Goal: Task Accomplishment & Management: Manage account settings

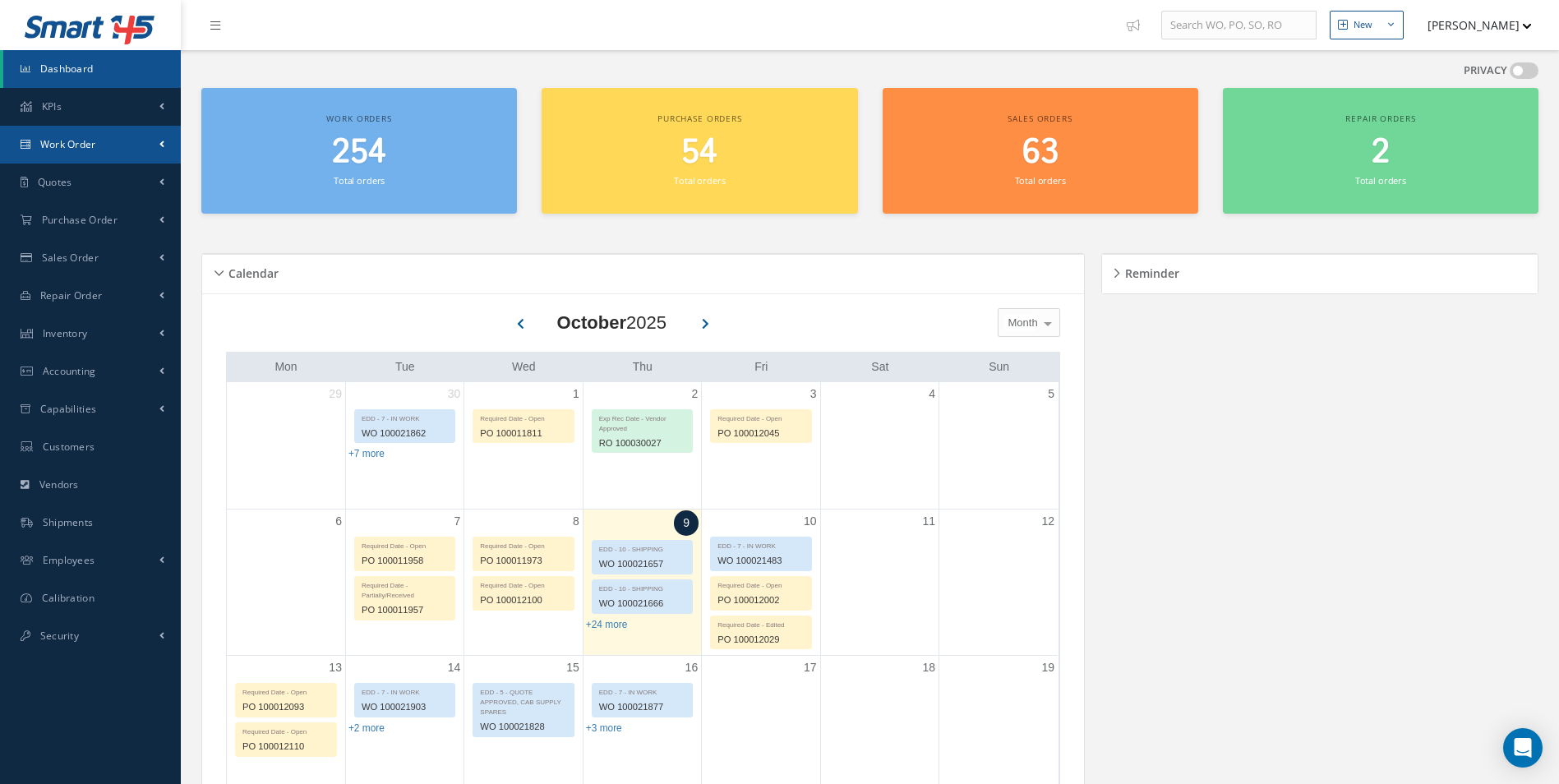
click at [95, 152] on link "Work Order" at bounding box center [90, 144] width 181 height 38
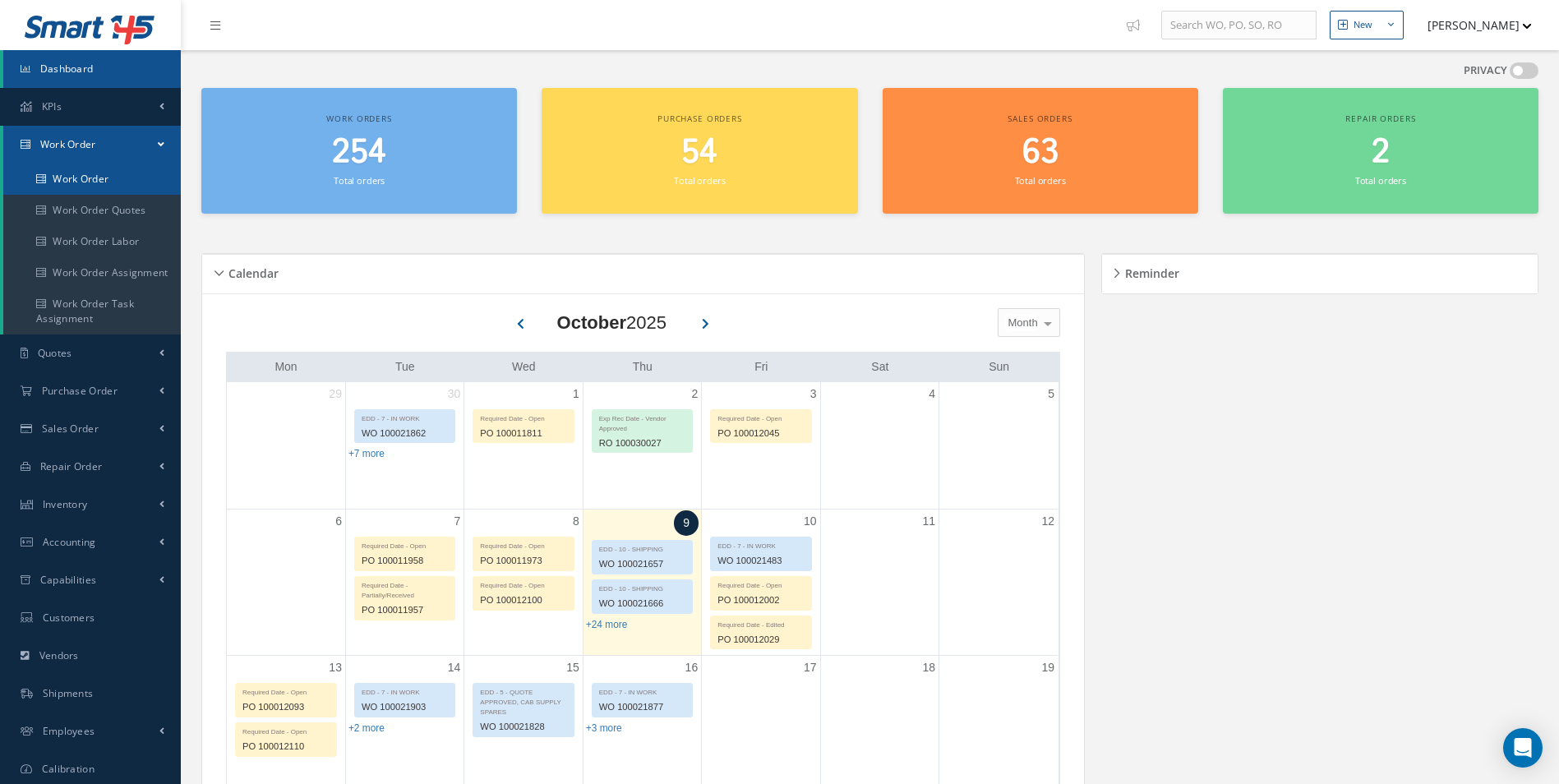
click at [70, 186] on link "Work Order" at bounding box center [93, 180] width 178 height 31
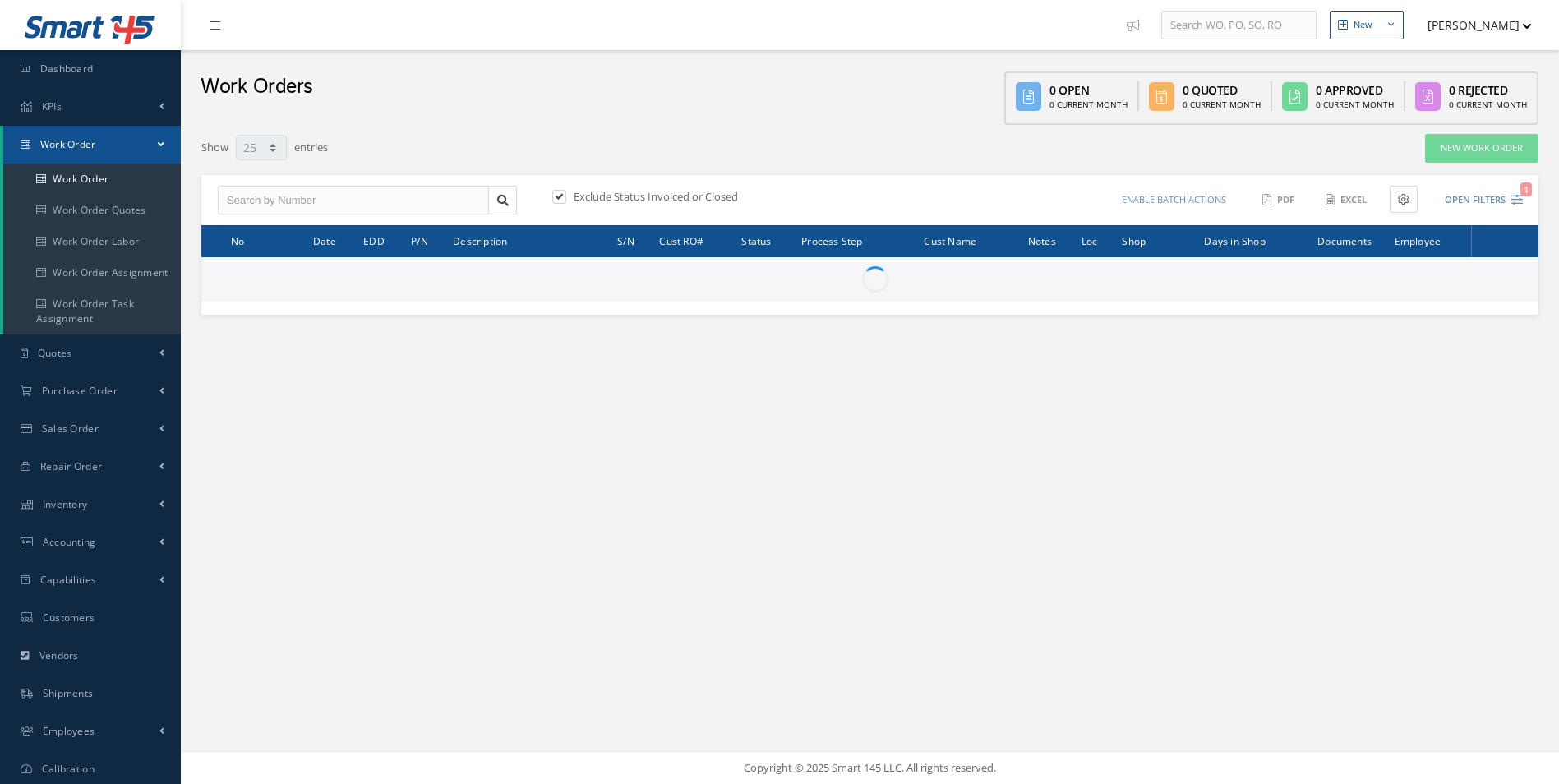
select select "25"
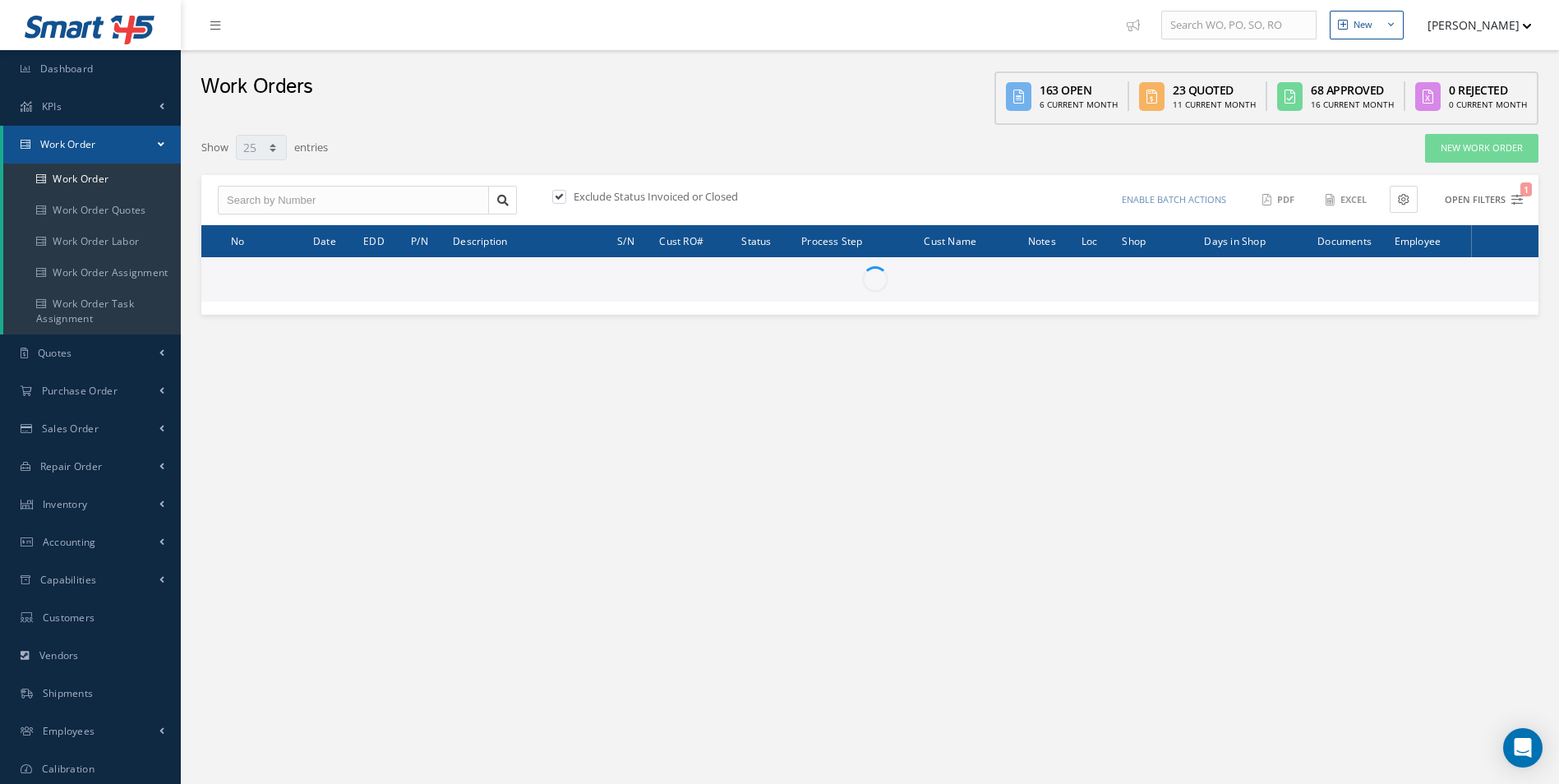
type input "All Work Request"
type input "All Work Performed"
type input "All Status"
type input "WO Part Status"
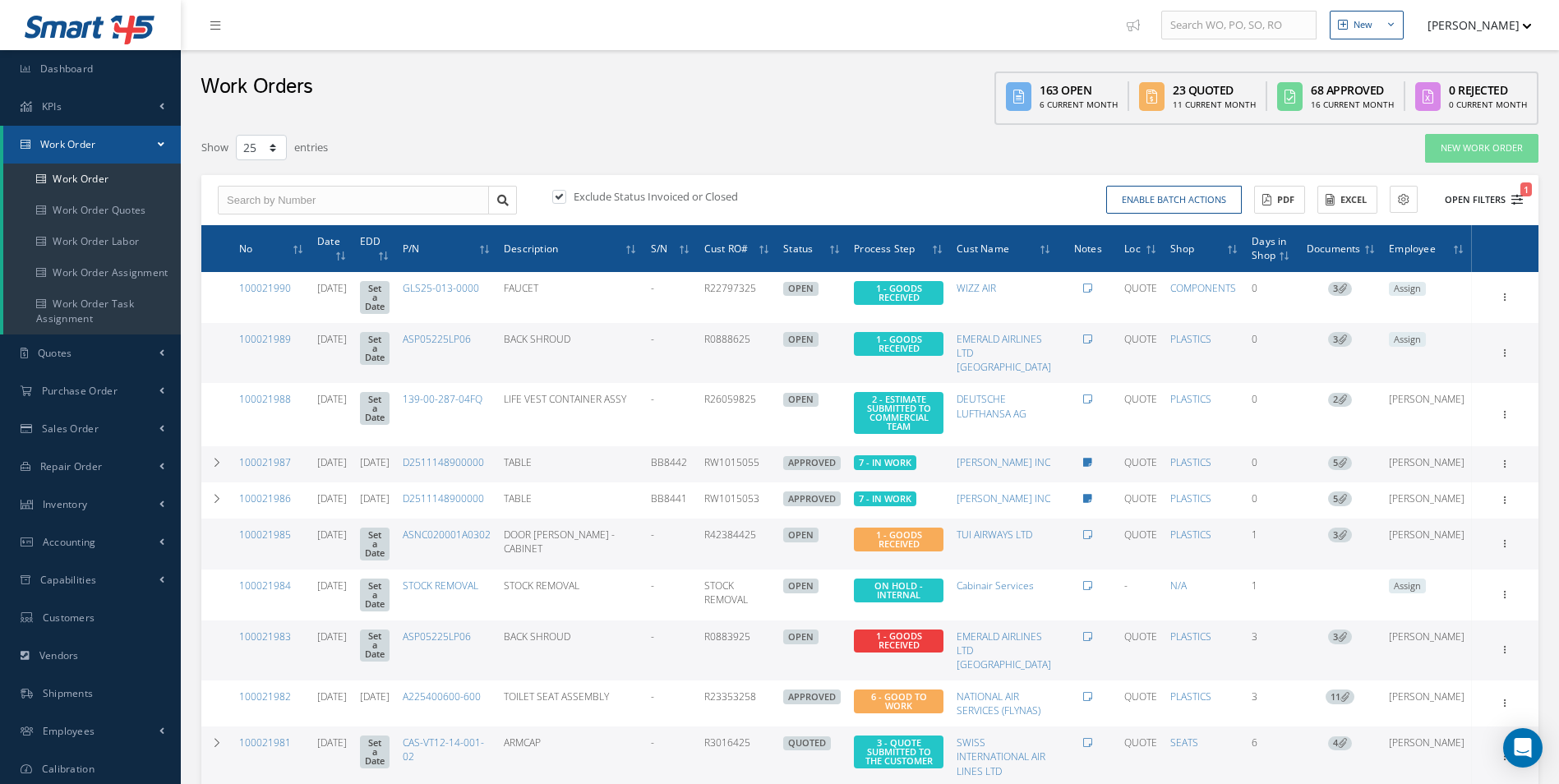
click at [1515, 200] on icon "1" at bounding box center [1517, 200] width 11 height 11
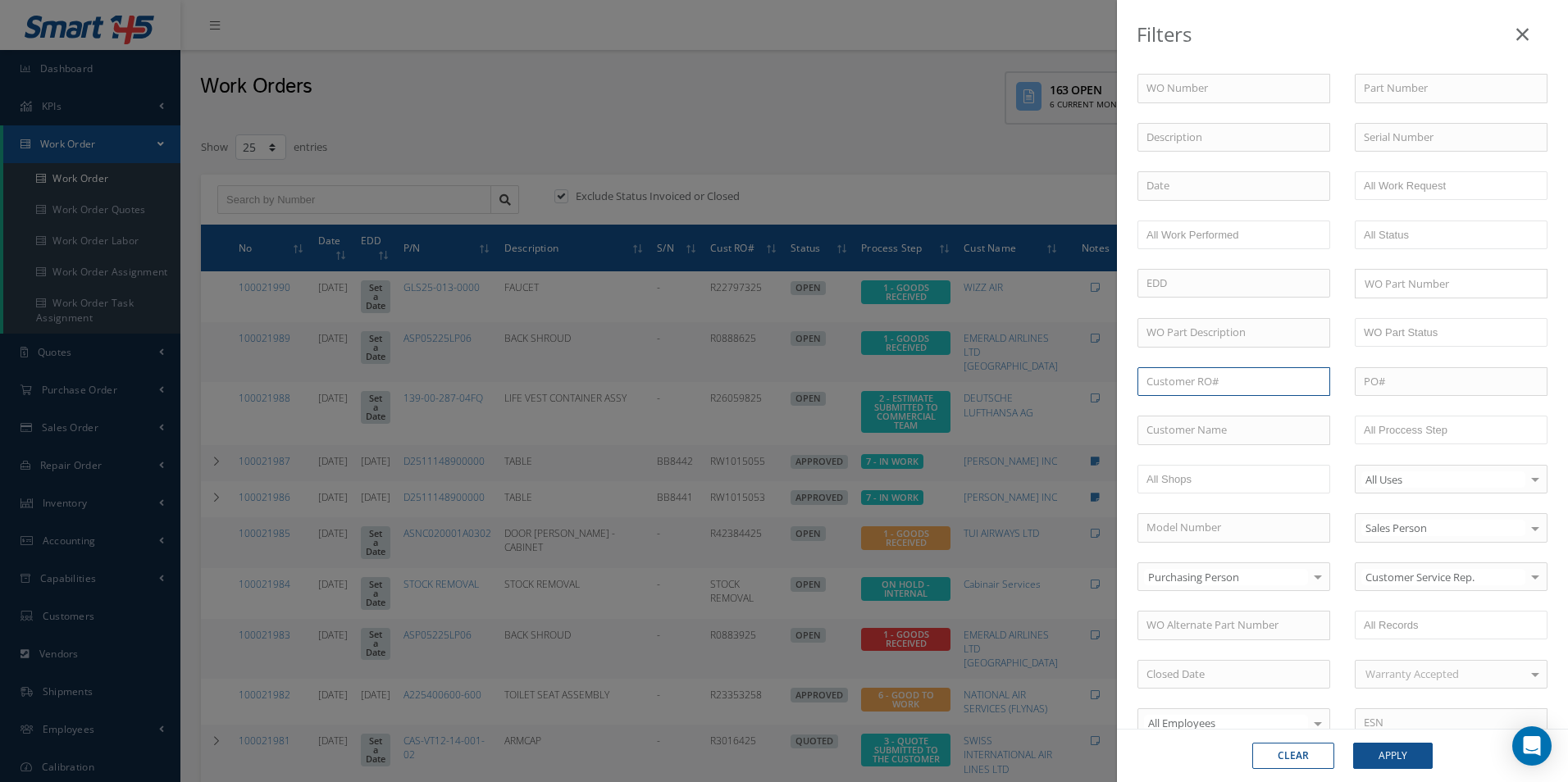
click at [1164, 376] on input "text" at bounding box center [1234, 382] width 193 height 30
click at [1179, 414] on span "R481608" at bounding box center [1166, 410] width 41 height 15
type input "R481608"
click at [1400, 757] on button "Apply" at bounding box center [1393, 755] width 79 height 26
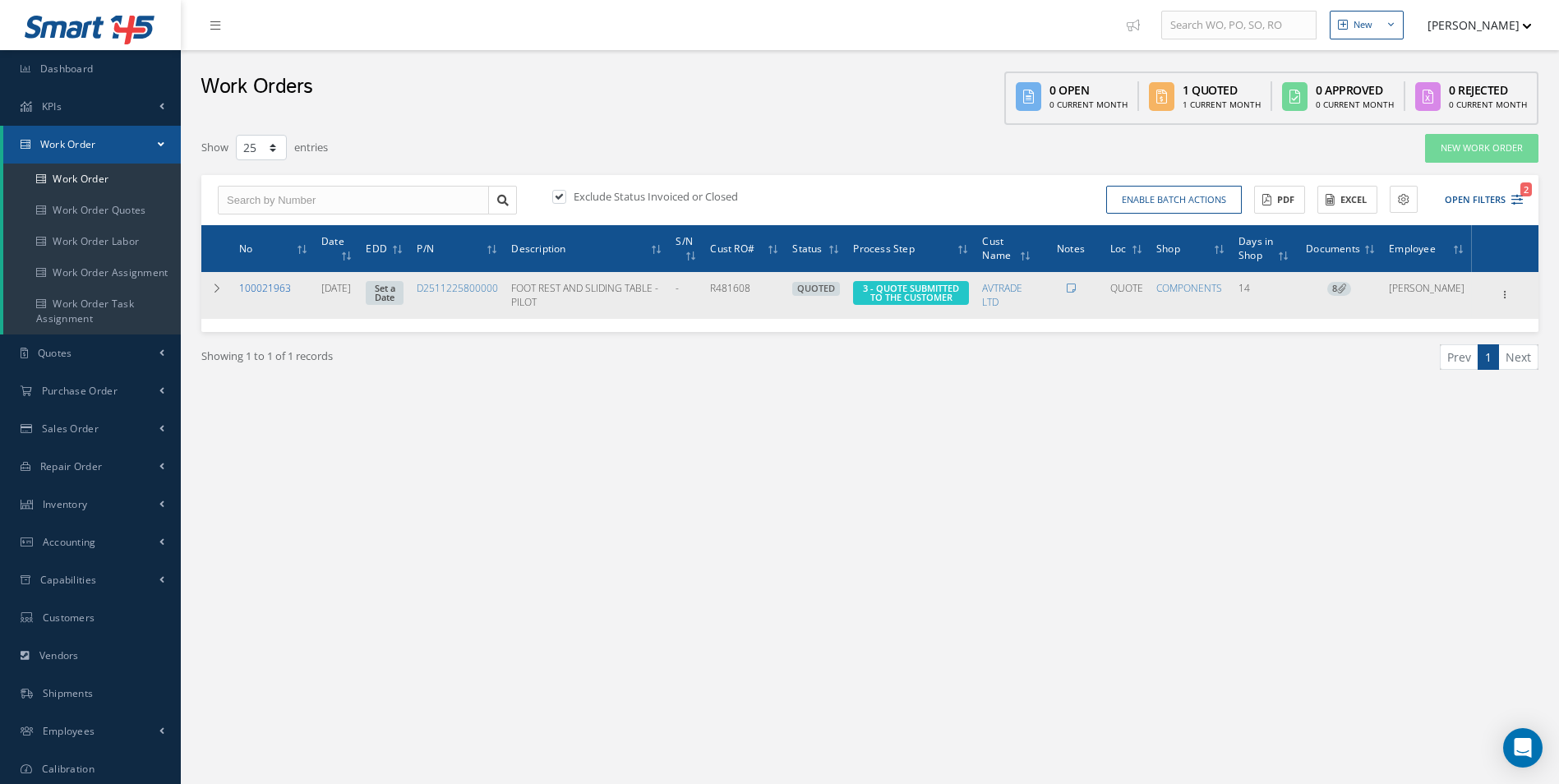
click at [260, 289] on link "100021963" at bounding box center [265, 288] width 52 height 14
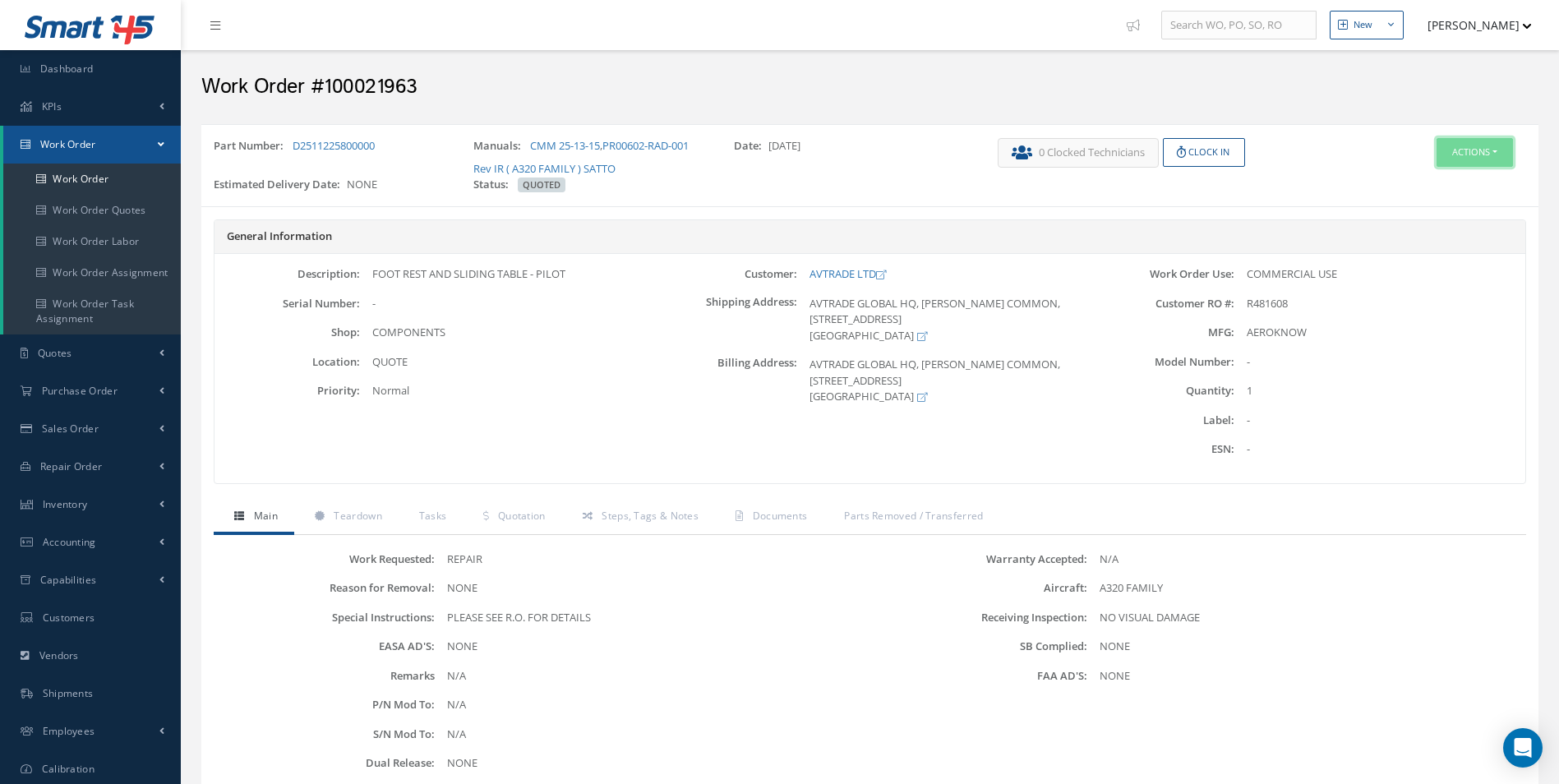
click at [1467, 141] on button "Actions" at bounding box center [1475, 152] width 77 height 29
click at [1413, 184] on link "Edit" at bounding box center [1450, 183] width 131 height 22
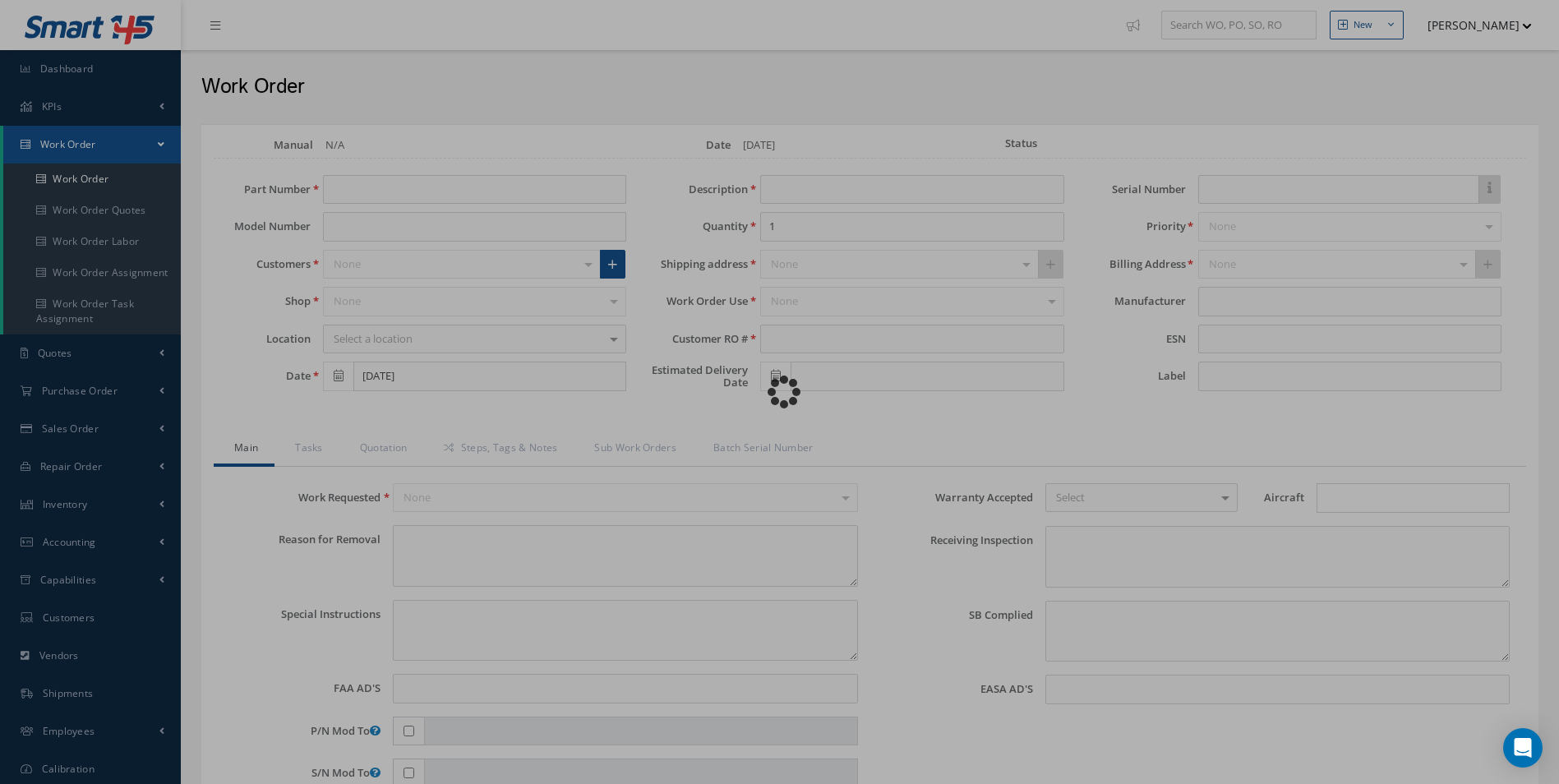
type input "D2511225800000"
type input "09/25/2025"
type input "FOOT REST AND SLIDING TABLE - PILOT"
type input "R481608"
type textarea "NONE"
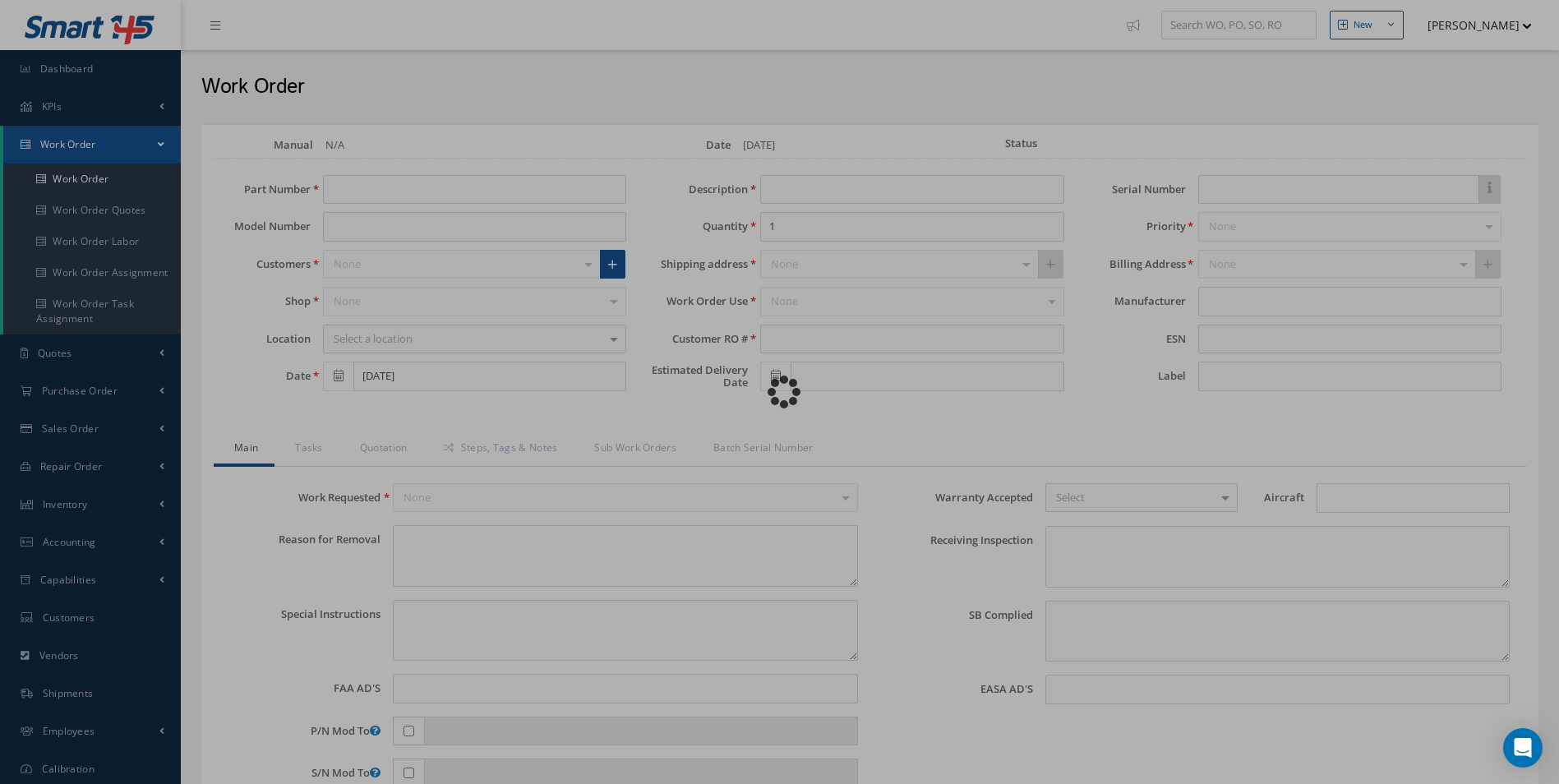
type textarea "PLEASE SEE R.O. FOR DETAILS"
type input "NONE"
type textarea "NO VISUAL DAMAGE"
type textarea "NONE"
type input "NONE"
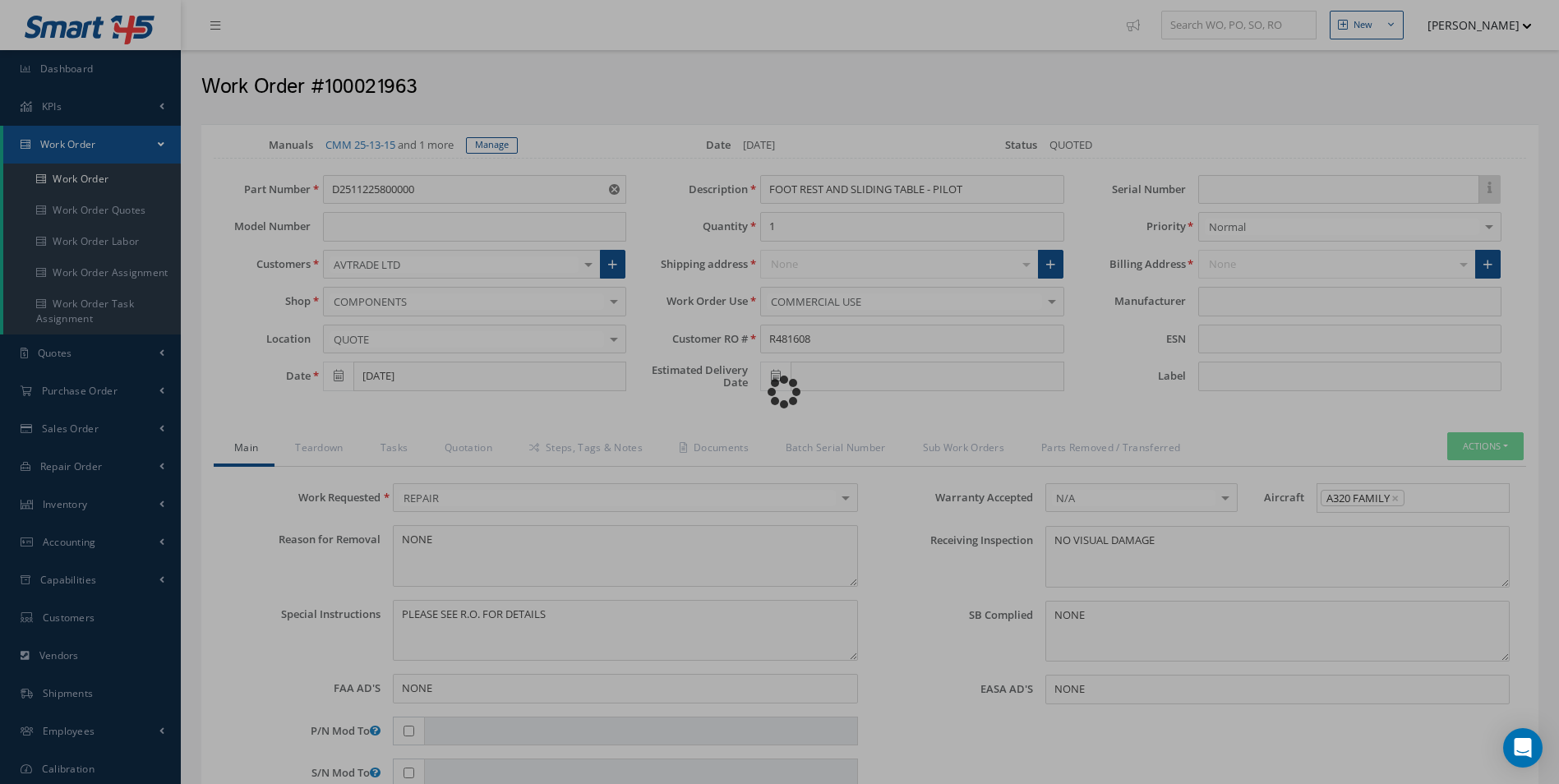
type input "AEROKNOW"
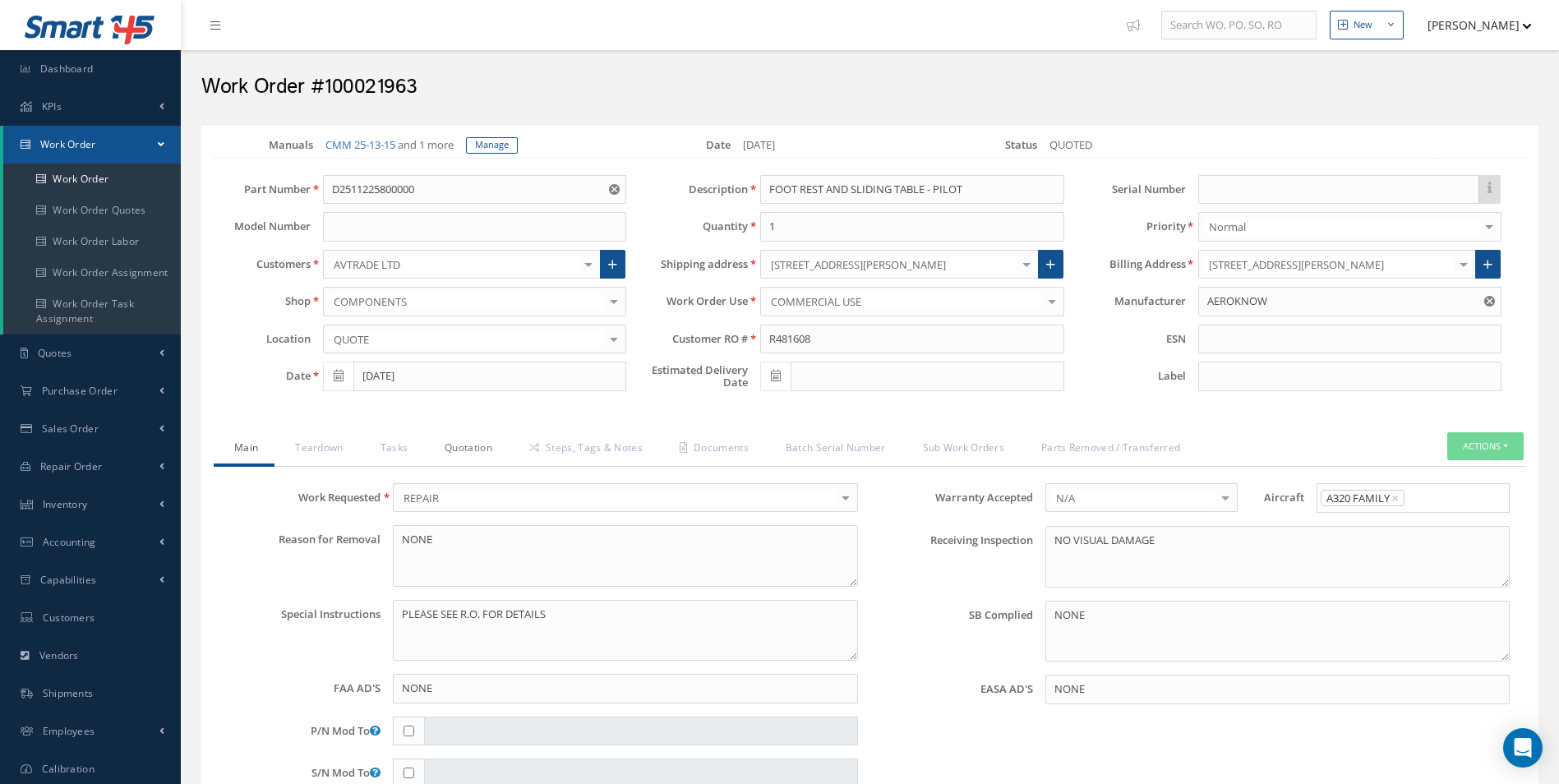
click at [479, 448] on link "Quotation" at bounding box center [466, 449] width 84 height 34
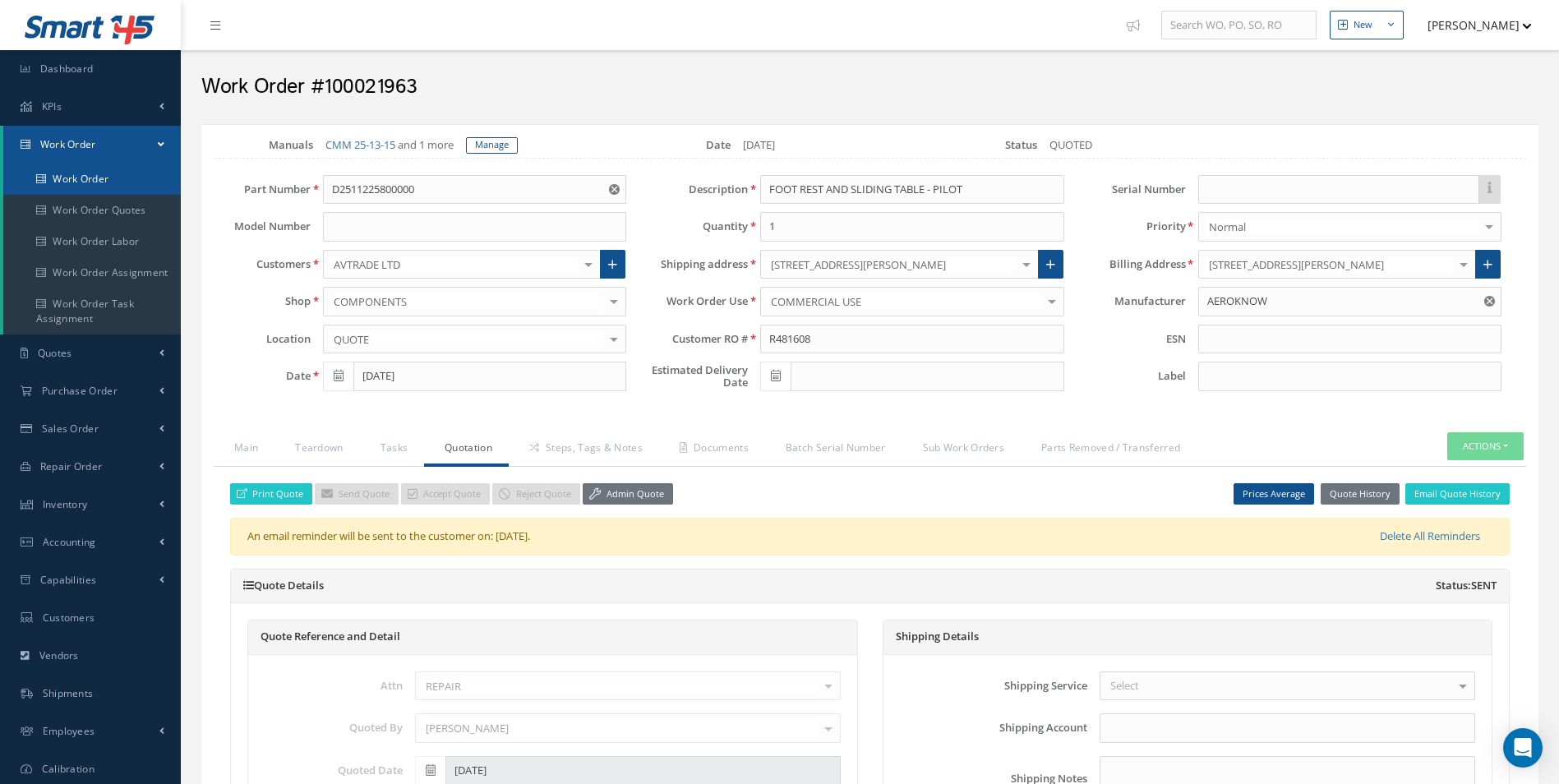
click at [82, 180] on link "Work Order" at bounding box center [93, 180] width 178 height 31
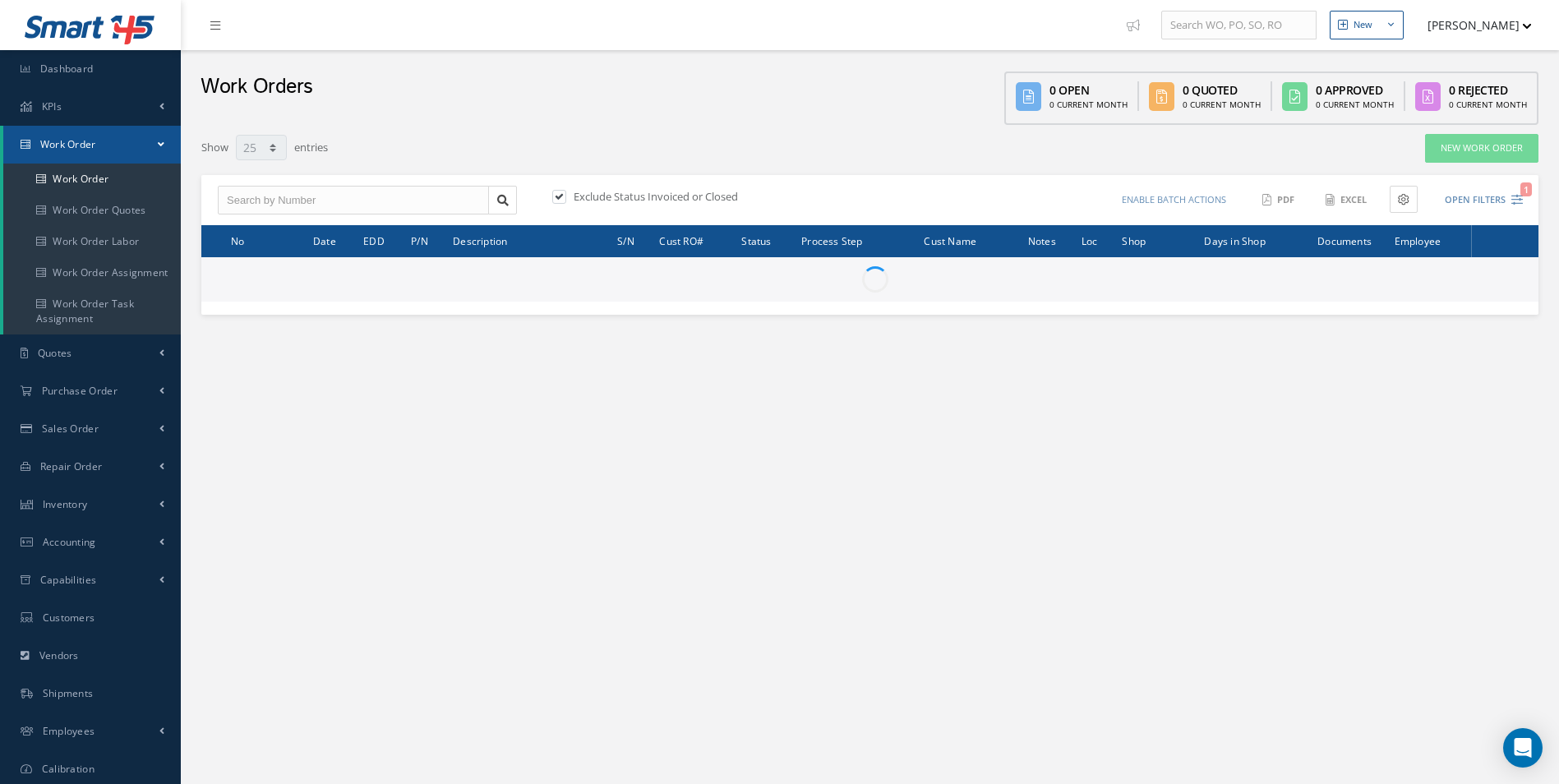
select select "25"
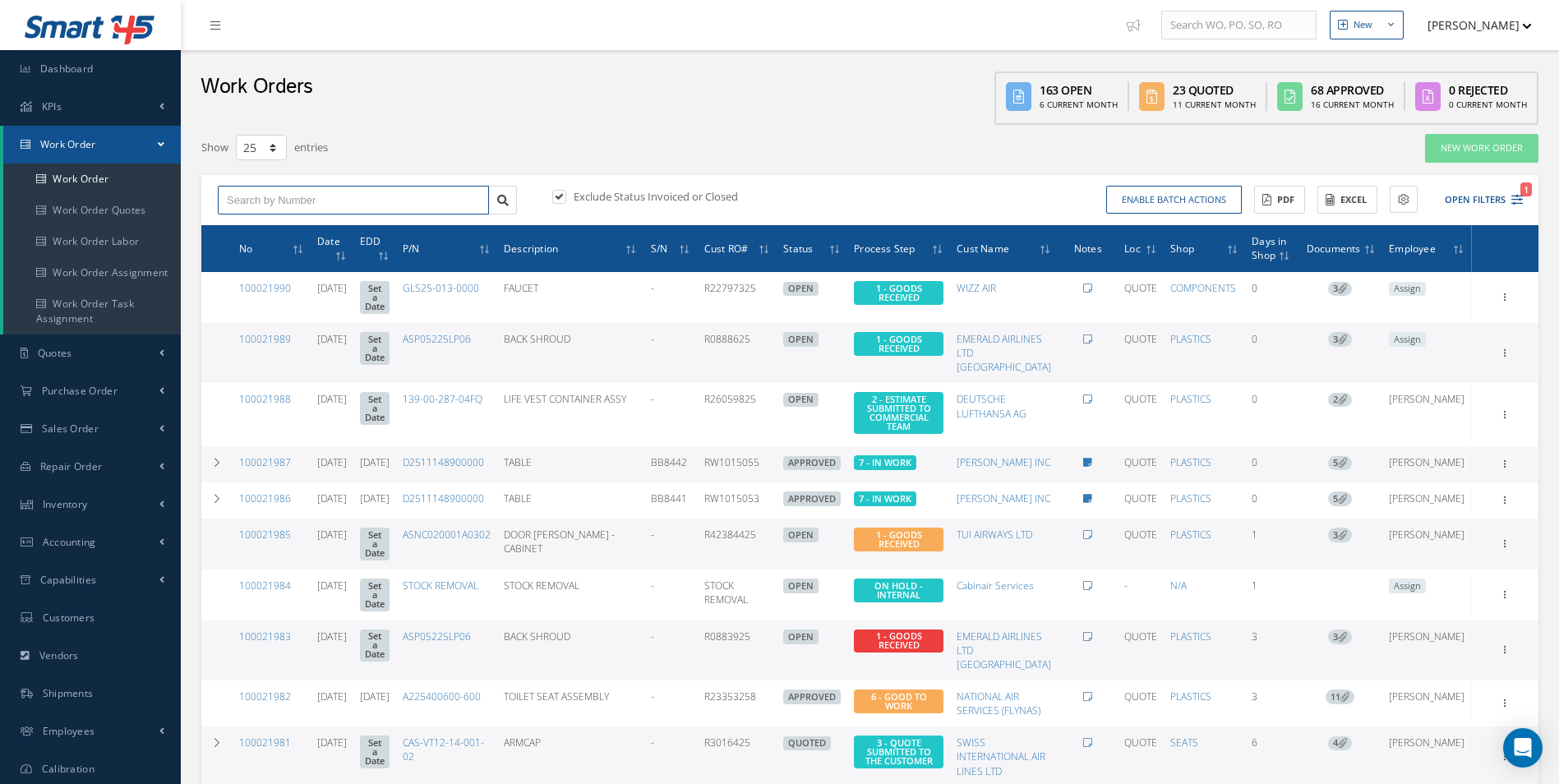
click at [297, 205] on input "text" at bounding box center [353, 201] width 271 height 30
click at [310, 195] on input "text" at bounding box center [353, 201] width 271 height 30
type input "100021958"
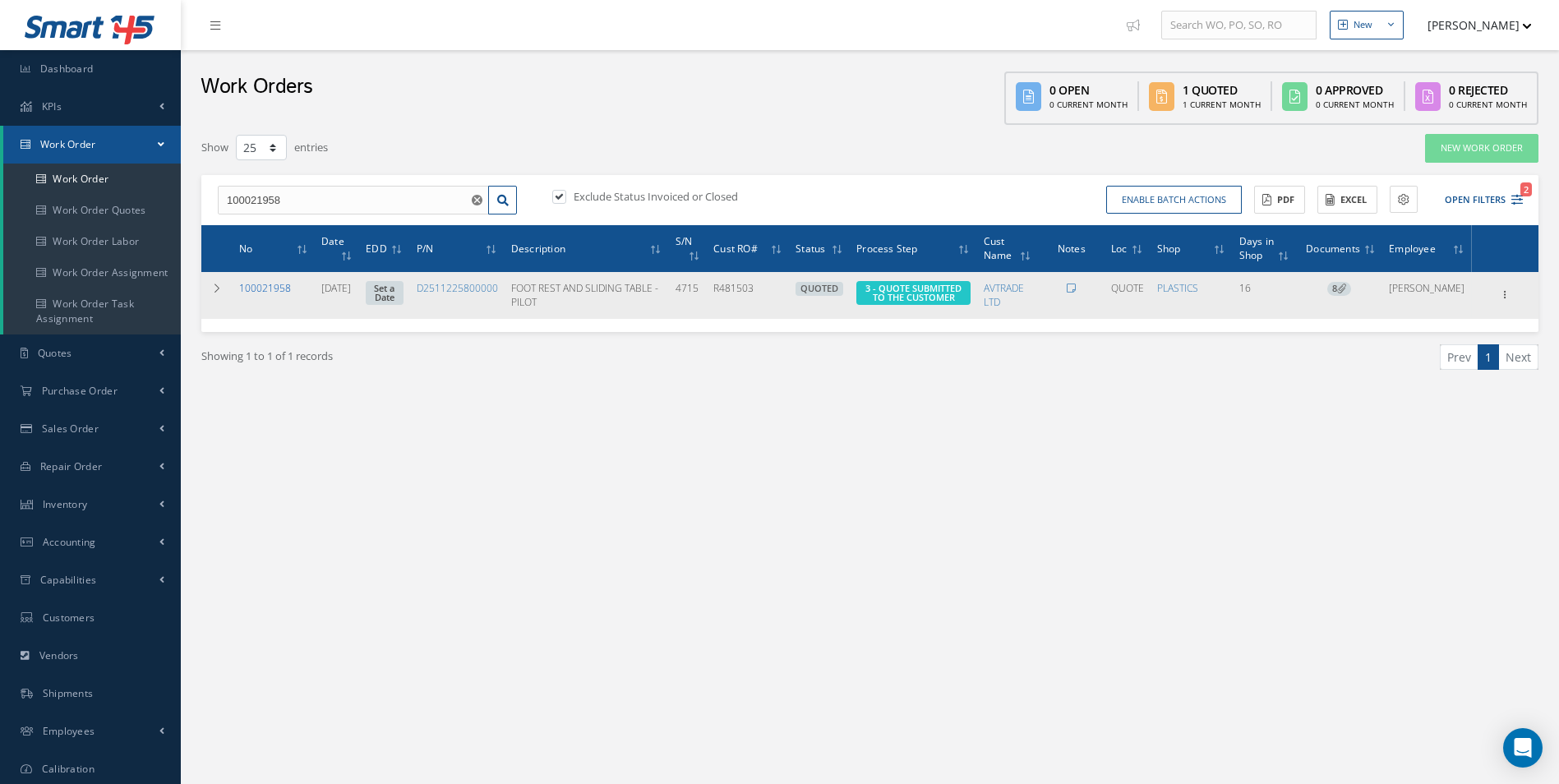
click at [264, 285] on link "100021958" at bounding box center [265, 288] width 52 height 14
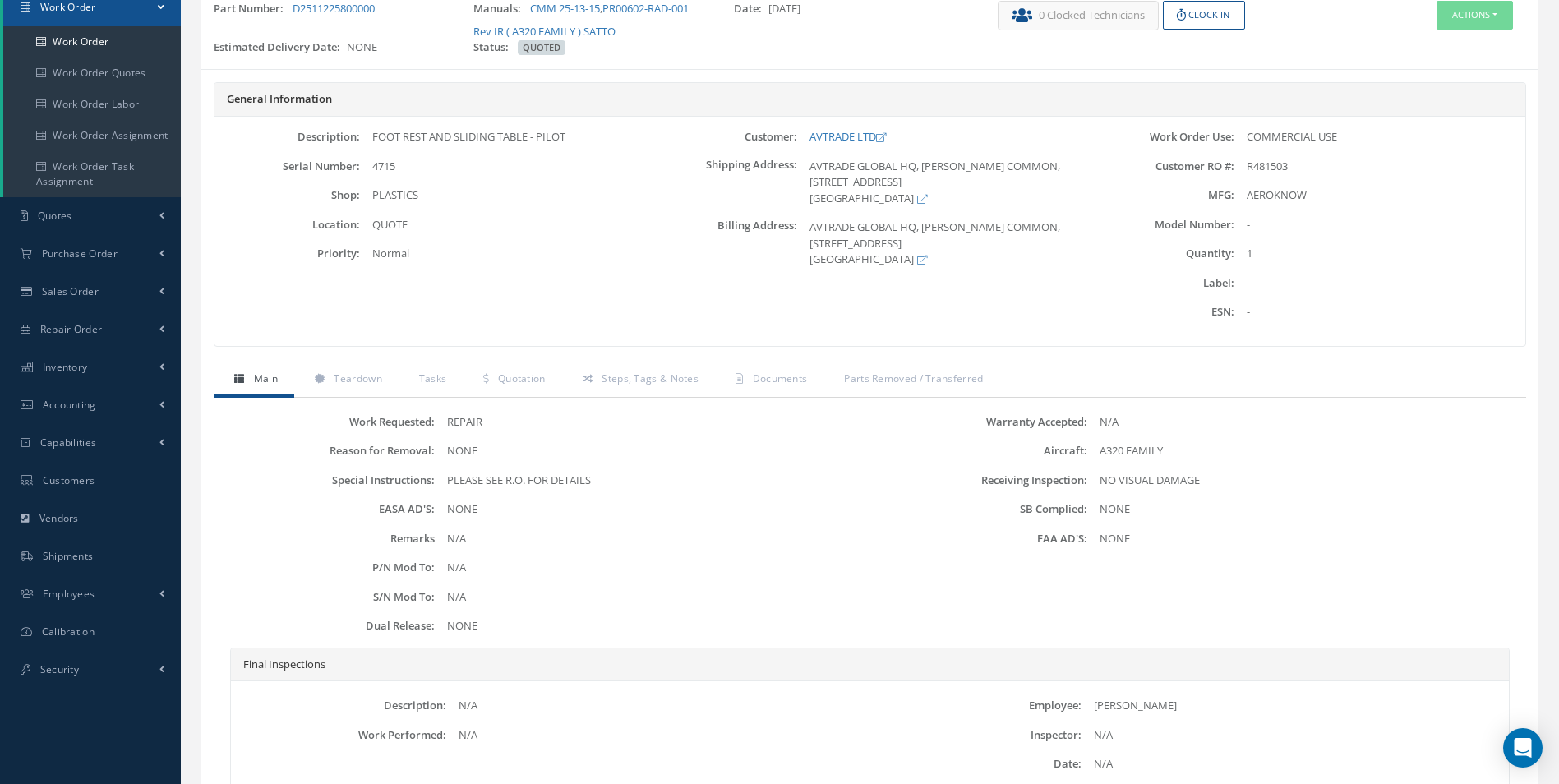
scroll to position [165, 0]
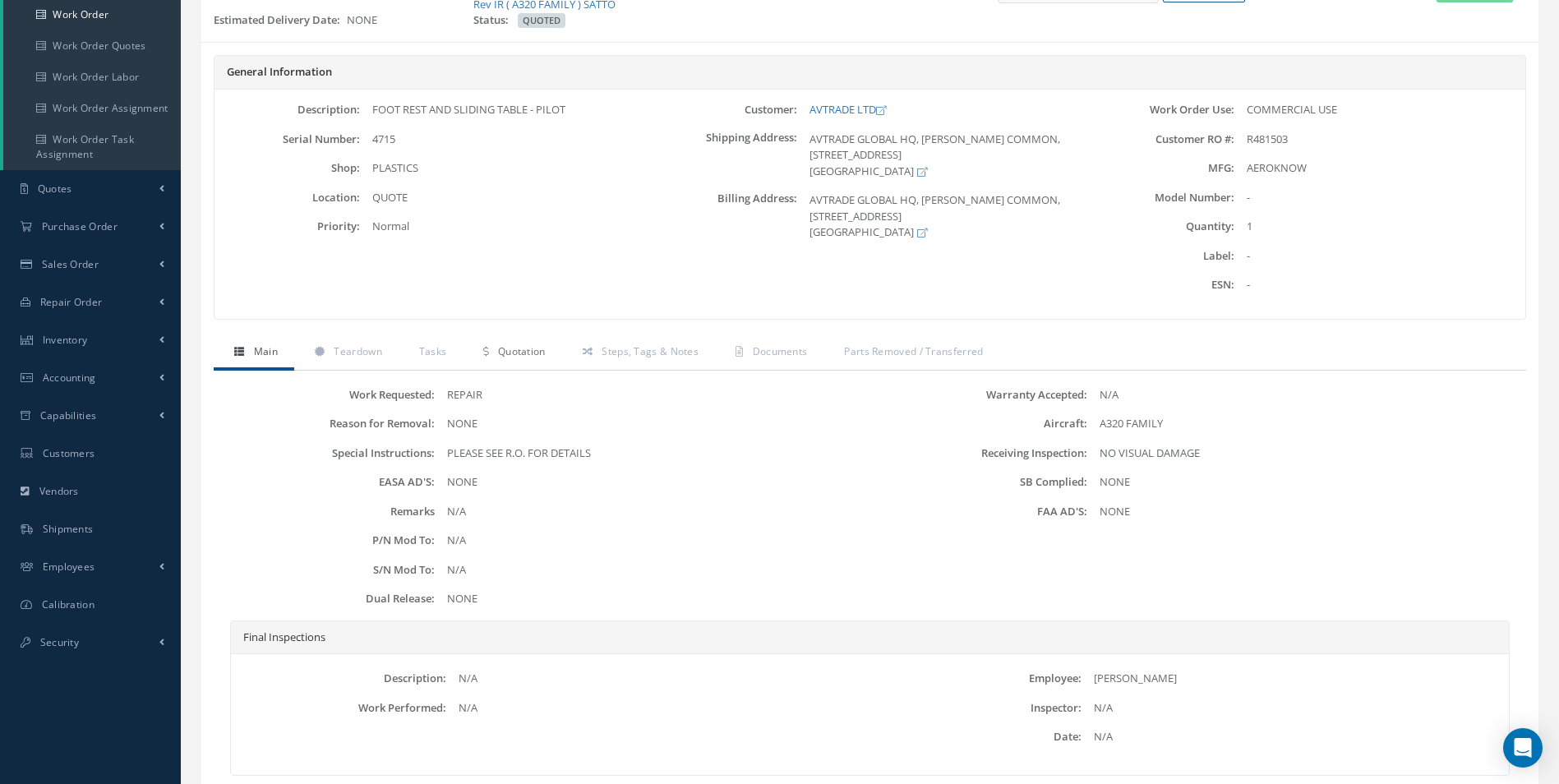
click at [530, 352] on span "Quotation" at bounding box center [522, 351] width 48 height 14
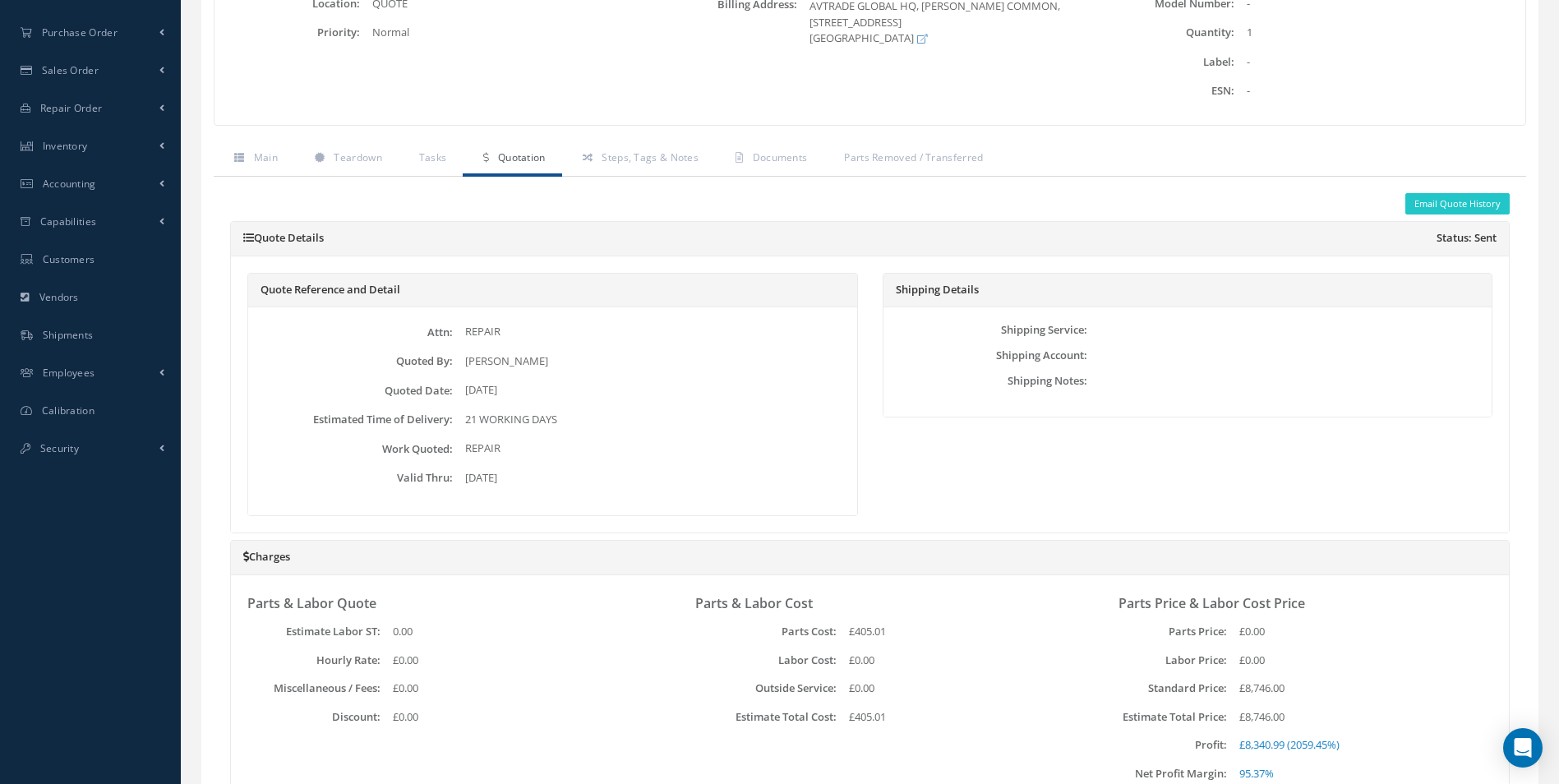
scroll to position [357, 0]
click at [259, 154] on span "Main" at bounding box center [266, 157] width 24 height 14
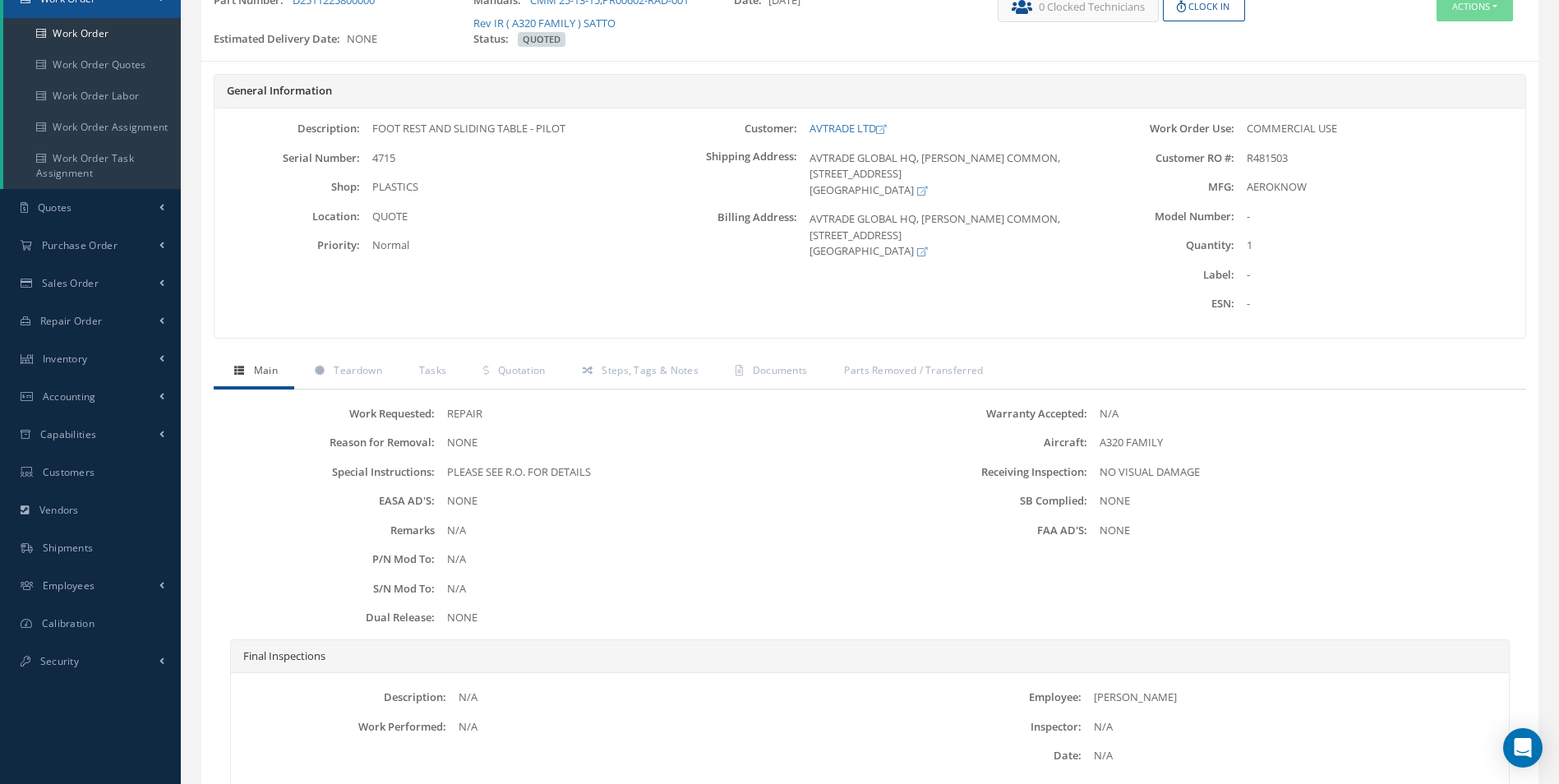
scroll to position [0, 0]
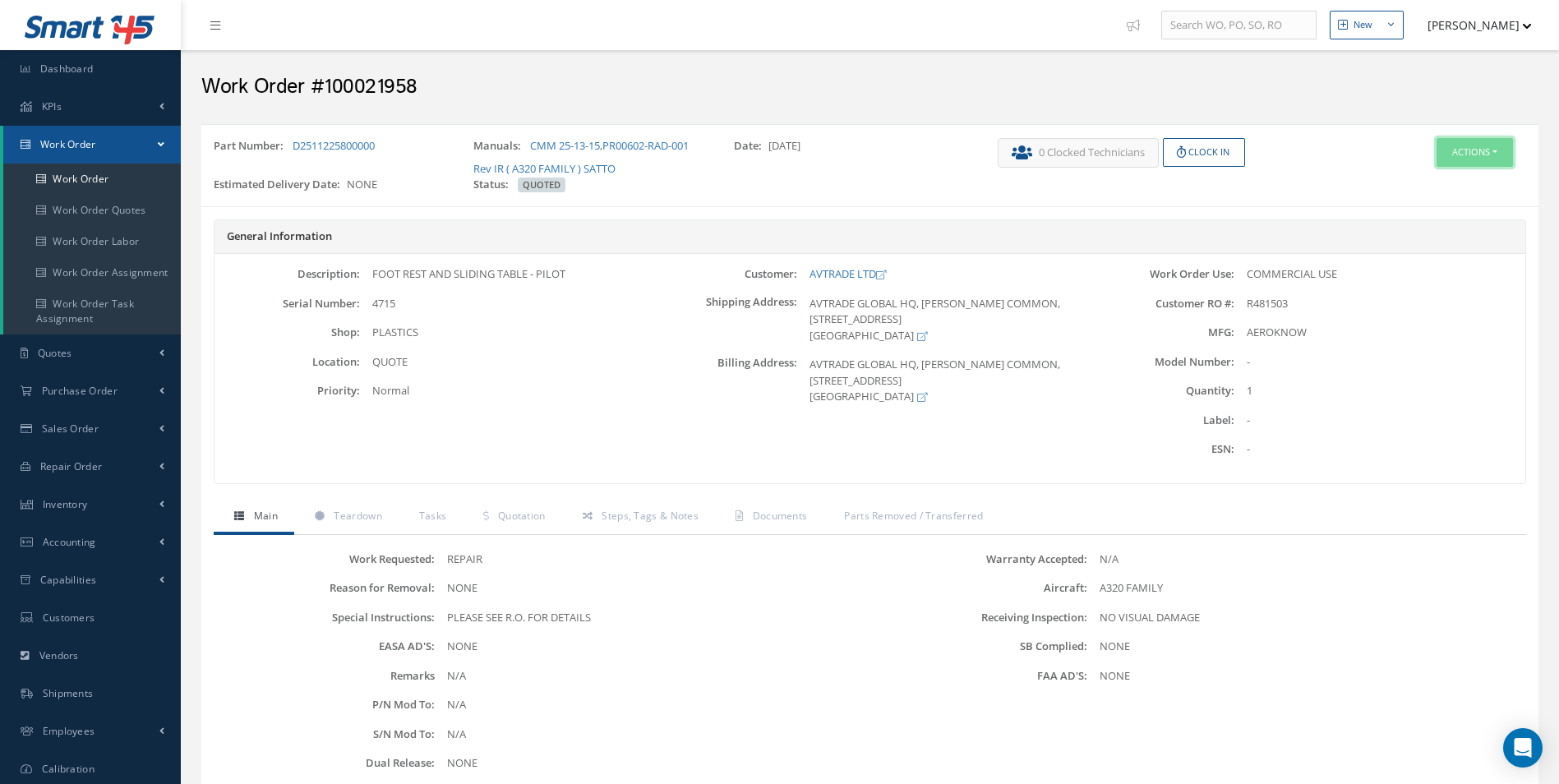
click at [1463, 143] on button "Actions" at bounding box center [1475, 152] width 77 height 29
click at [1434, 180] on link "Edit" at bounding box center [1450, 183] width 131 height 22
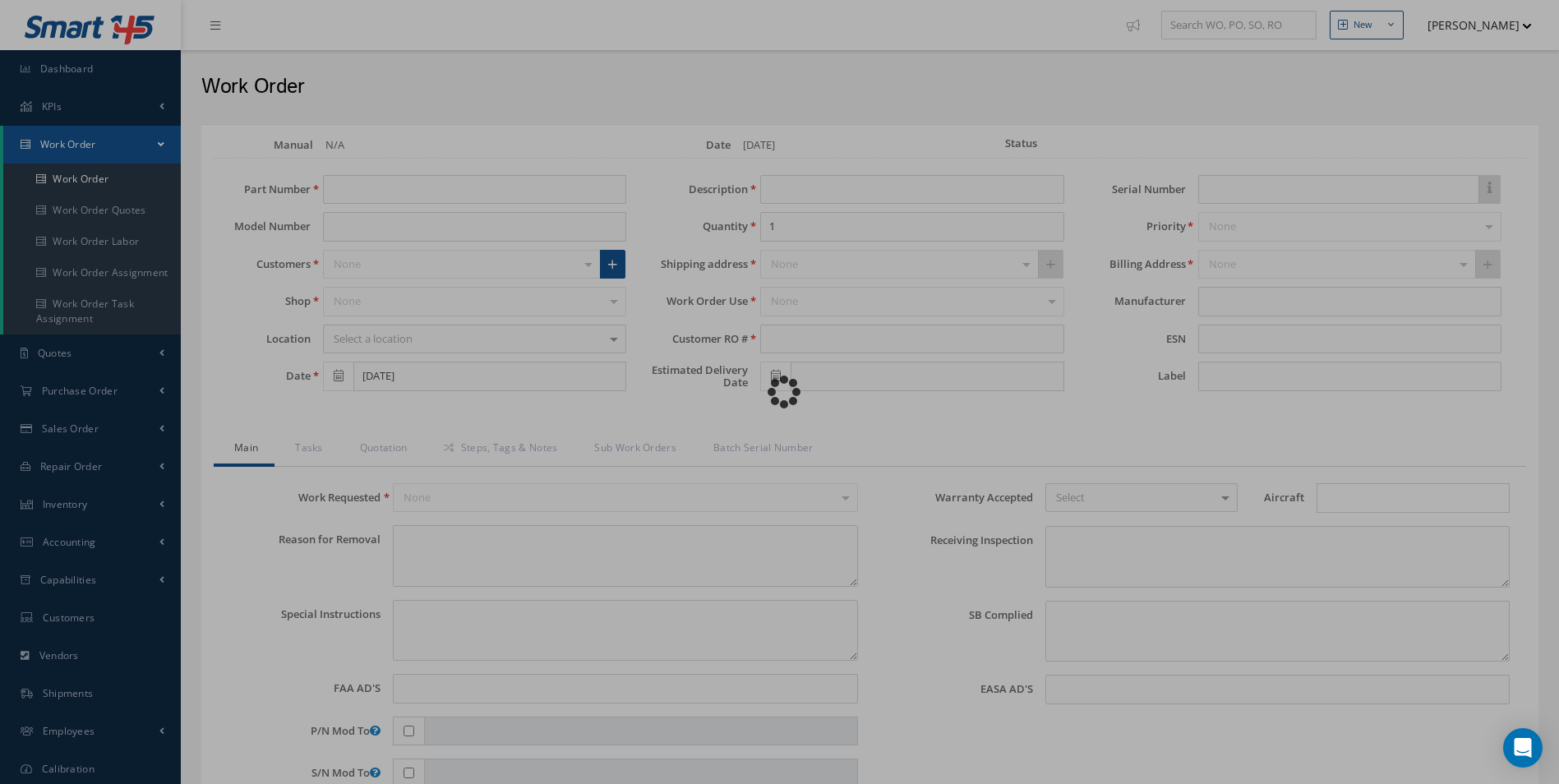
type input "D2511225800000"
type input "09/23/2025"
type input "FOOT REST AND SLIDING TABLE - PILOT"
type input "R481503"
type input "4715"
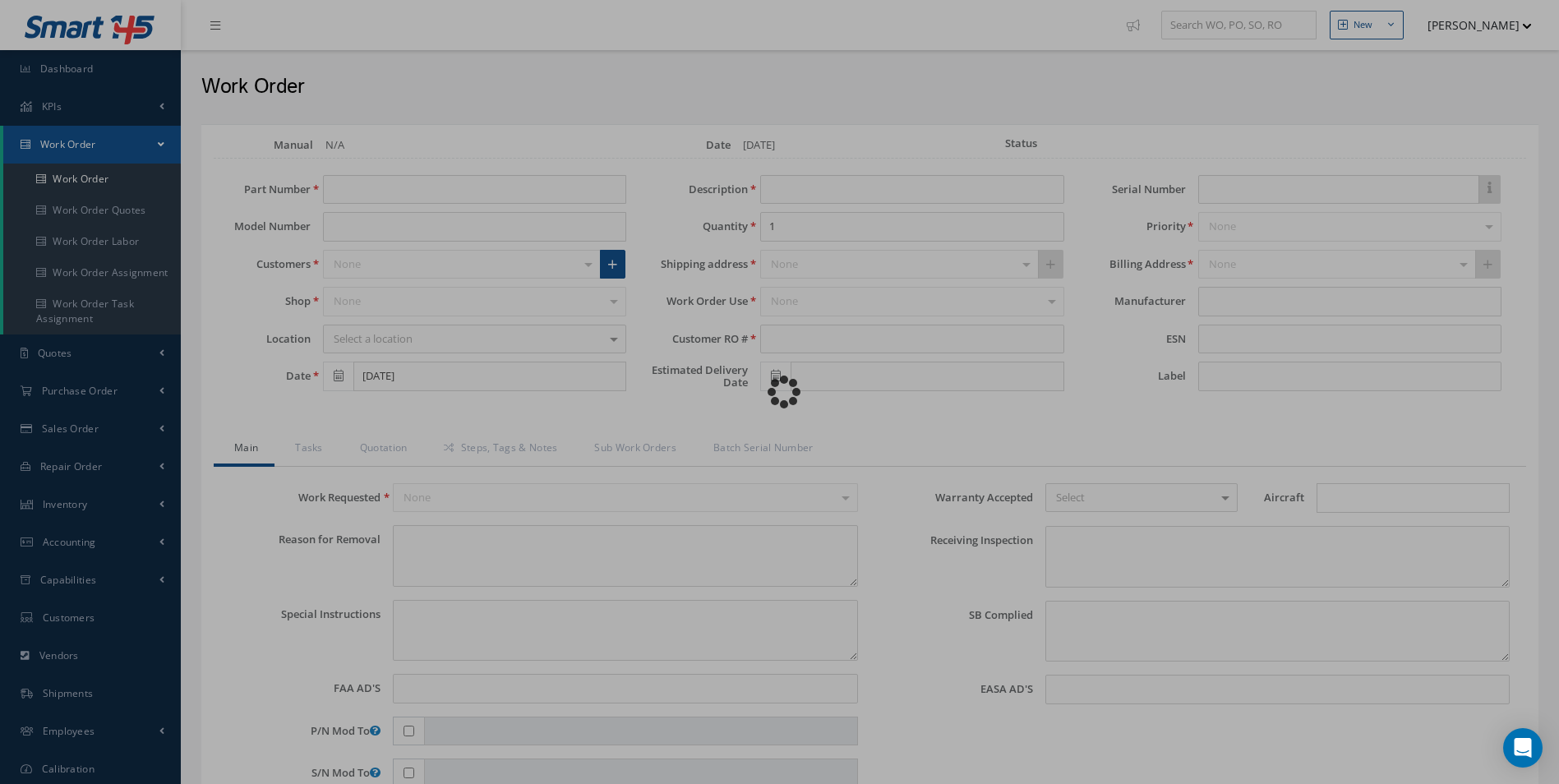
type textarea "NONE"
type textarea "PLEASE SEE R.O. FOR DETAILS"
type input "NONE"
type textarea "NO VISUAL DAMAGE"
type textarea "NONE"
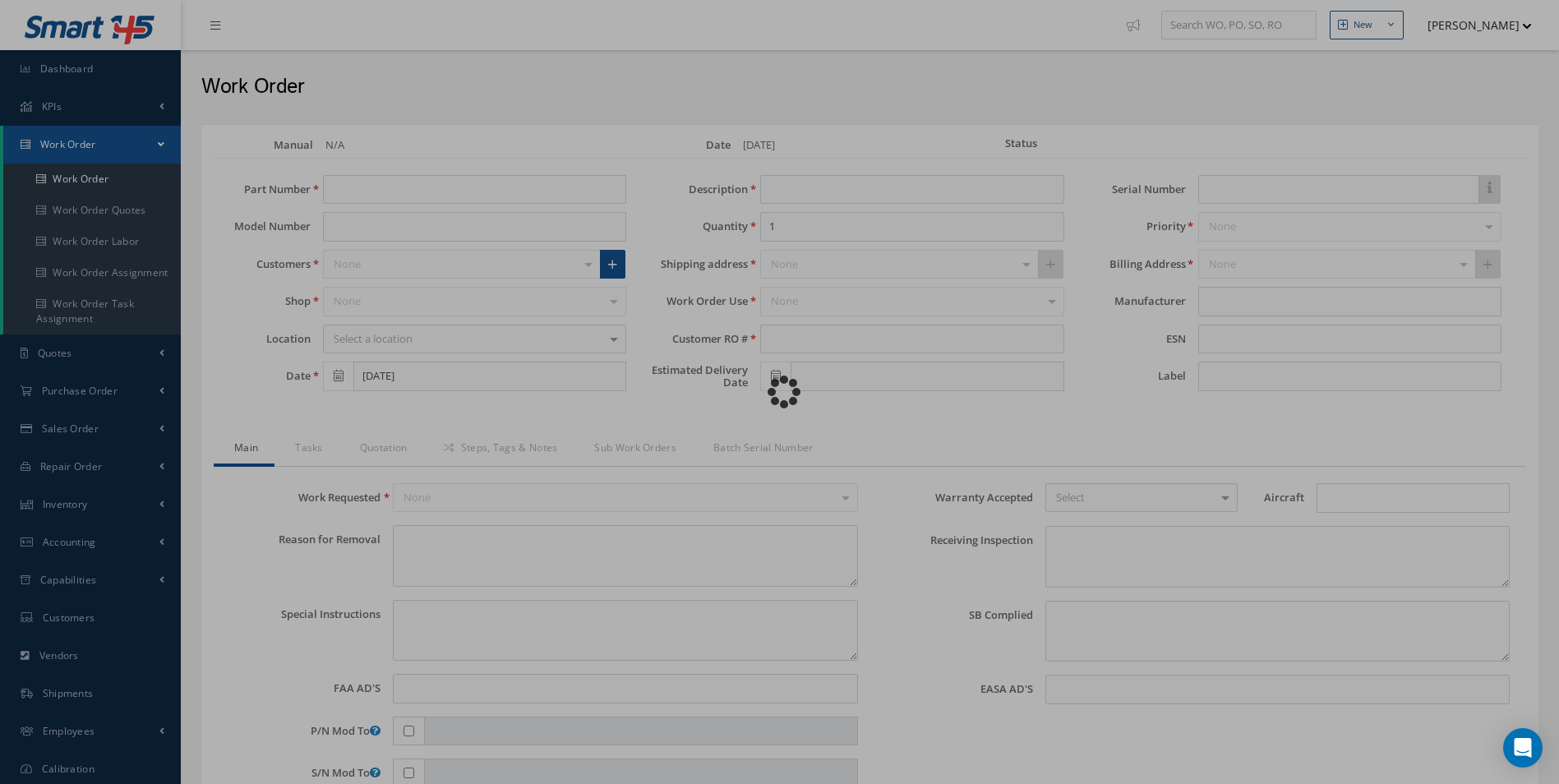
type input "NONE"
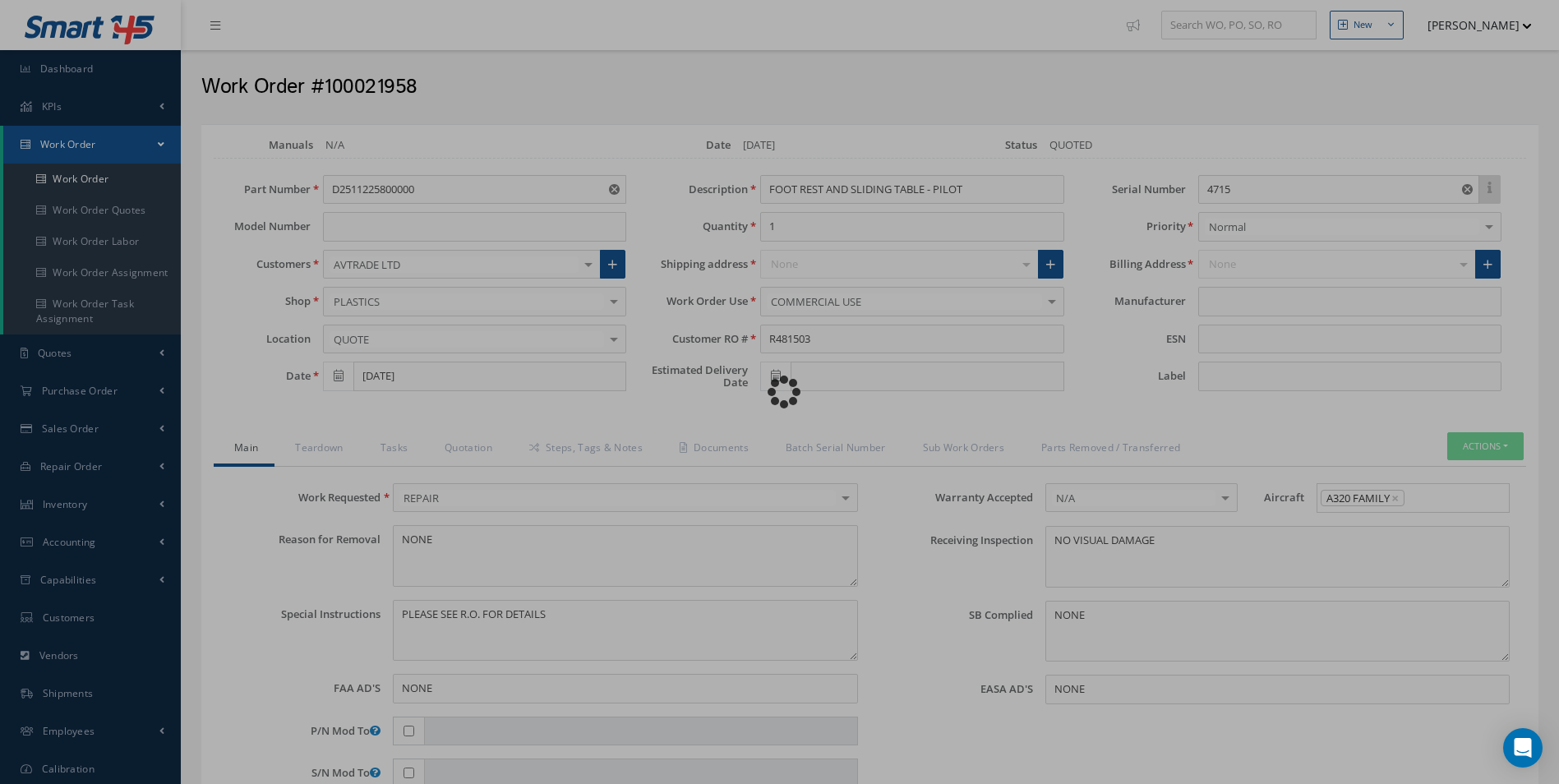
type input "AEROKNOW"
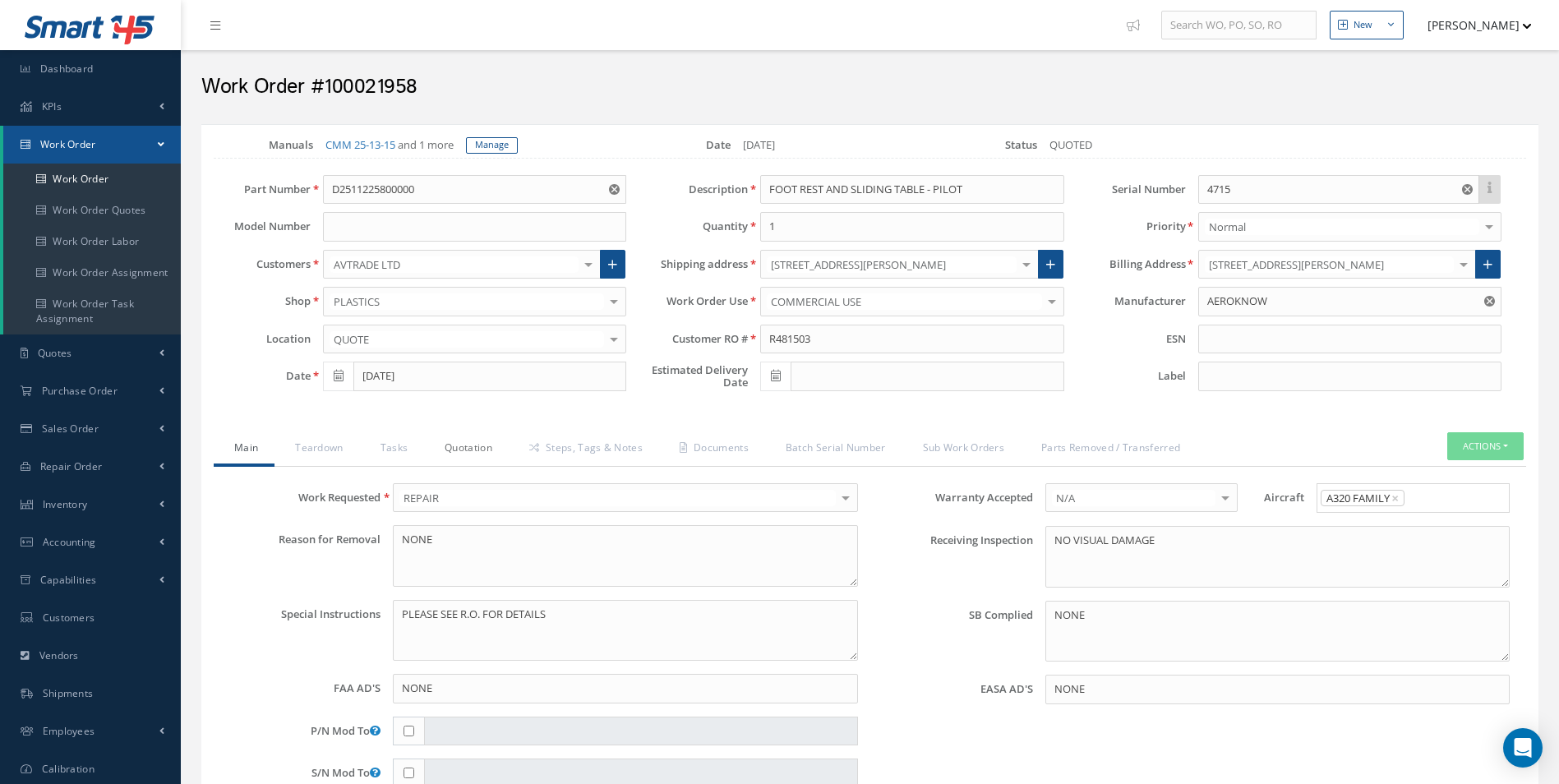
click at [480, 449] on link "Quotation" at bounding box center [466, 449] width 84 height 34
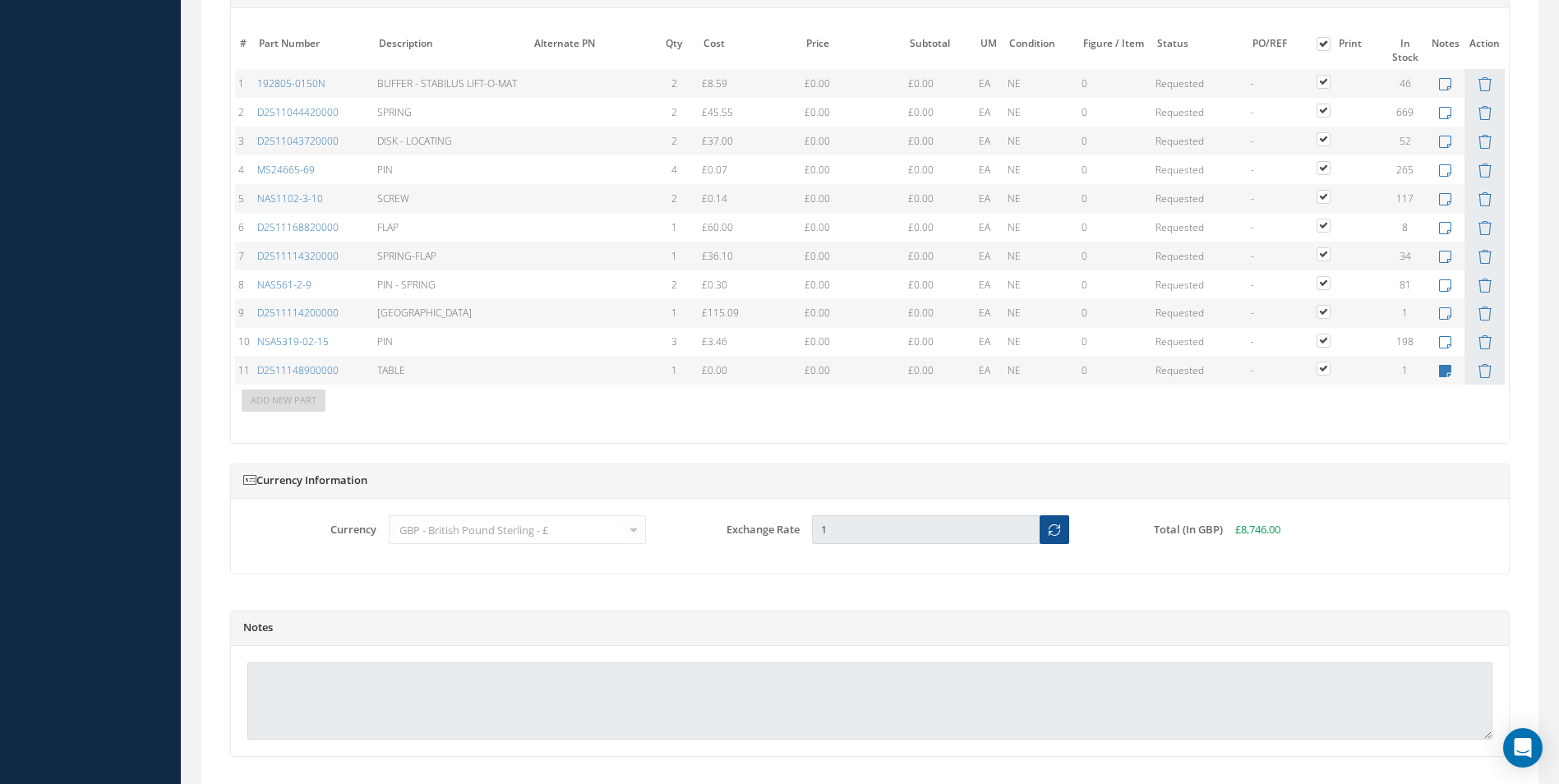
scroll to position [1710, 0]
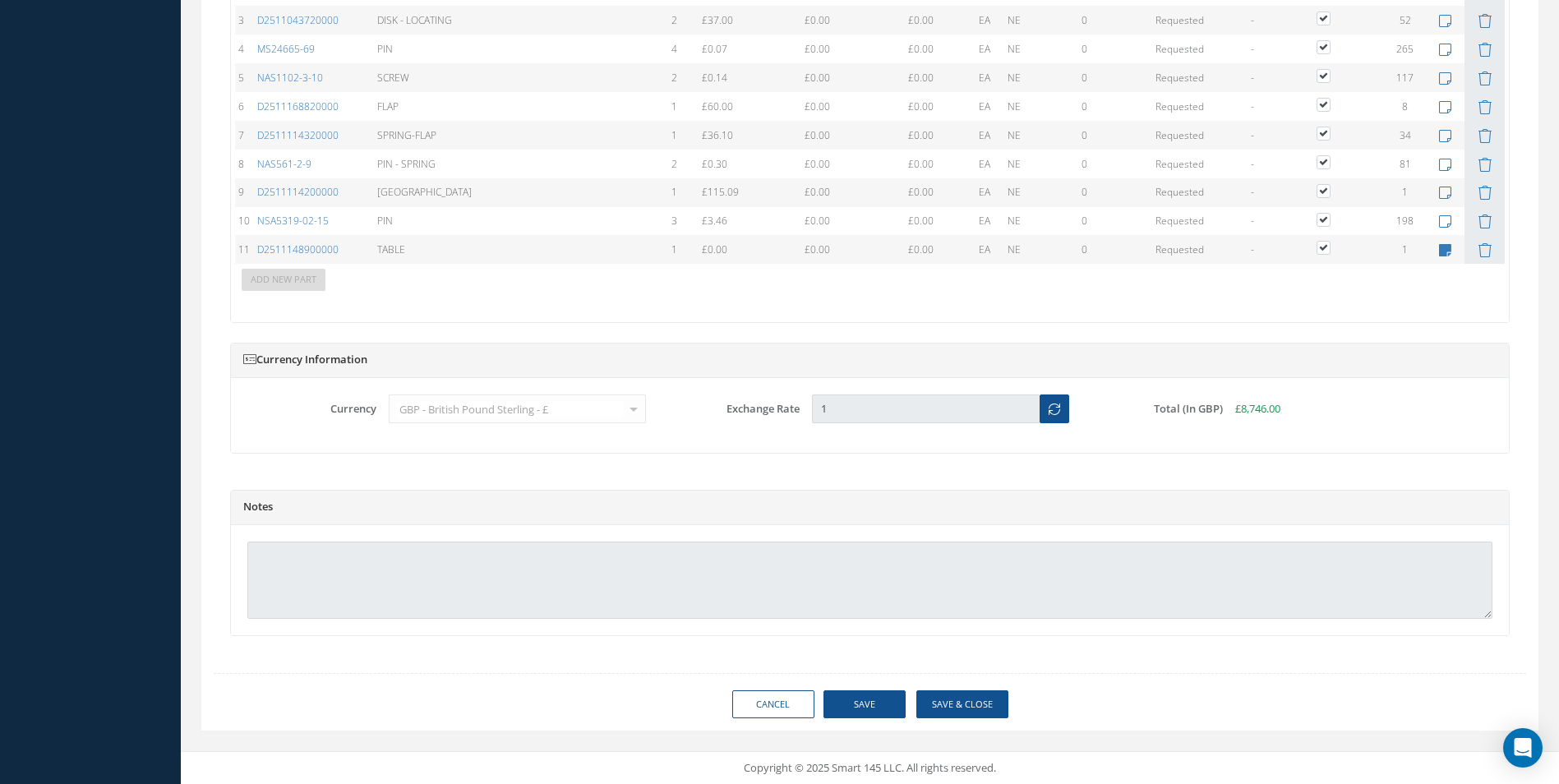
click at [285, 500] on div "Notes" at bounding box center [870, 507] width 1278 height 18
click at [295, 508] on h5 "Notes" at bounding box center [870, 507] width 1253 height 13
click at [310, 492] on div "Notes" at bounding box center [870, 507] width 1278 height 34
drag, startPoint x: 271, startPoint y: 509, endPoint x: 234, endPoint y: 506, distance: 37.1
click at [234, 506] on div "Notes" at bounding box center [870, 507] width 1278 height 18
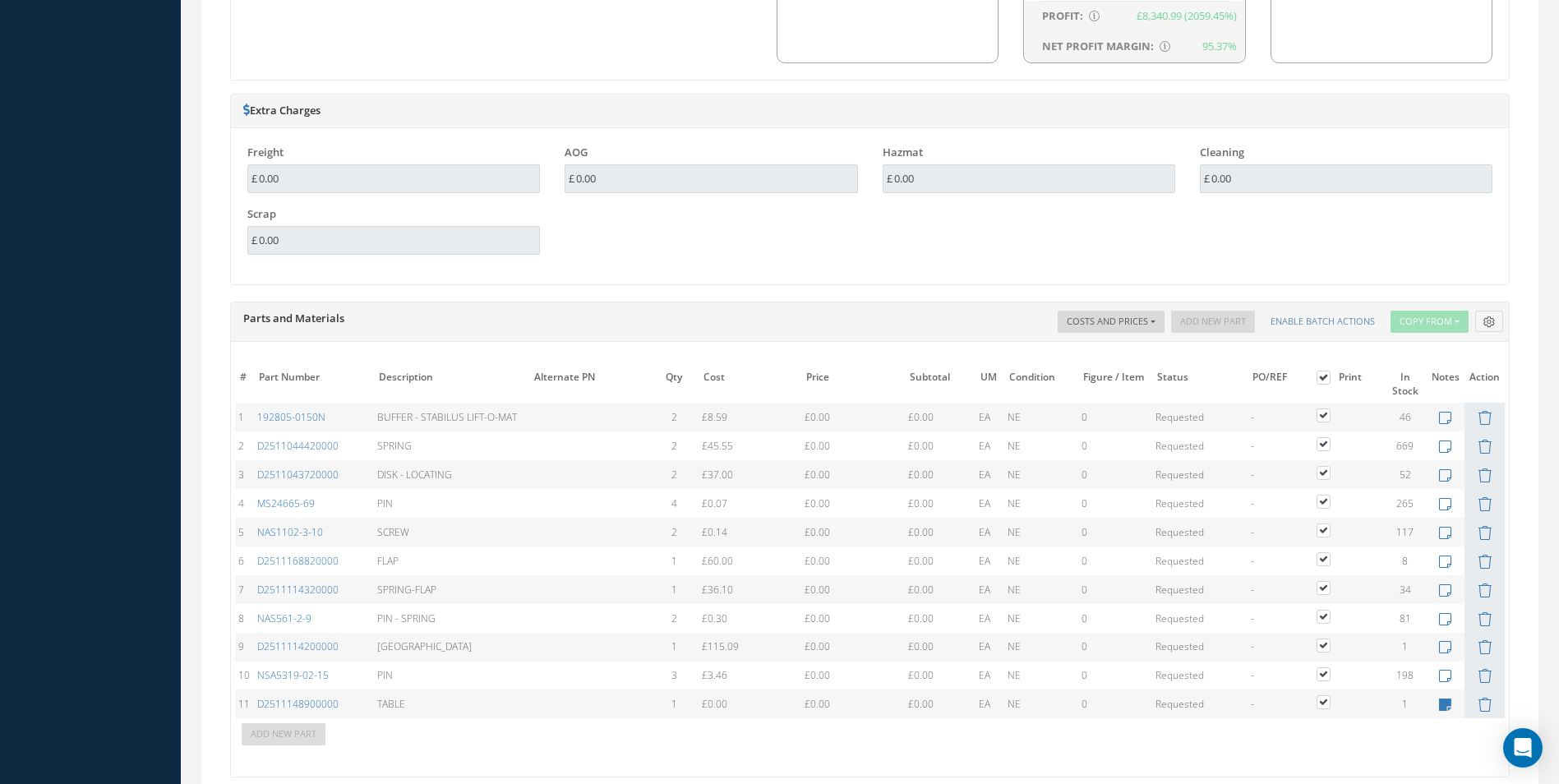
scroll to position [1644, 0]
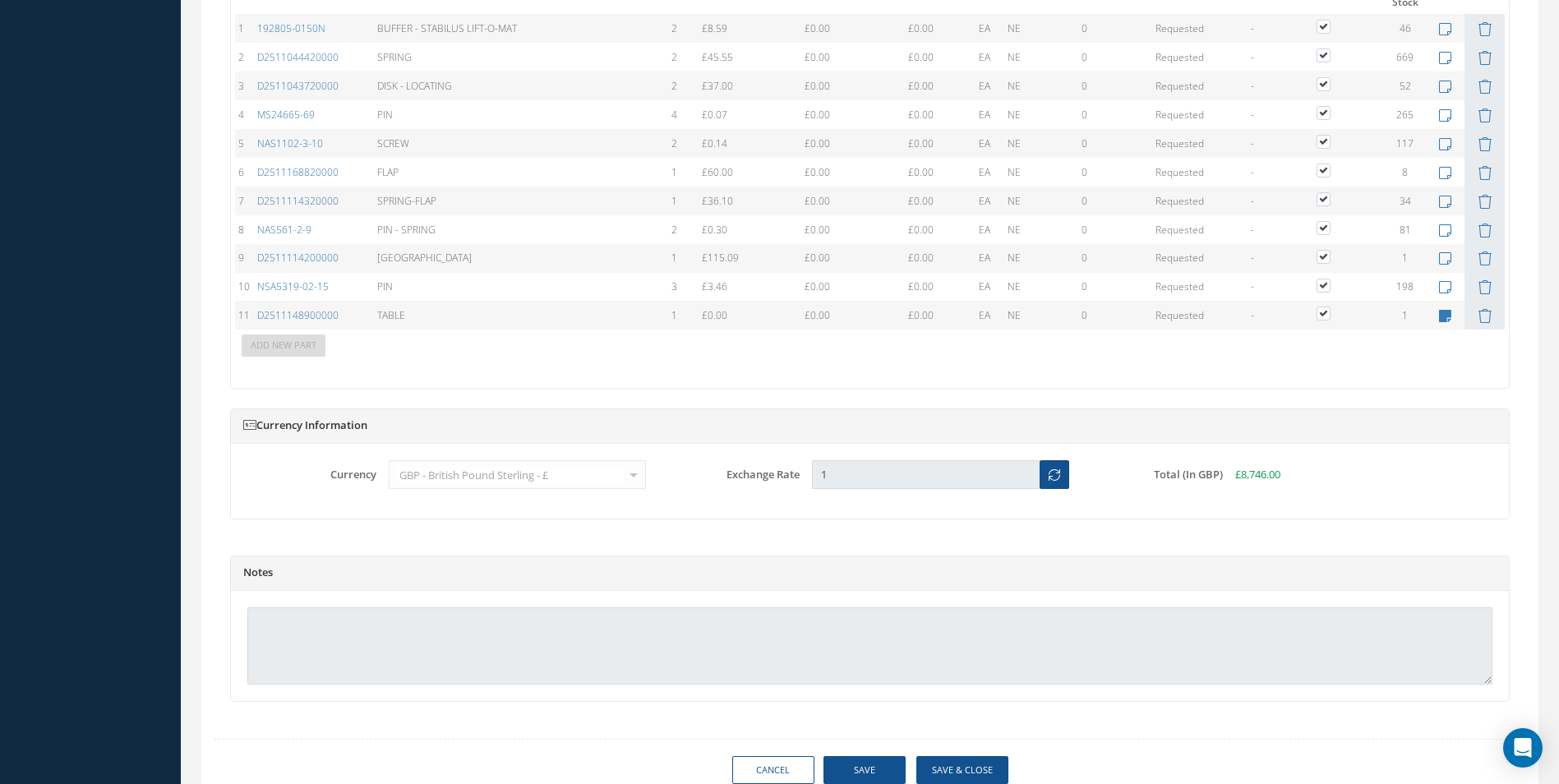
click at [254, 569] on h5 "Notes" at bounding box center [870, 573] width 1253 height 13
drag, startPoint x: 254, startPoint y: 569, endPoint x: 258, endPoint y: 583, distance: 14.6
click at [258, 584] on div "Notes" at bounding box center [870, 573] width 1278 height 34
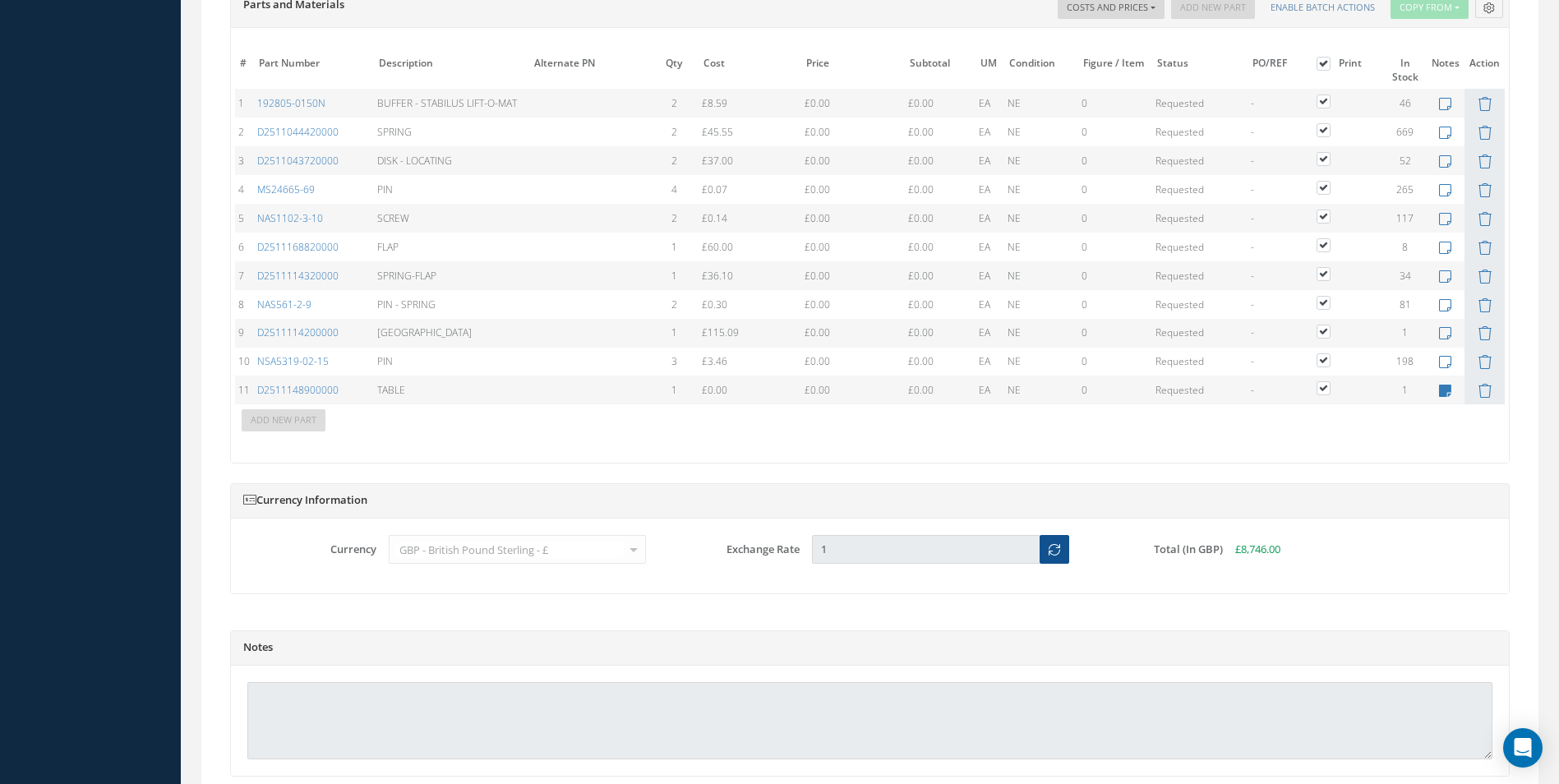
scroll to position [1710, 0]
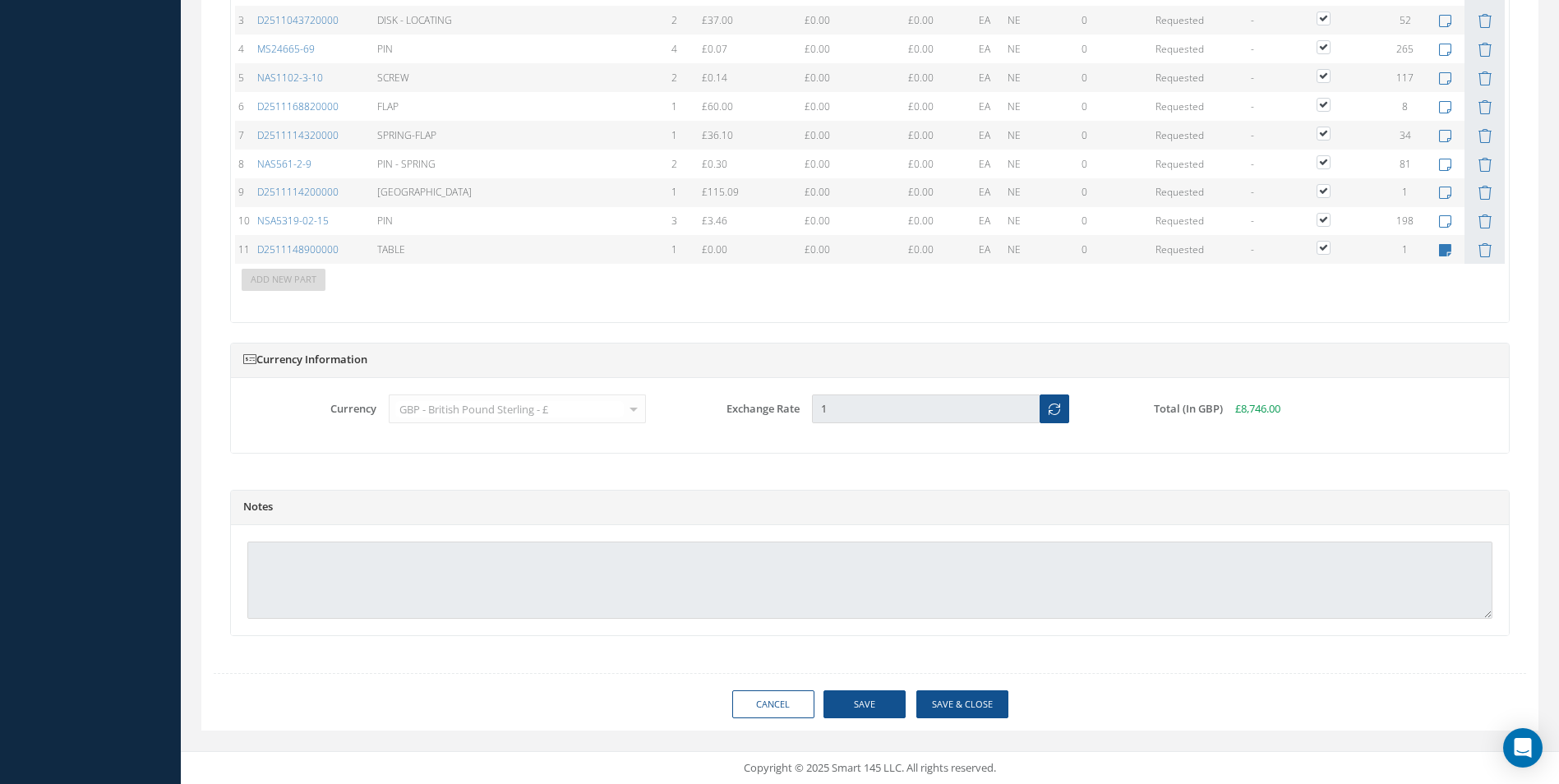
drag, startPoint x: 268, startPoint y: 546, endPoint x: 256, endPoint y: 507, distance: 40.8
click at [256, 507] on h5 "Notes" at bounding box center [870, 507] width 1253 height 13
click at [285, 505] on h5 "Notes" at bounding box center [870, 507] width 1253 height 13
click at [281, 537] on div at bounding box center [870, 579] width 1278 height 110
click at [275, 514] on div "Notes" at bounding box center [870, 507] width 1278 height 18
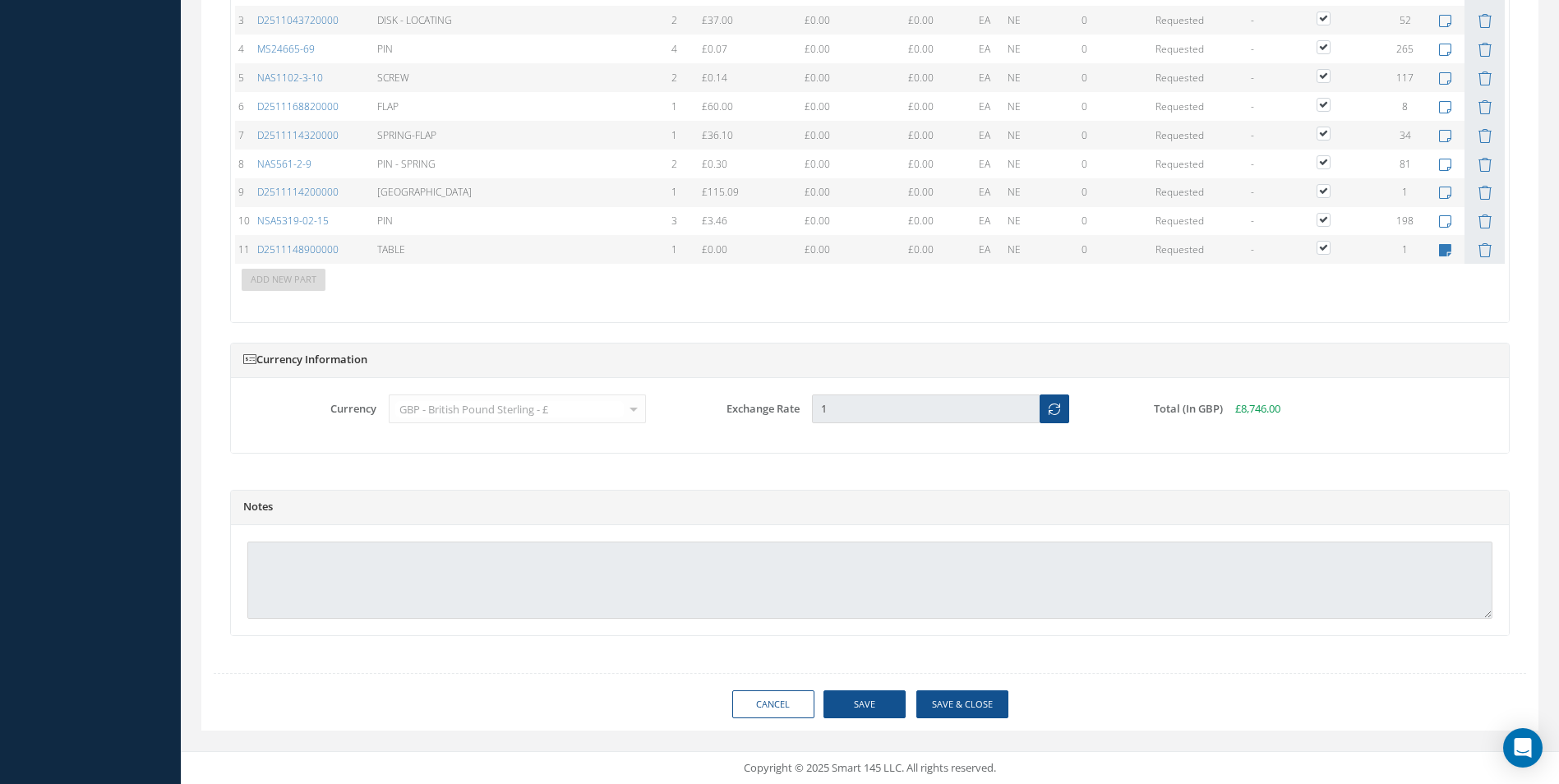
click at [270, 538] on div at bounding box center [870, 579] width 1278 height 110
drag, startPoint x: 253, startPoint y: 549, endPoint x: 758, endPoint y: 323, distance: 553.3
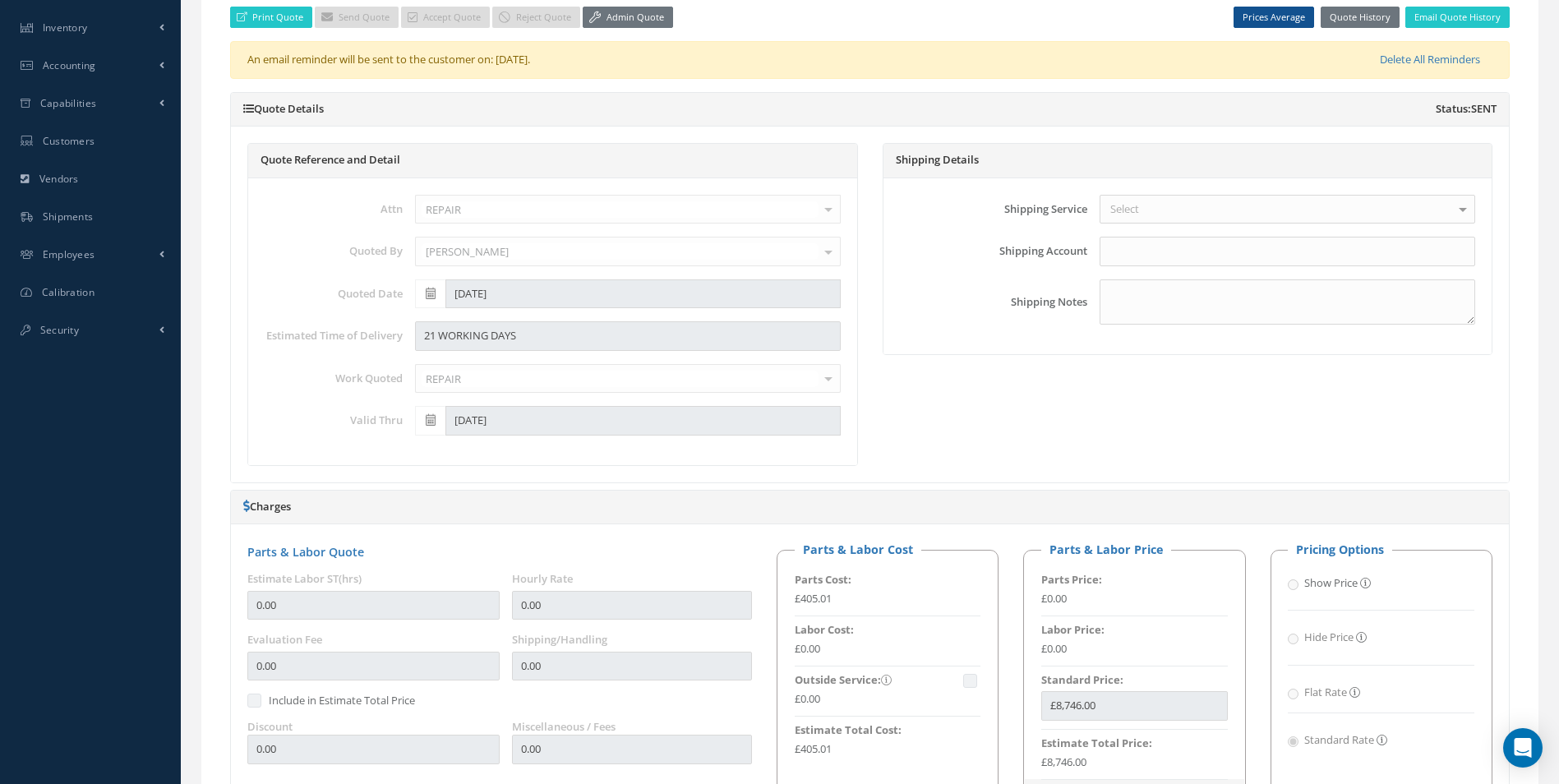
scroll to position [394, 0]
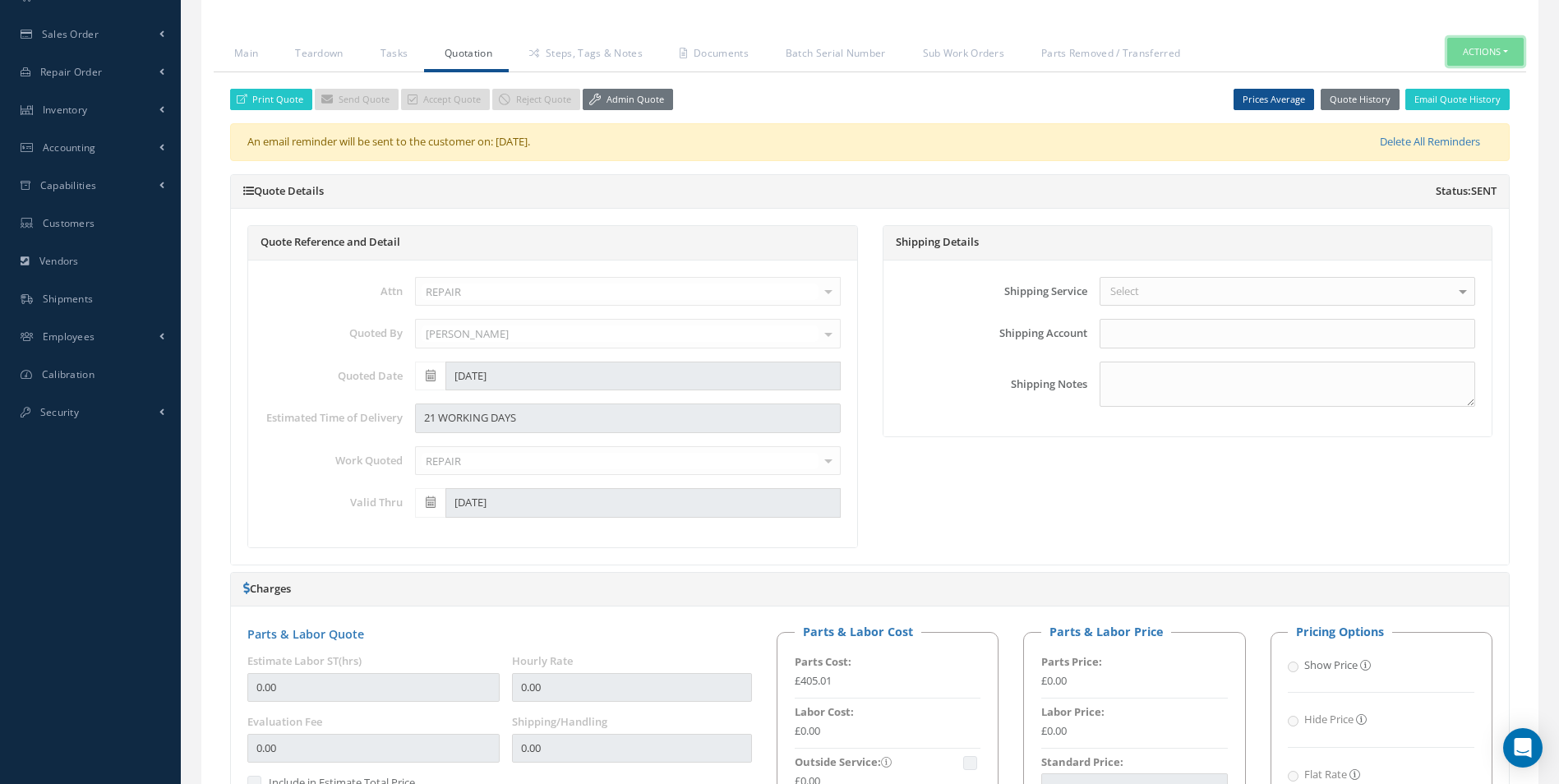
click at [1480, 44] on button "Actions" at bounding box center [1486, 52] width 77 height 29
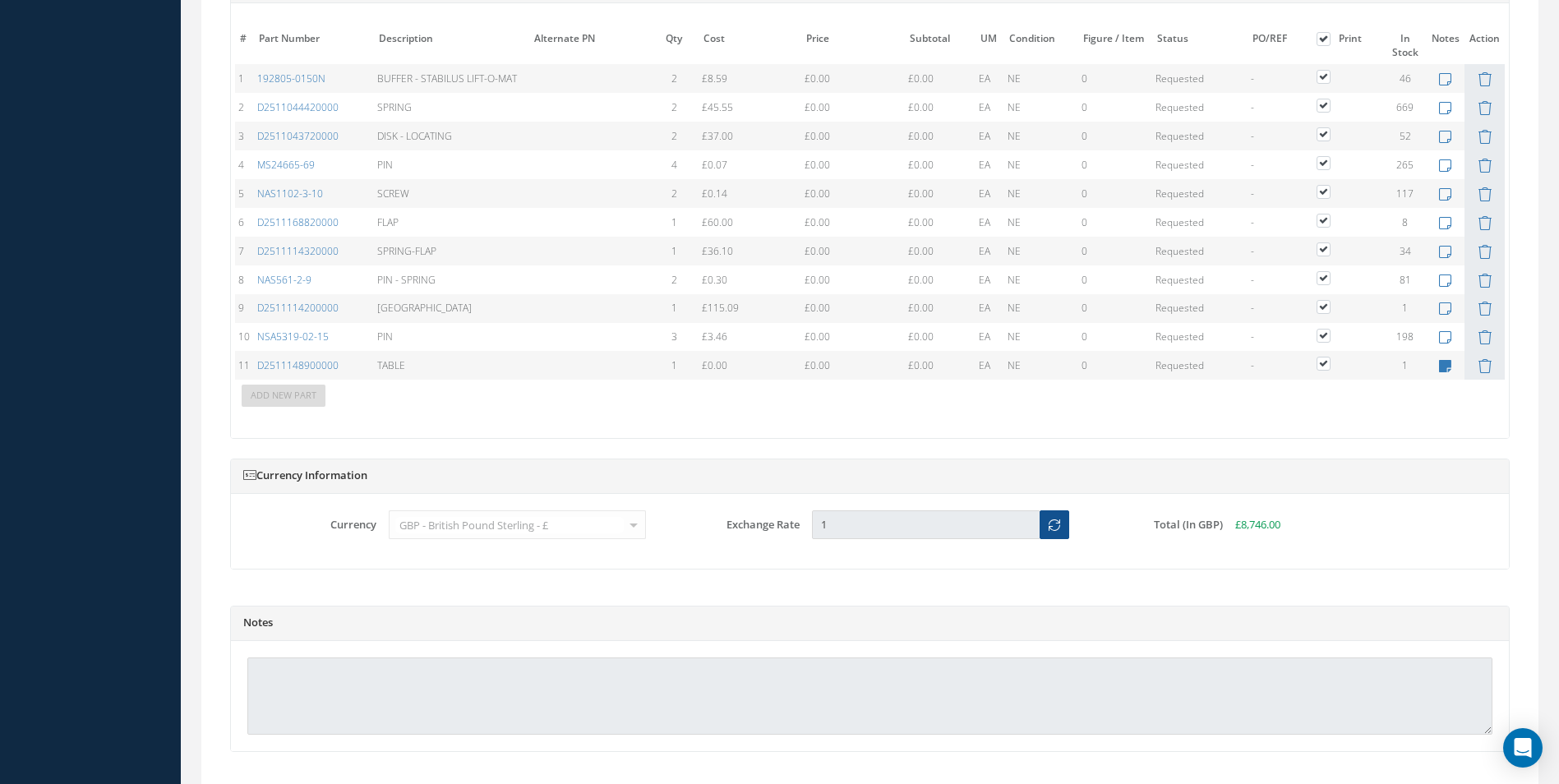
scroll to position [1710, 0]
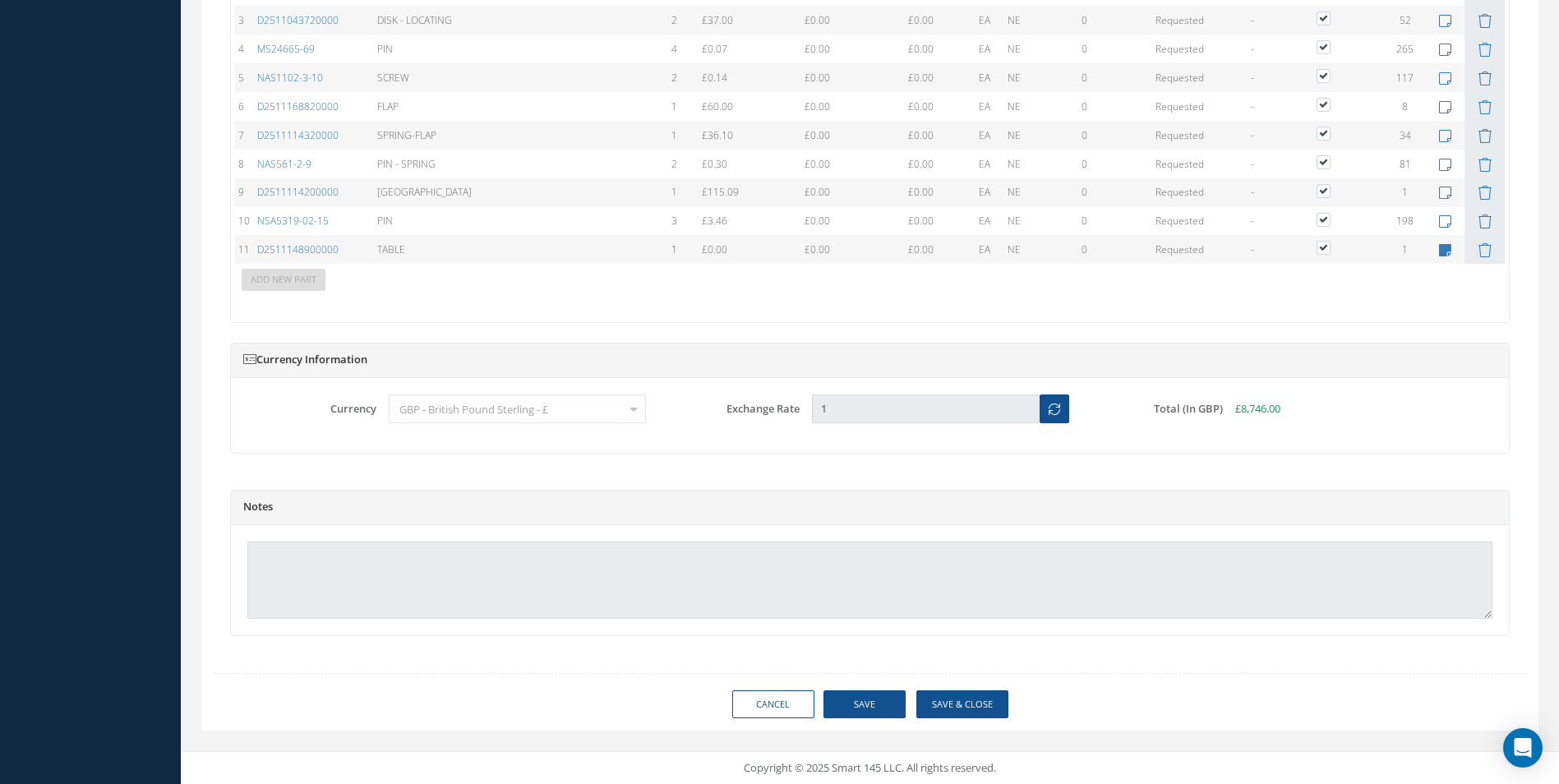
click at [265, 511] on h5 "Notes" at bounding box center [870, 507] width 1253 height 13
drag, startPoint x: 246, startPoint y: 504, endPoint x: 294, endPoint y: 509, distance: 48.3
click at [294, 509] on h5 "Notes" at bounding box center [870, 507] width 1253 height 13
drag, startPoint x: 294, startPoint y: 509, endPoint x: 257, endPoint y: 503, distance: 37.5
drag, startPoint x: 257, startPoint y: 503, endPoint x: 399, endPoint y: 484, distance: 143.3
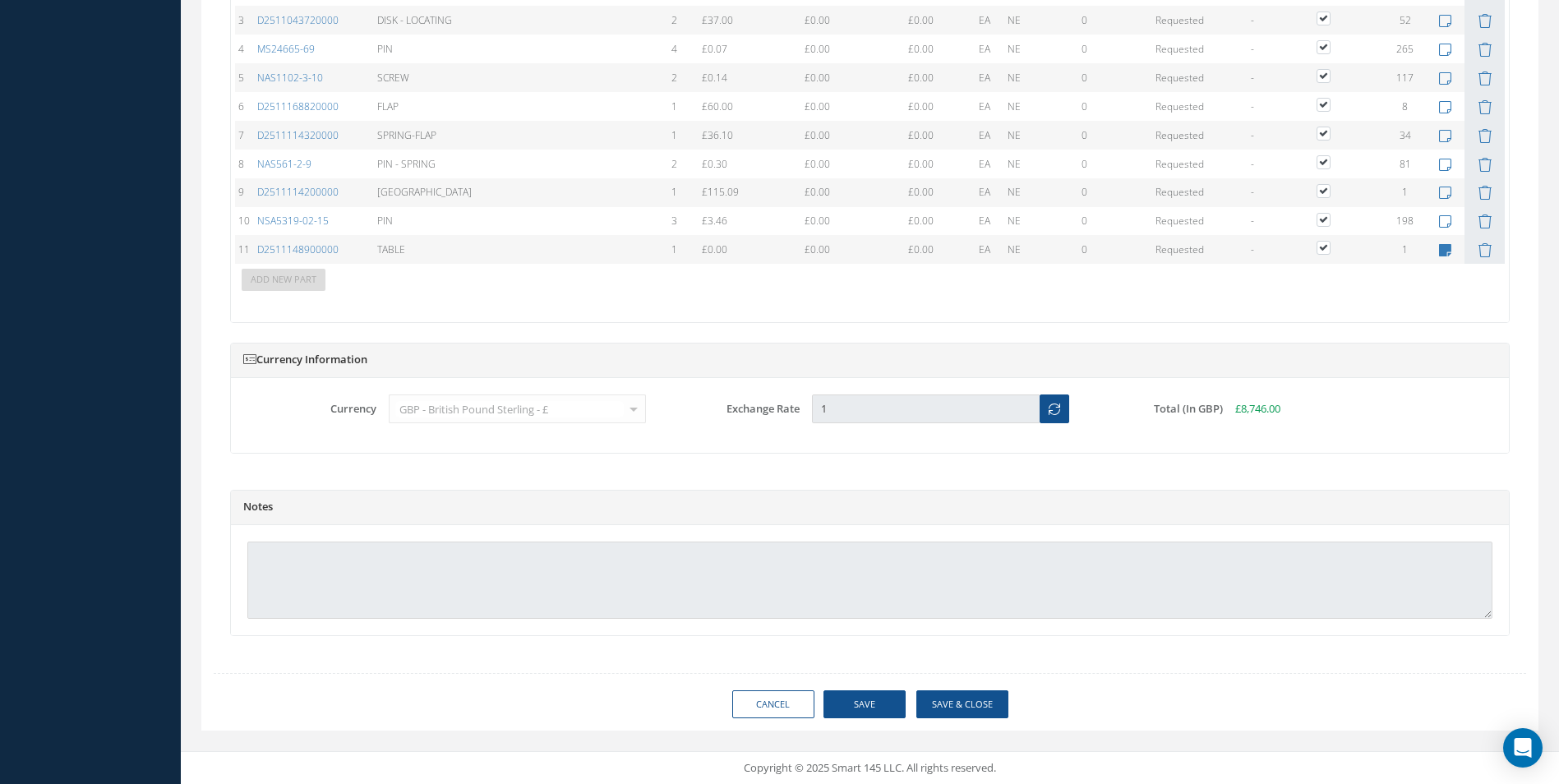
click at [310, 503] on h5 "Notes" at bounding box center [870, 507] width 1253 height 13
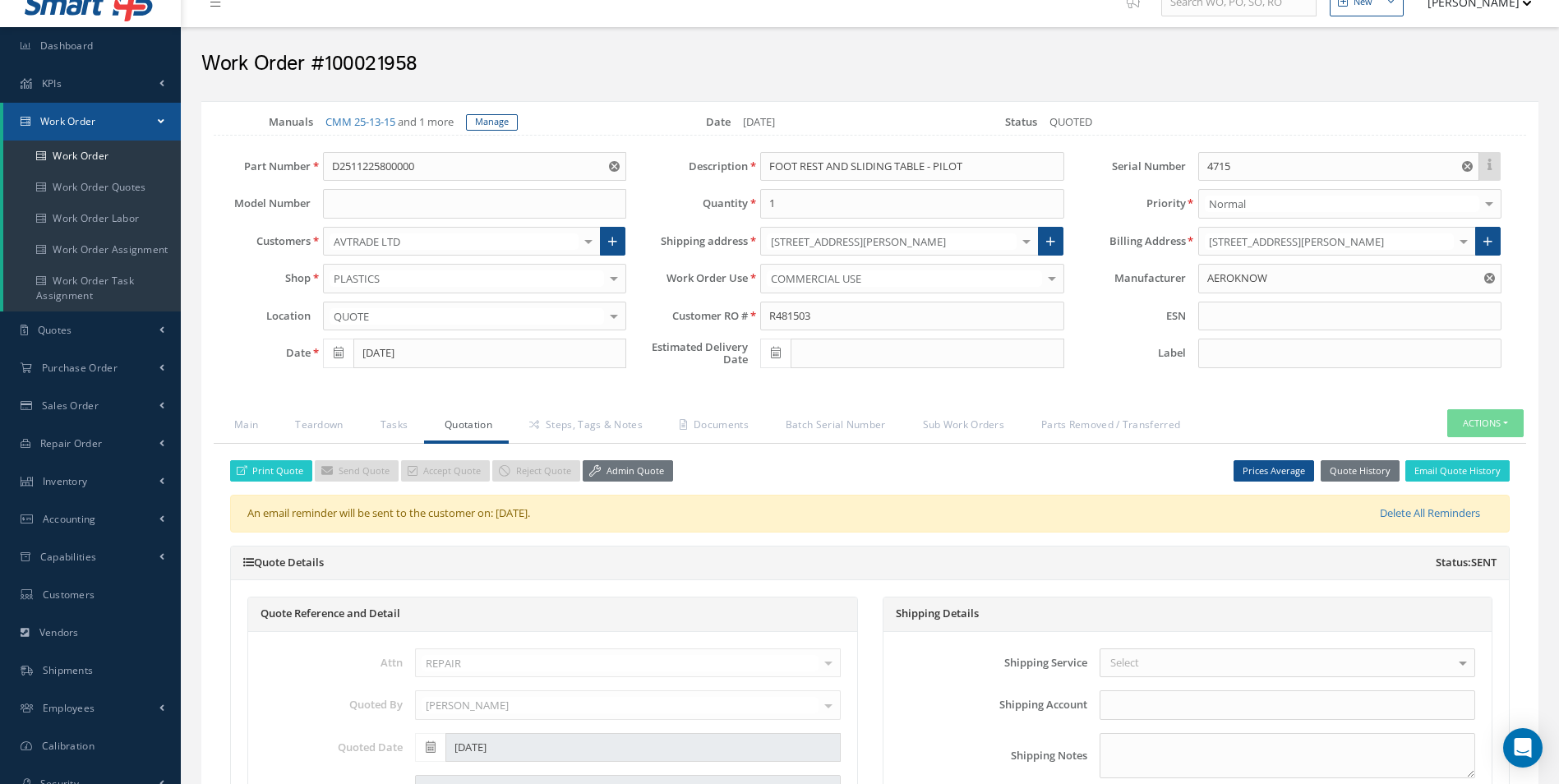
scroll to position [0, 0]
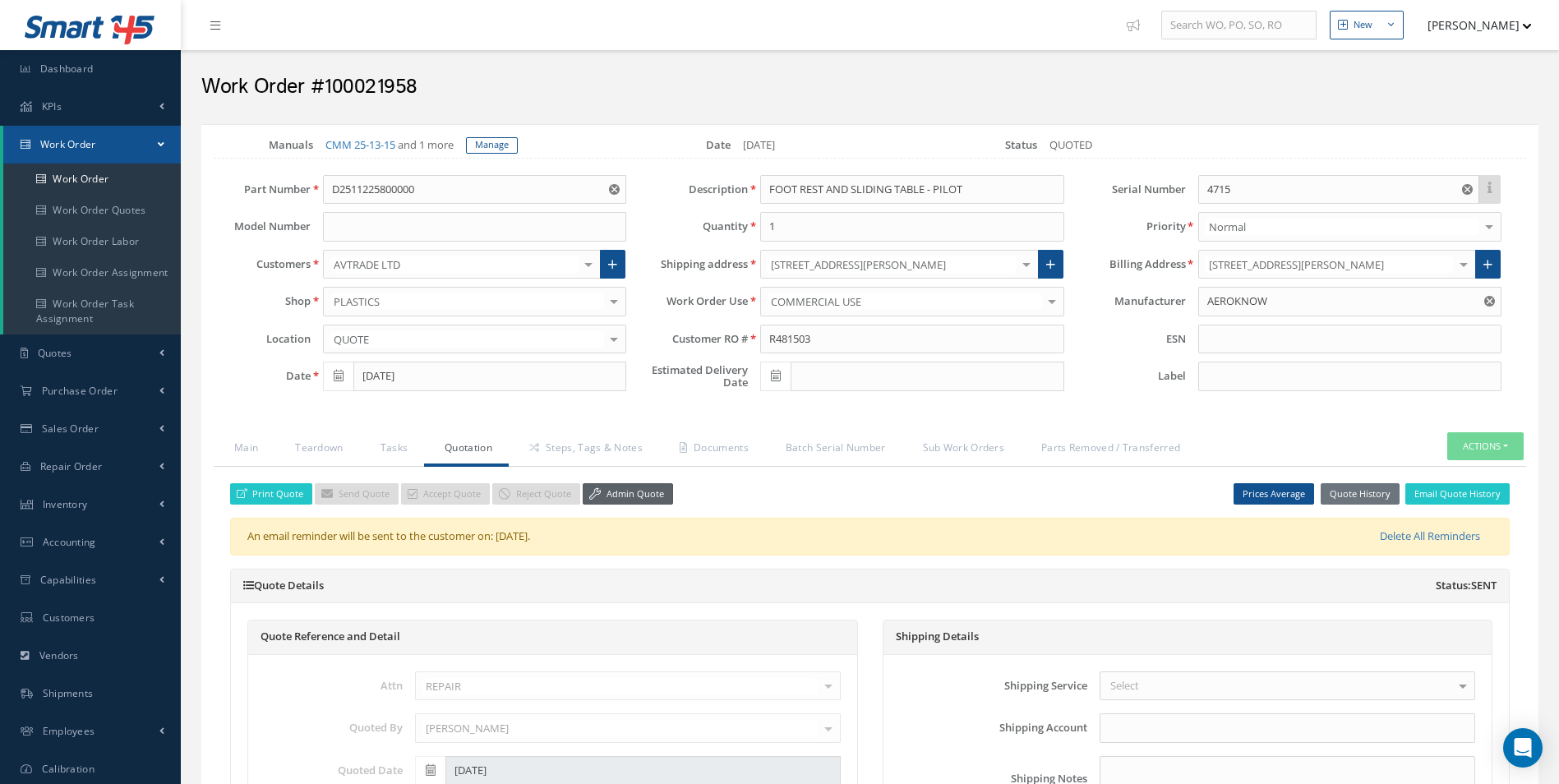
click at [617, 487] on link "Admin Quote" at bounding box center [629, 494] width 91 height 22
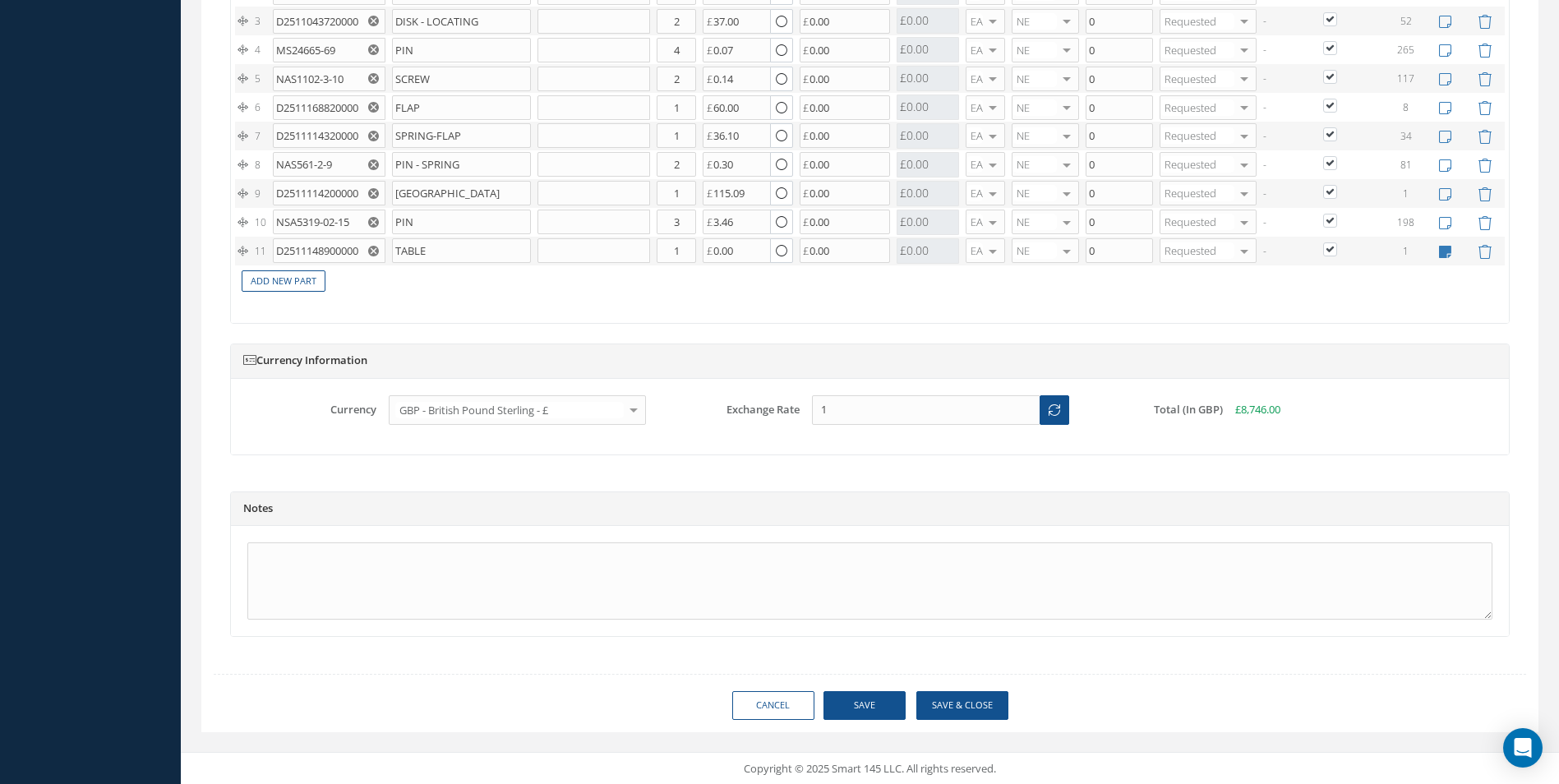
scroll to position [1711, 0]
click at [267, 556] on textarea at bounding box center [869, 579] width 1245 height 77
paste textarea "£6203.00 PN: D2511148900000 TABLE Qty 1 £122.00 PN: 192805-0150N (ALT ASNA2151-…"
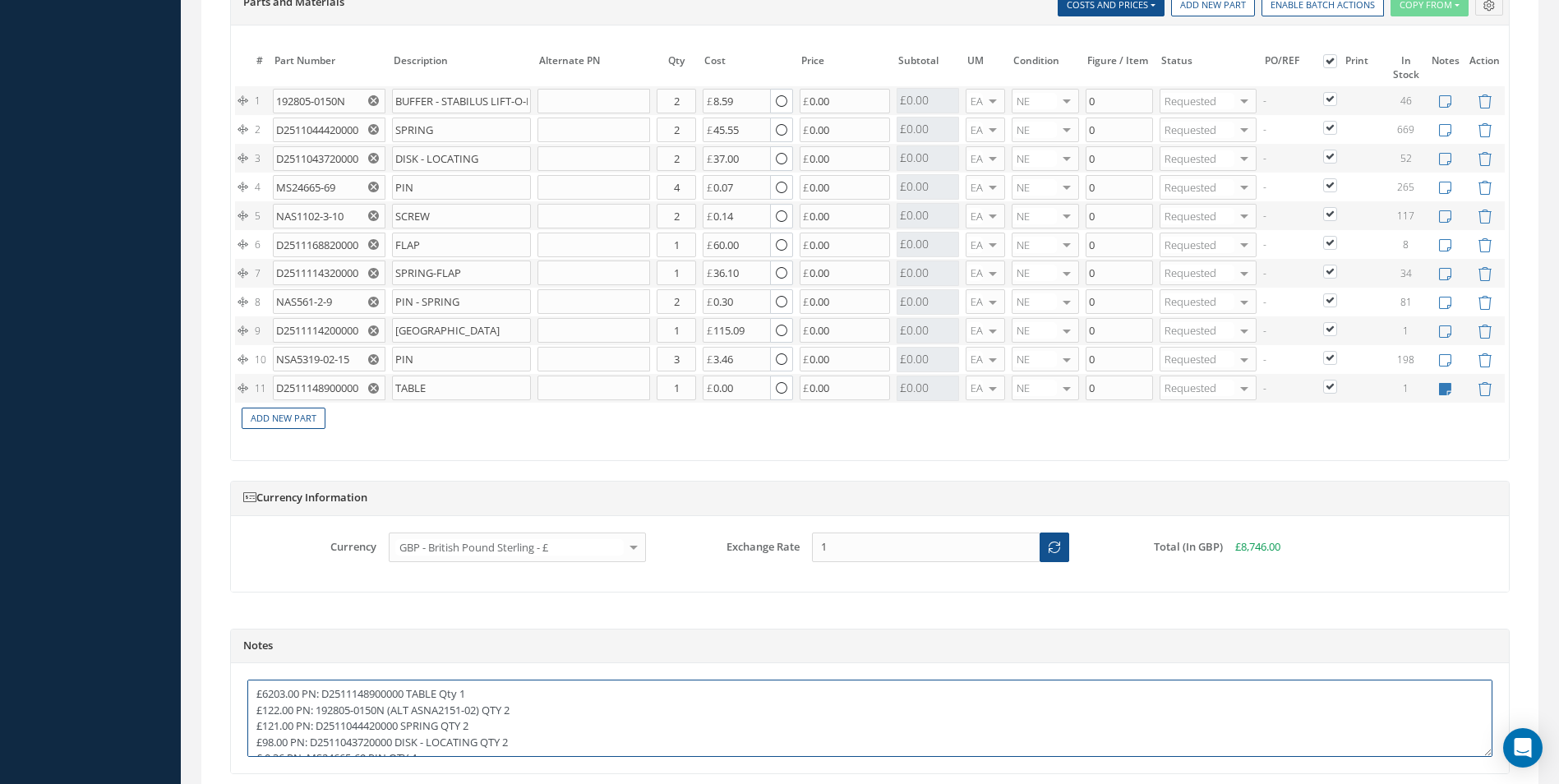
scroll to position [1546, 0]
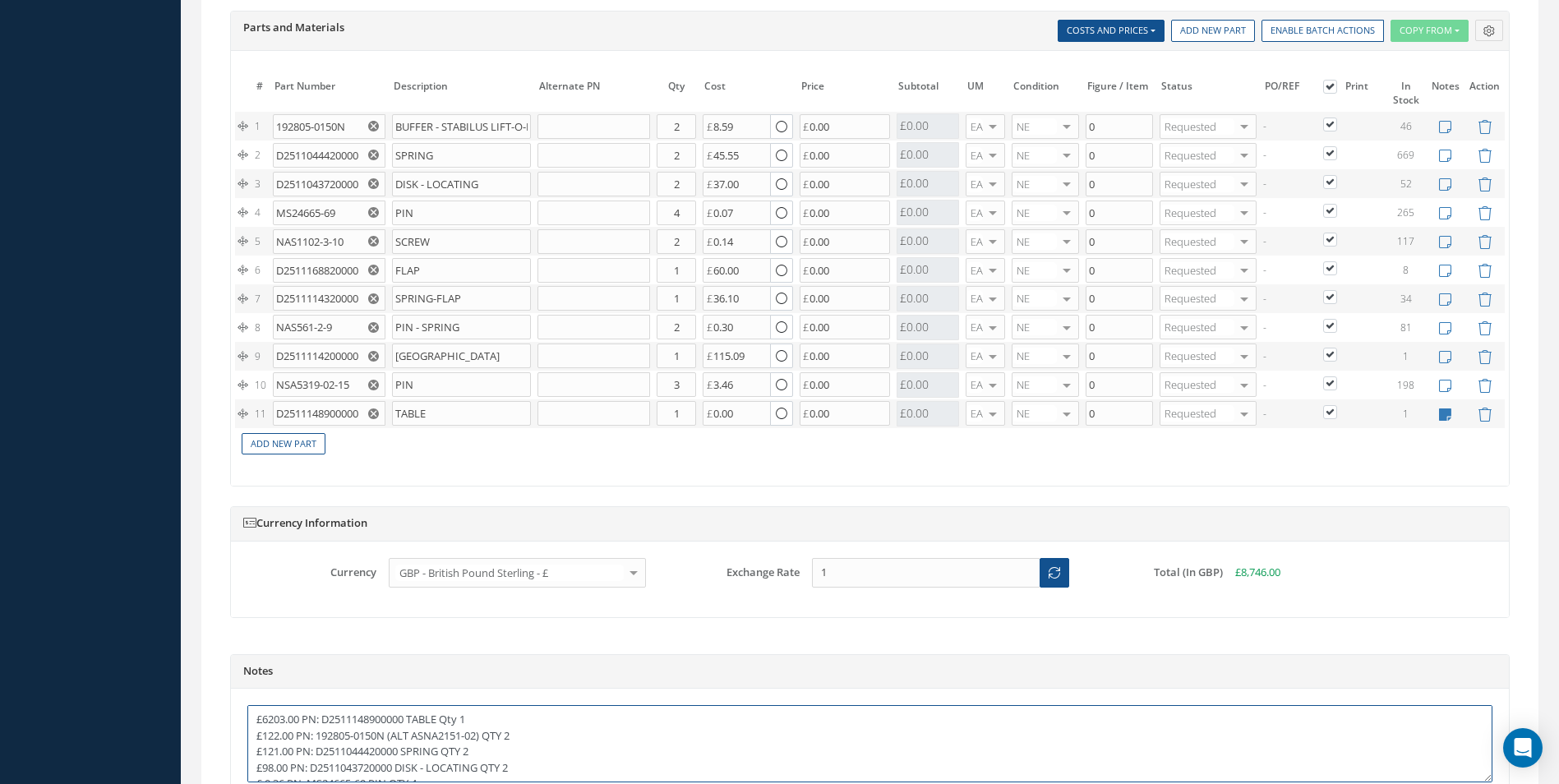
type textarea "£6203.00 PN: D2511148900000 TABLE Qty 1 £122.00 PN: 192805-0150N (ALT ASNA2151-…"
drag, startPoint x: 282, startPoint y: 128, endPoint x: 324, endPoint y: 126, distance: 42.0
click at [324, 126] on input "192805-0150N" at bounding box center [330, 126] width 113 height 25
drag, startPoint x: 322, startPoint y: 126, endPoint x: 637, endPoint y: 471, distance: 467.2
click at [637, 471] on div "The prices highlighted in Red are not current, please update the information on…" at bounding box center [870, 268] width 1278 height 436
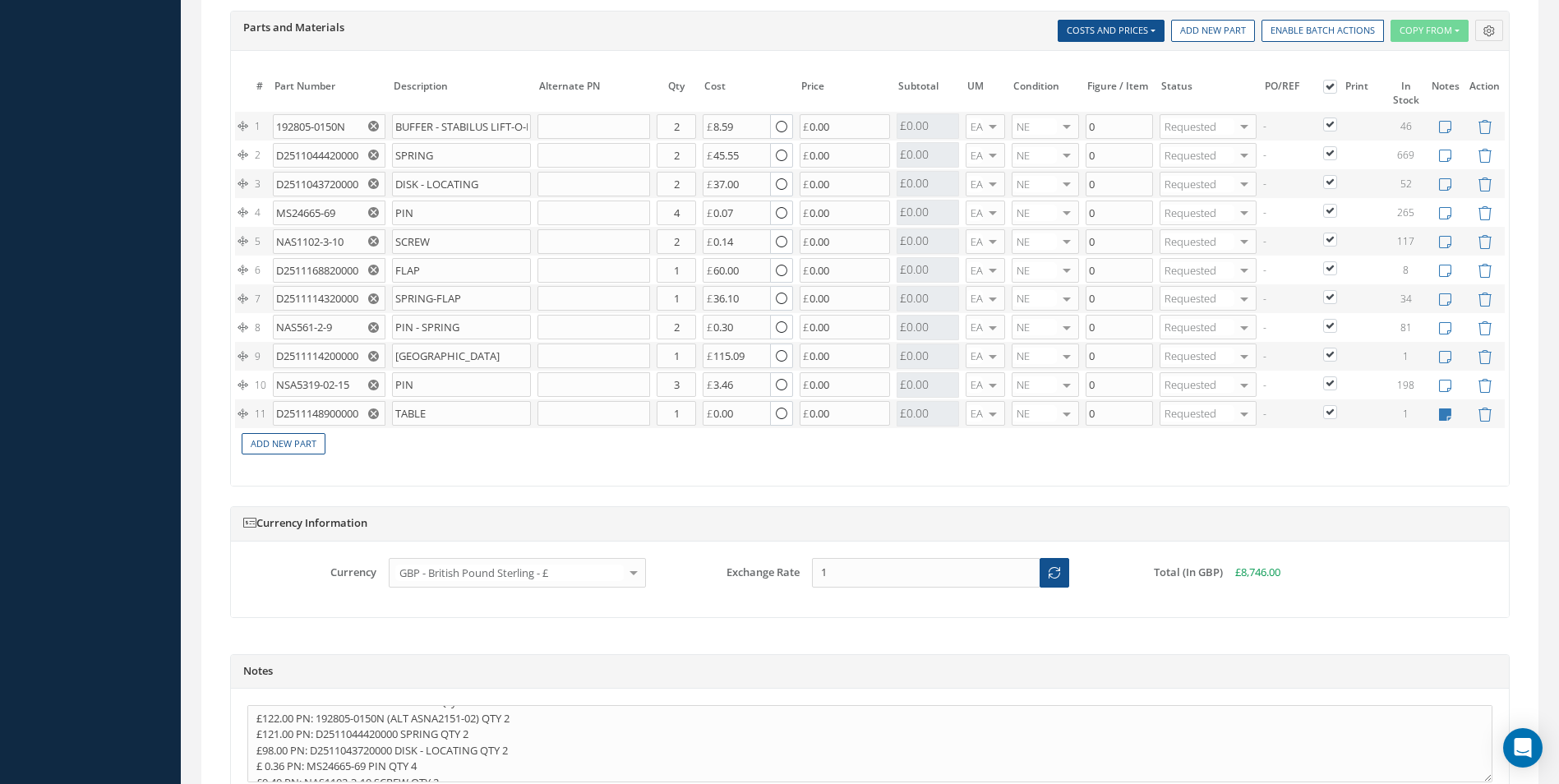
scroll to position [0, 0]
click at [583, 123] on input "text" at bounding box center [594, 126] width 113 height 25
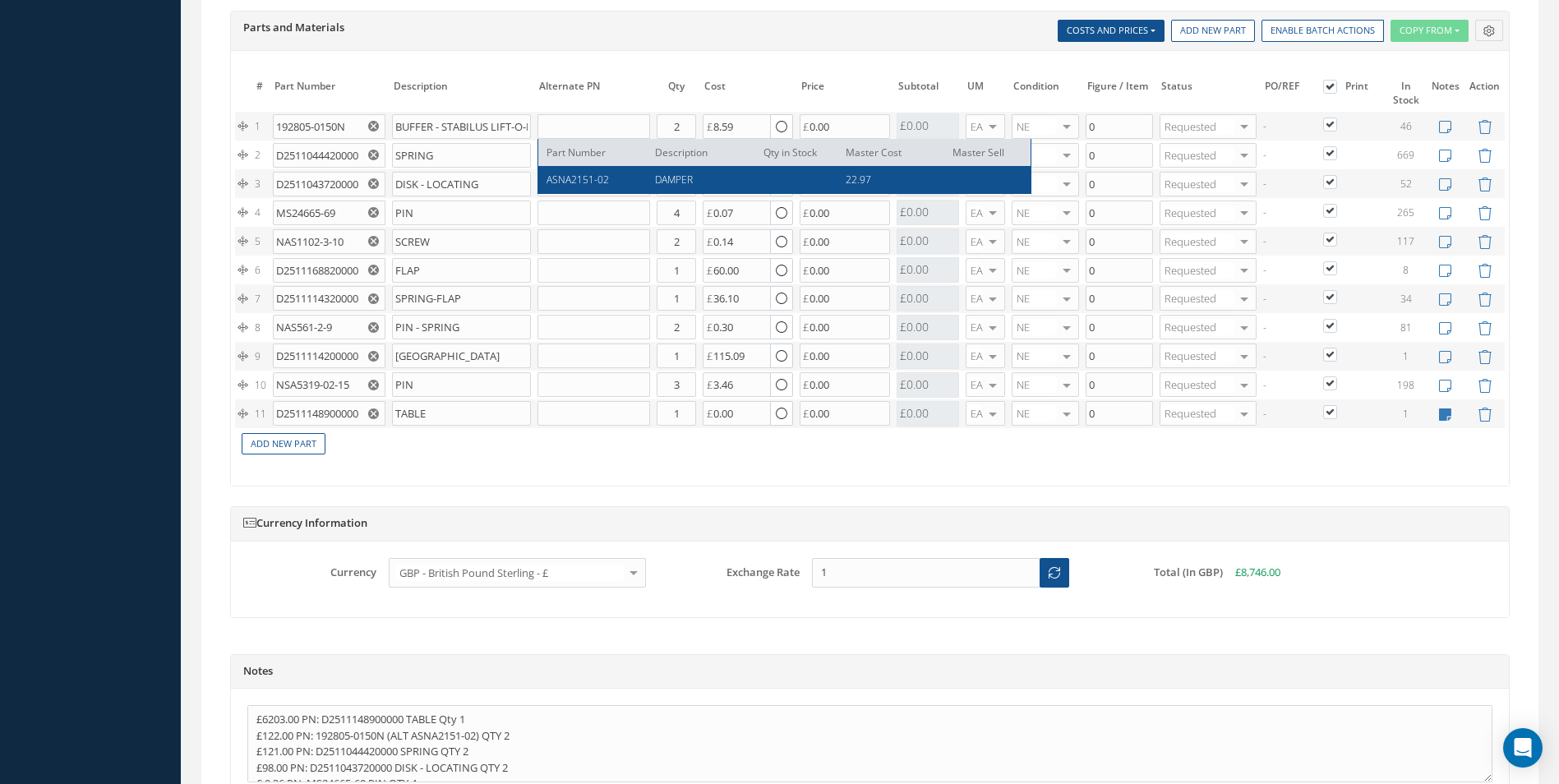
click at [566, 178] on span "ASNA2151-02" at bounding box center [577, 179] width 62 height 14
type input "ASNA2151-02"
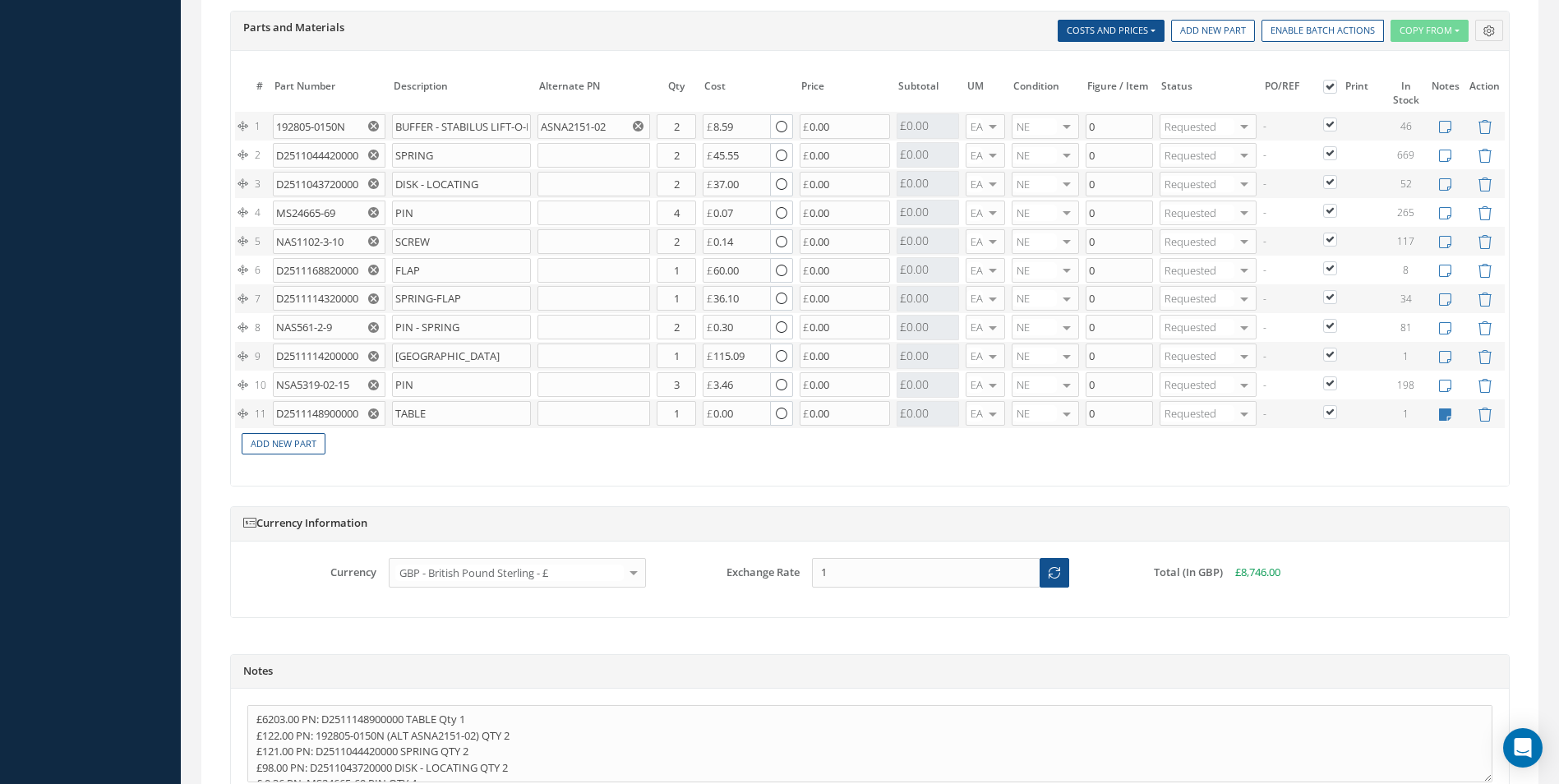
click at [373, 124] on use "Reset" at bounding box center [374, 127] width 11 height 11
click at [319, 128] on input "text" at bounding box center [330, 126] width 113 height 25
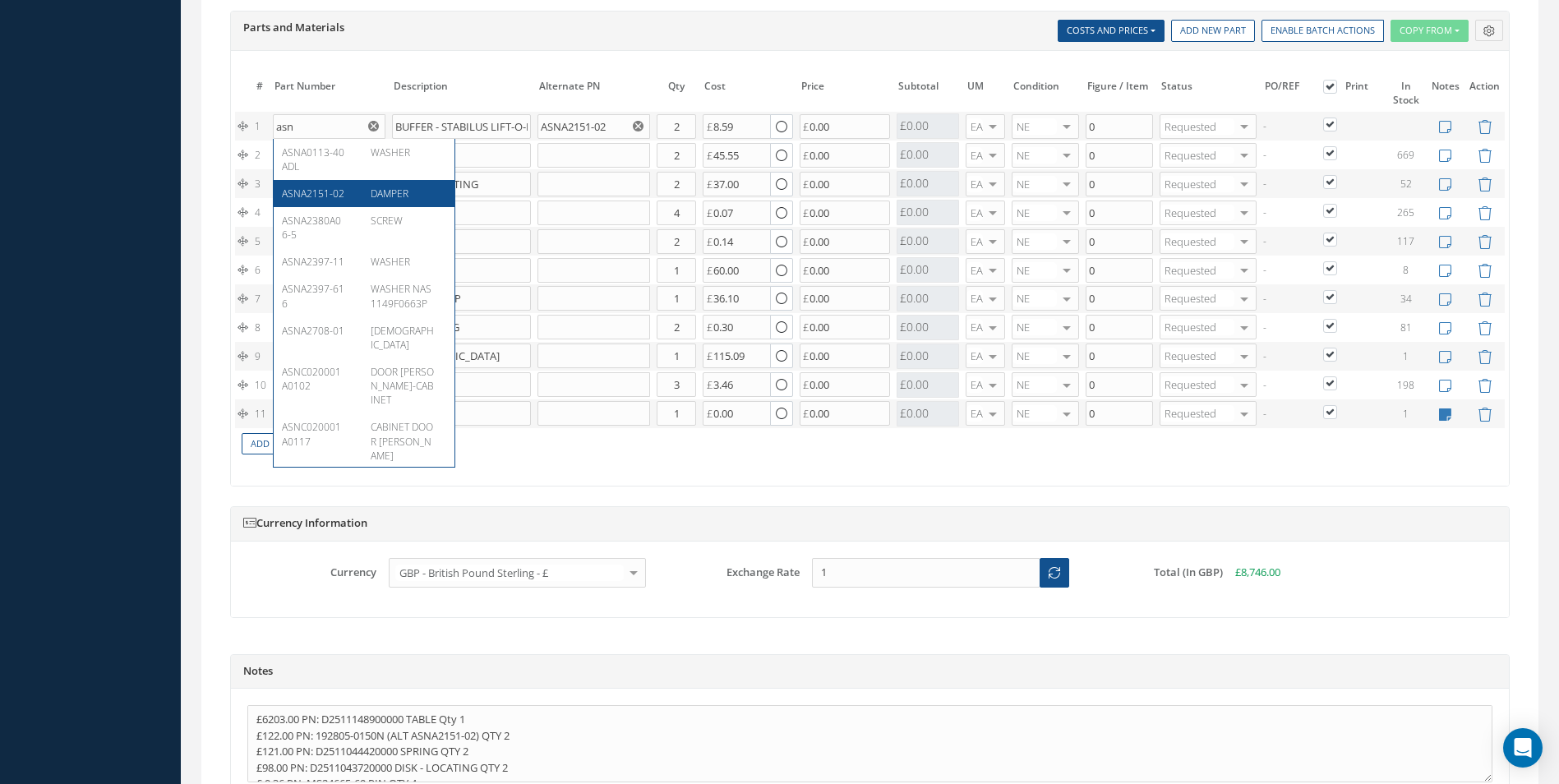
click at [340, 191] on div "ASNA2151-02" at bounding box center [320, 193] width 77 height 14
type input "ASNA2151-02"
type input "DAMPER"
type input "0"
type input "22.97"
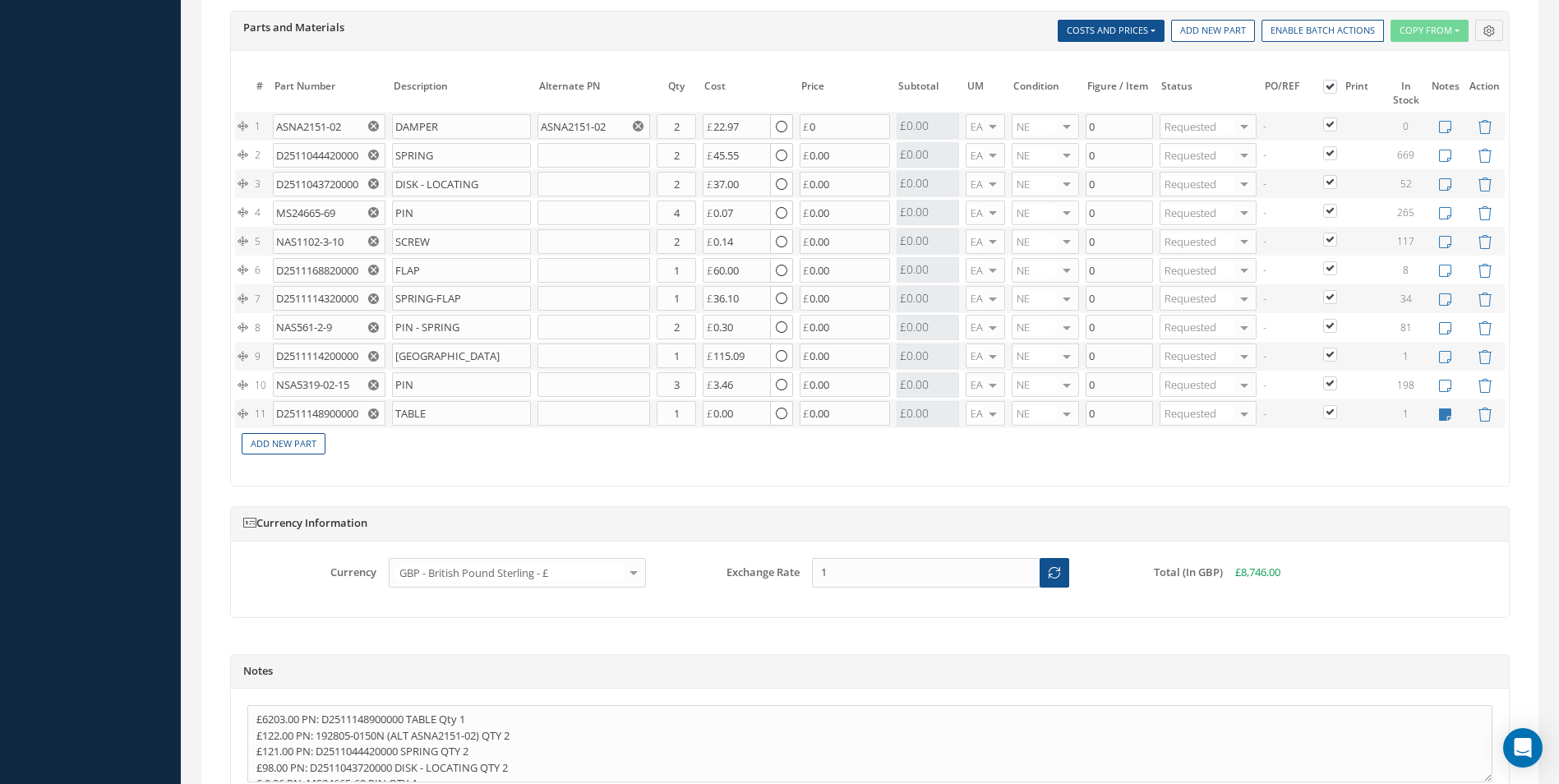
click at [634, 128] on use "Reset" at bounding box center [639, 127] width 11 height 11
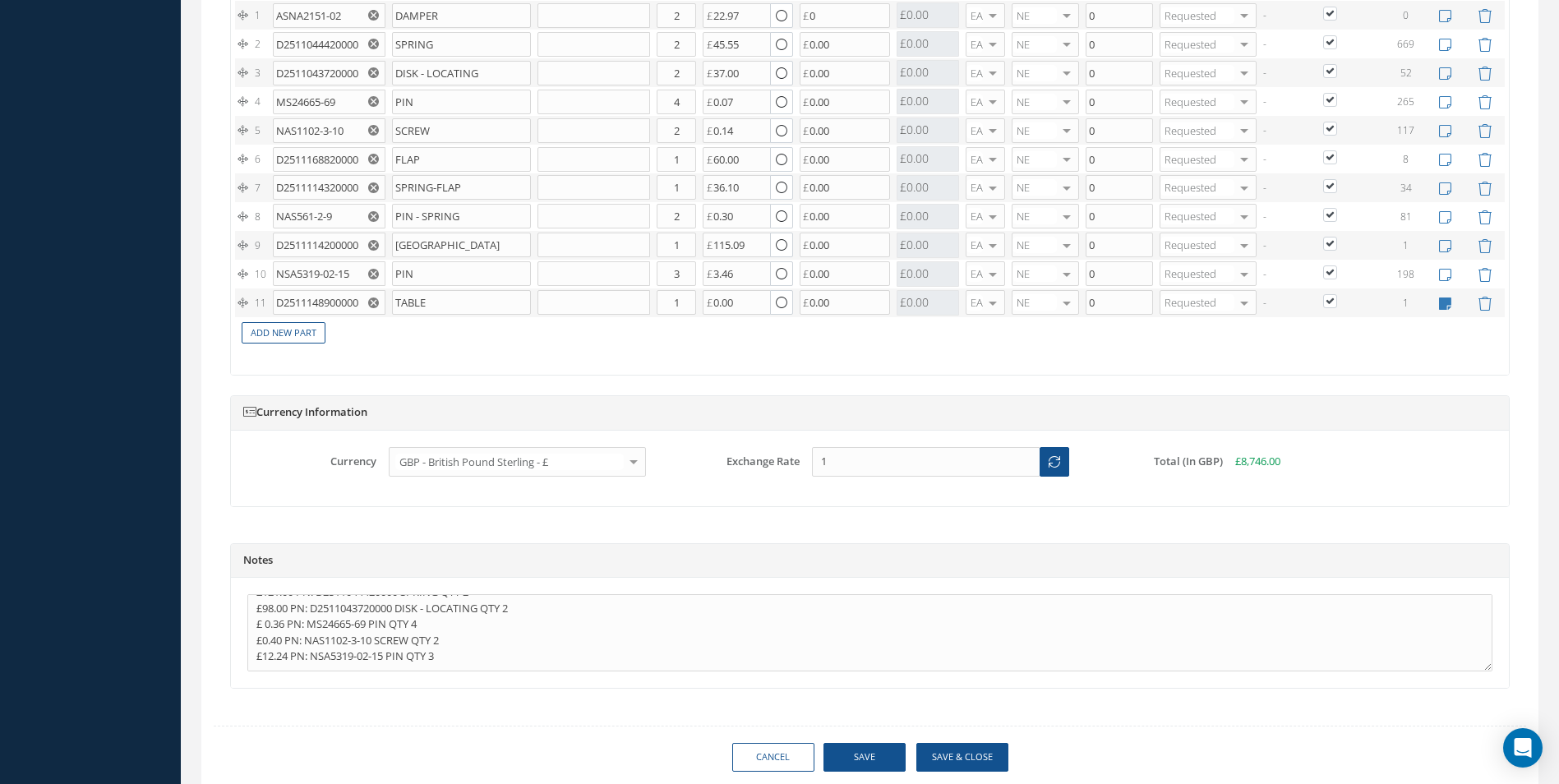
scroll to position [1711, 0]
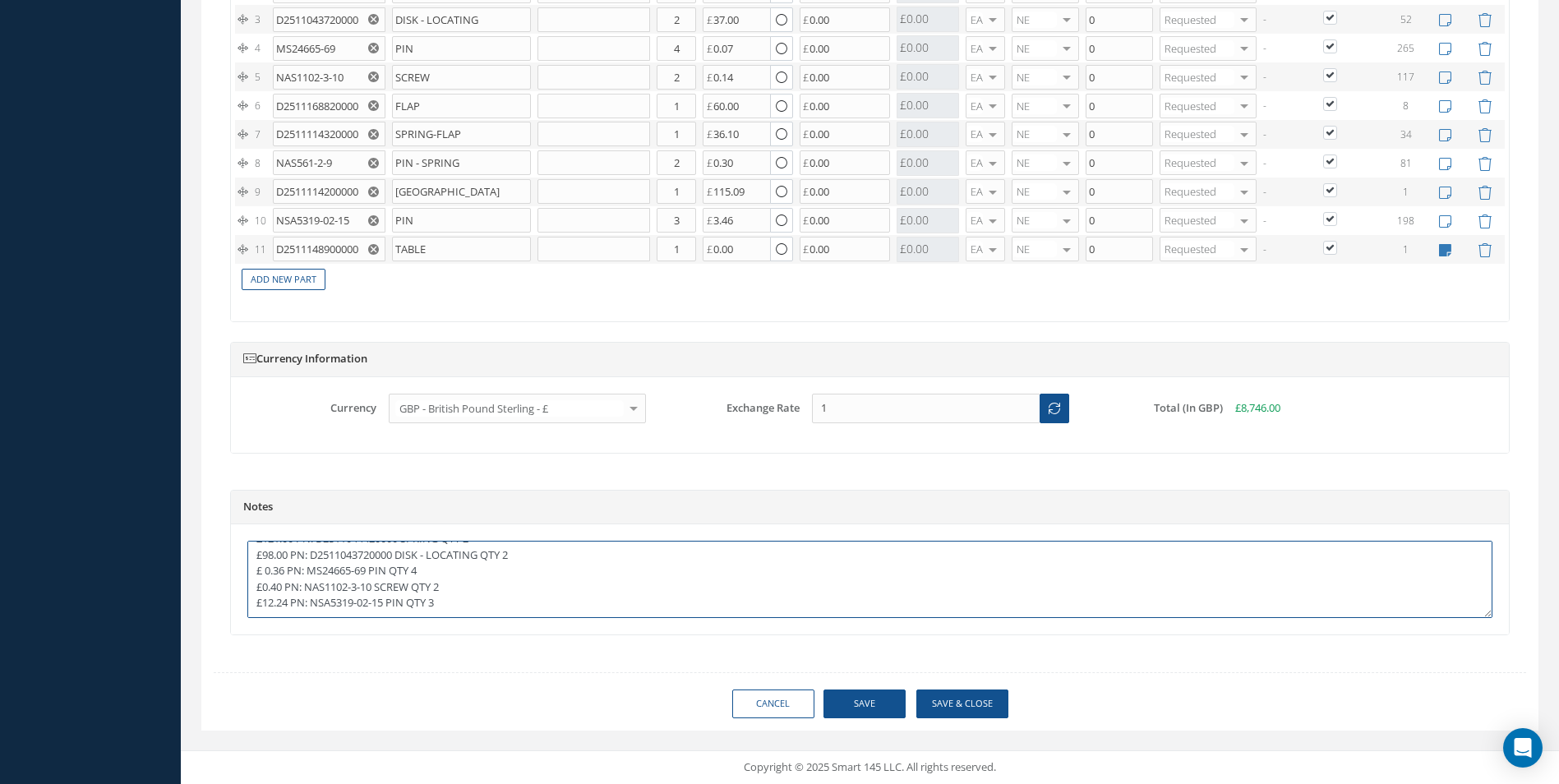
click at [452, 600] on textarea "£6203.00 PN: D2511148900000 TABLE Qty 1 £122.00 PN: 192805-0150N (ALT ASNA2151-…" at bounding box center [869, 579] width 1245 height 77
click at [446, 595] on textarea "£6203.00 PN: D2511148900000 TABLE Qty 1 £122.00 PN: 192805-0150N (ALT ASNA2151-…" at bounding box center [869, 579] width 1245 height 77
drag, startPoint x: 277, startPoint y: 104, endPoint x: 364, endPoint y: 106, distance: 87.0
click at [364, 106] on input "D2511168820000" at bounding box center [330, 106] width 113 height 25
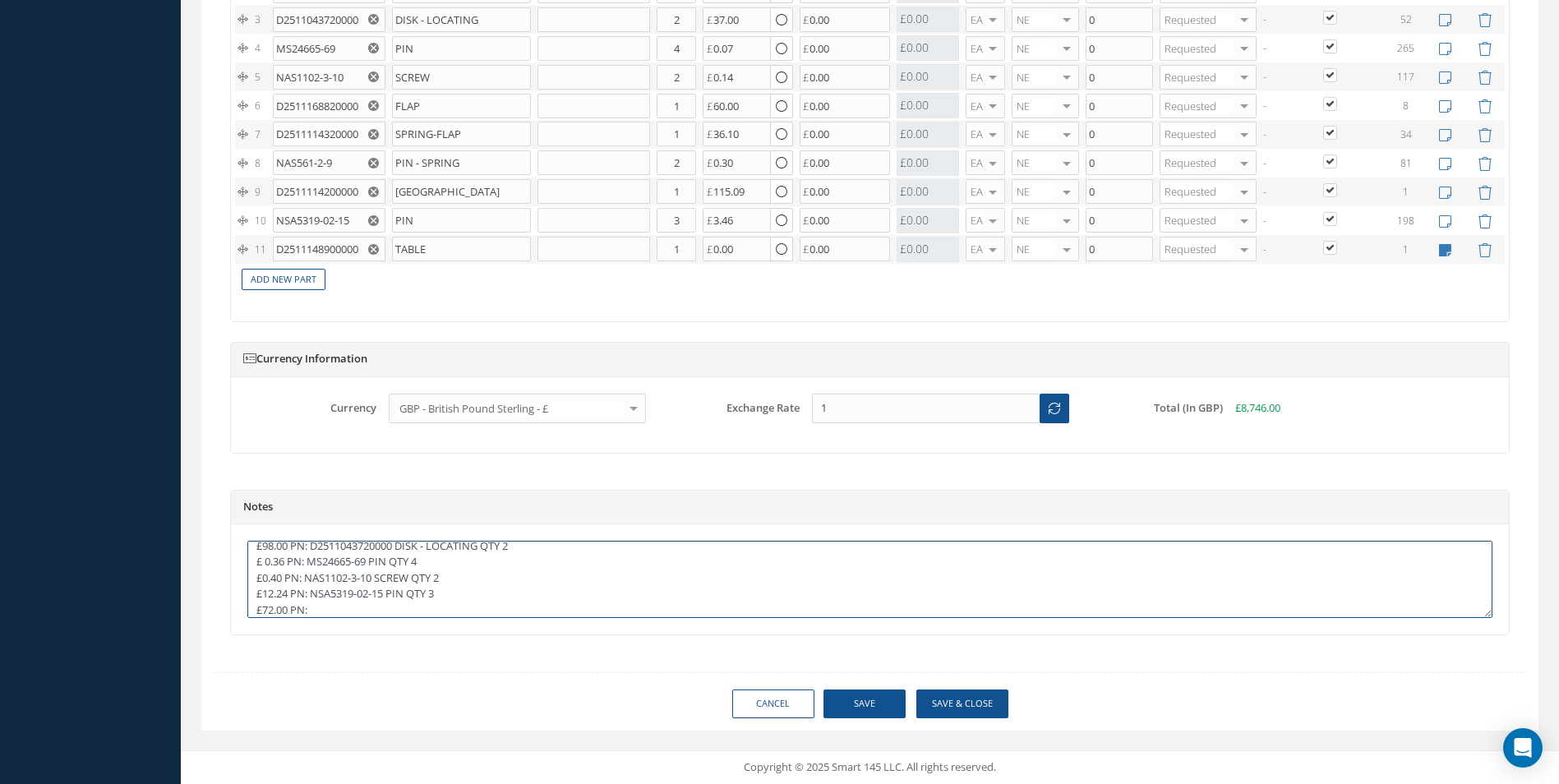
click at [313, 612] on textarea "£6203.00 PN: D2511148900000 TABLE Qty 1 £122.00 PN: 192805-0150N (ALT ASNA2151-…" at bounding box center [869, 579] width 1245 height 77
paste textarea "D2511168820000"
drag, startPoint x: 277, startPoint y: 134, endPoint x: 365, endPoint y: 144, distance: 88.6
click at [365, 144] on input "D2511114320000" at bounding box center [330, 133] width 113 height 25
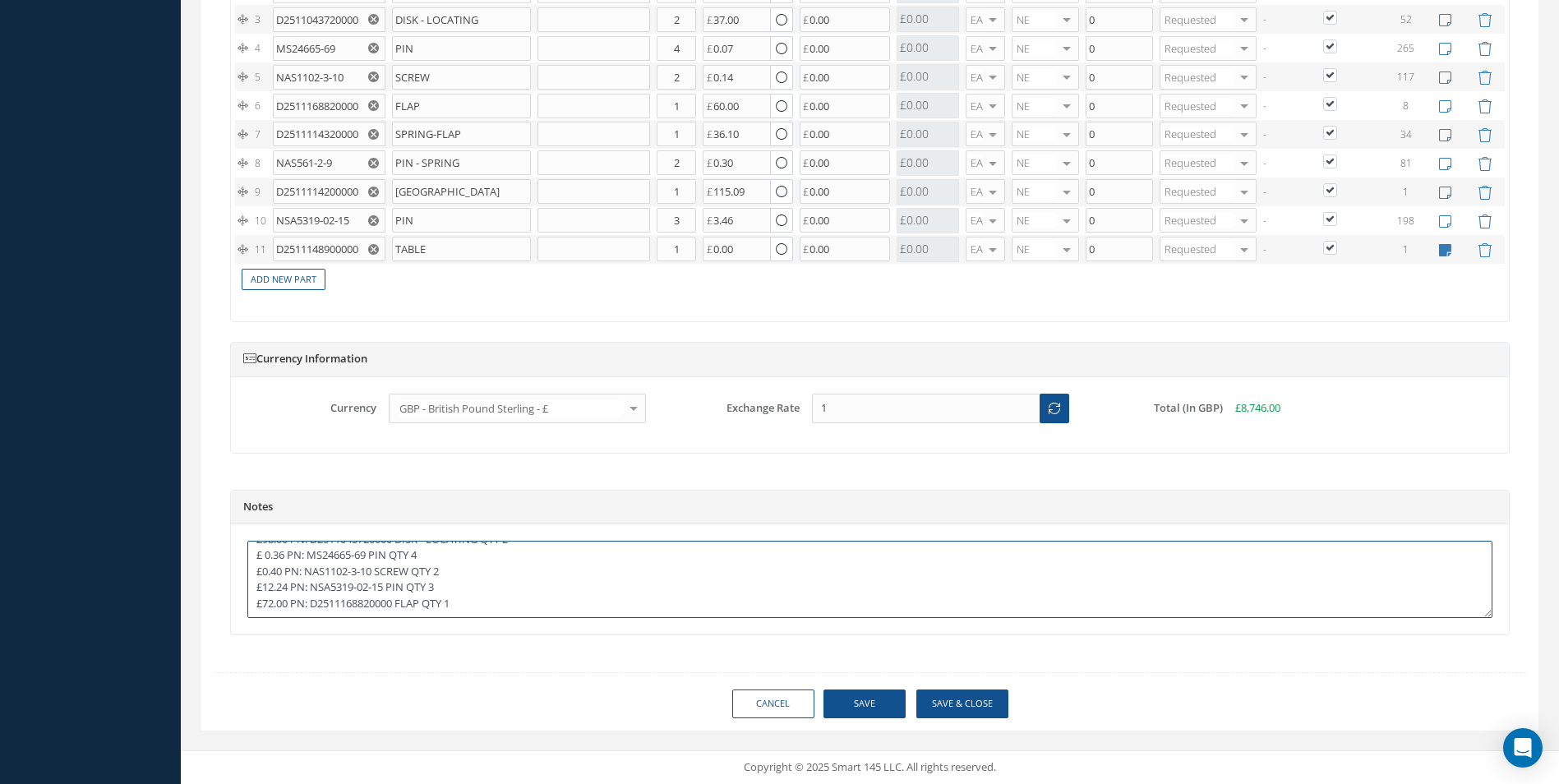
click at [473, 591] on textarea "£6203.00 PN: D2511148900000 TABLE Qty 1 £122.00 PN: 192805-0150N (ALT ASNA2151-…" at bounding box center [869, 579] width 1245 height 77
paste textarea "D2511114320000"
drag, startPoint x: 277, startPoint y: 162, endPoint x: 337, endPoint y: 165, distance: 60.1
click at [337, 165] on input "NAS561-2-9" at bounding box center [330, 162] width 113 height 25
click at [516, 611] on textarea "£6203.00 PN: D2511148900000 TABLE Qty 1 £122.00 PN: 192805-0150N (ALT ASNA2151-…" at bounding box center [869, 579] width 1245 height 77
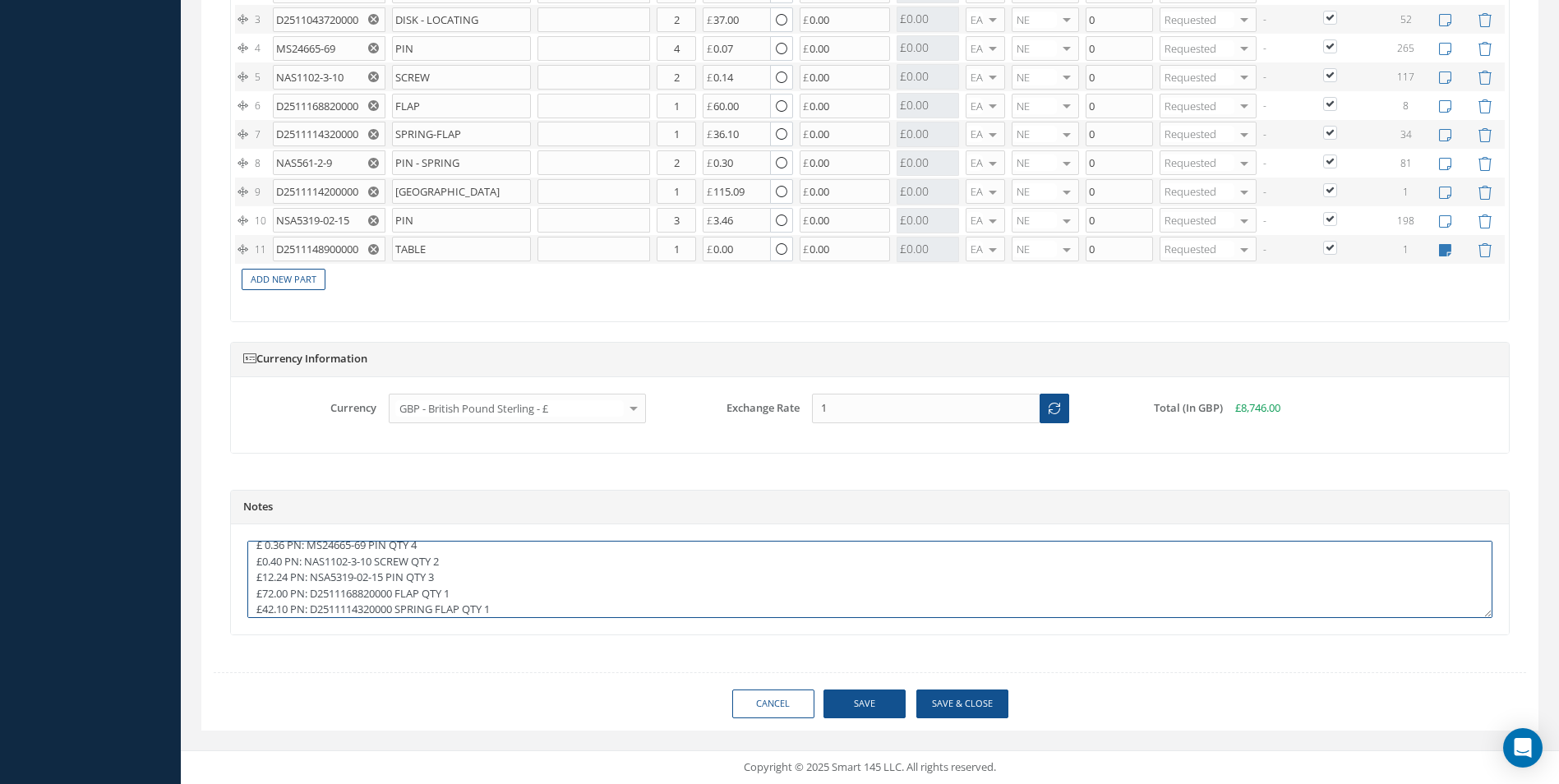
scroll to position [90, 0]
click at [312, 606] on textarea "£6203.00 PN: D2511148900000 TABLE Qty 1 £122.00 PN: 192805-0150N (ALT ASNA2151-…" at bounding box center [869, 579] width 1245 height 77
paste textarea "NAS561-2-9"
drag, startPoint x: 275, startPoint y: 191, endPoint x: 363, endPoint y: 192, distance: 88.0
click at [363, 192] on input "D2511114200000" at bounding box center [330, 192] width 113 height 25
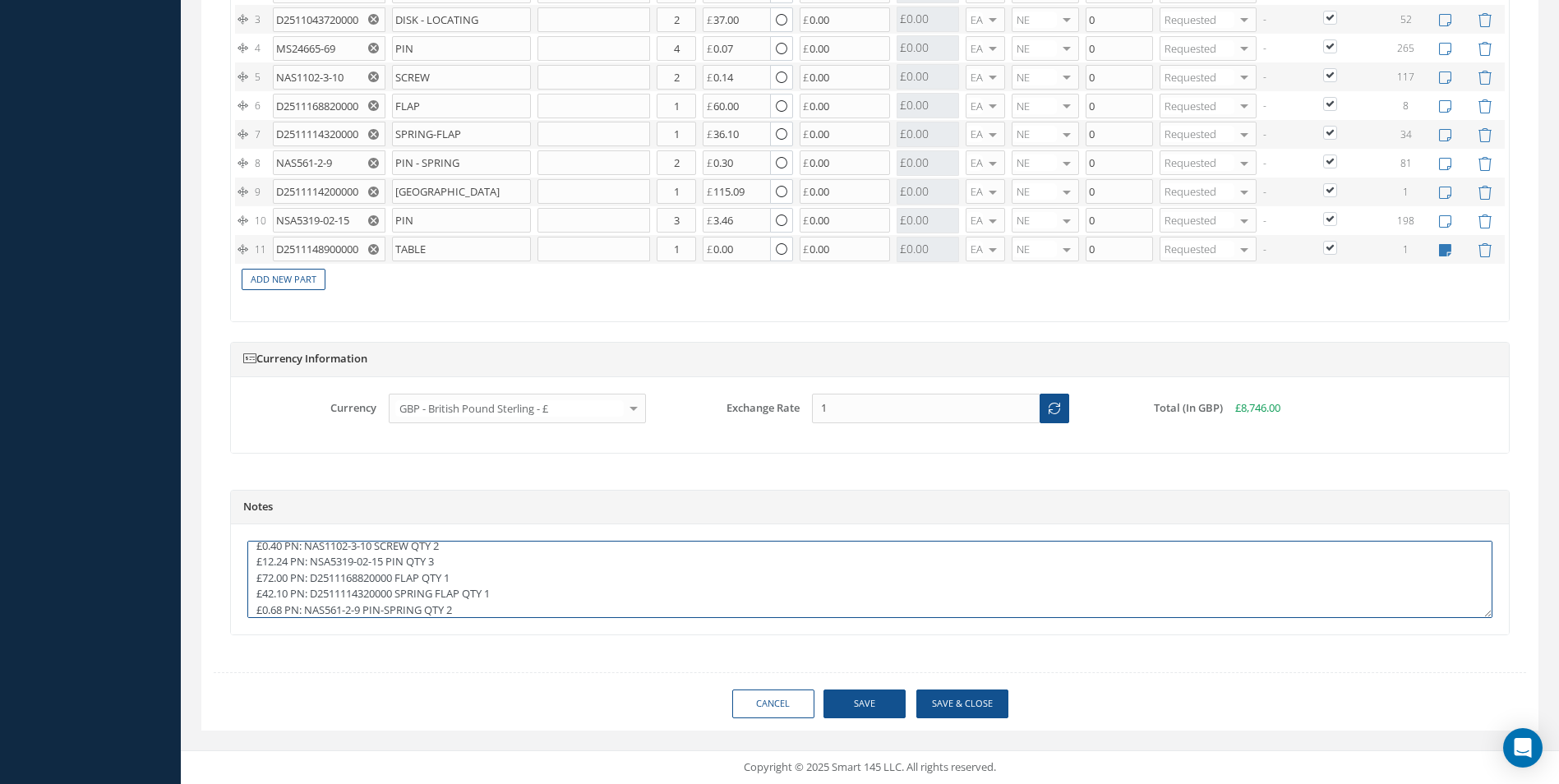
click at [470, 611] on textarea "£6203.00 PN: D2511148900000 TABLE Qty 1 £122.00 PN: 192805-0150N (ALT ASNA2151-…" at bounding box center [869, 579] width 1245 height 77
paste textarea "D2511114200000"
click at [272, 605] on textarea "£6203.00 PN: D2511148900000 TABLE Qty 1 £122.00 PN: 192805-0150N (ALT ASNA2151-…" at bounding box center [869, 579] width 1245 height 77
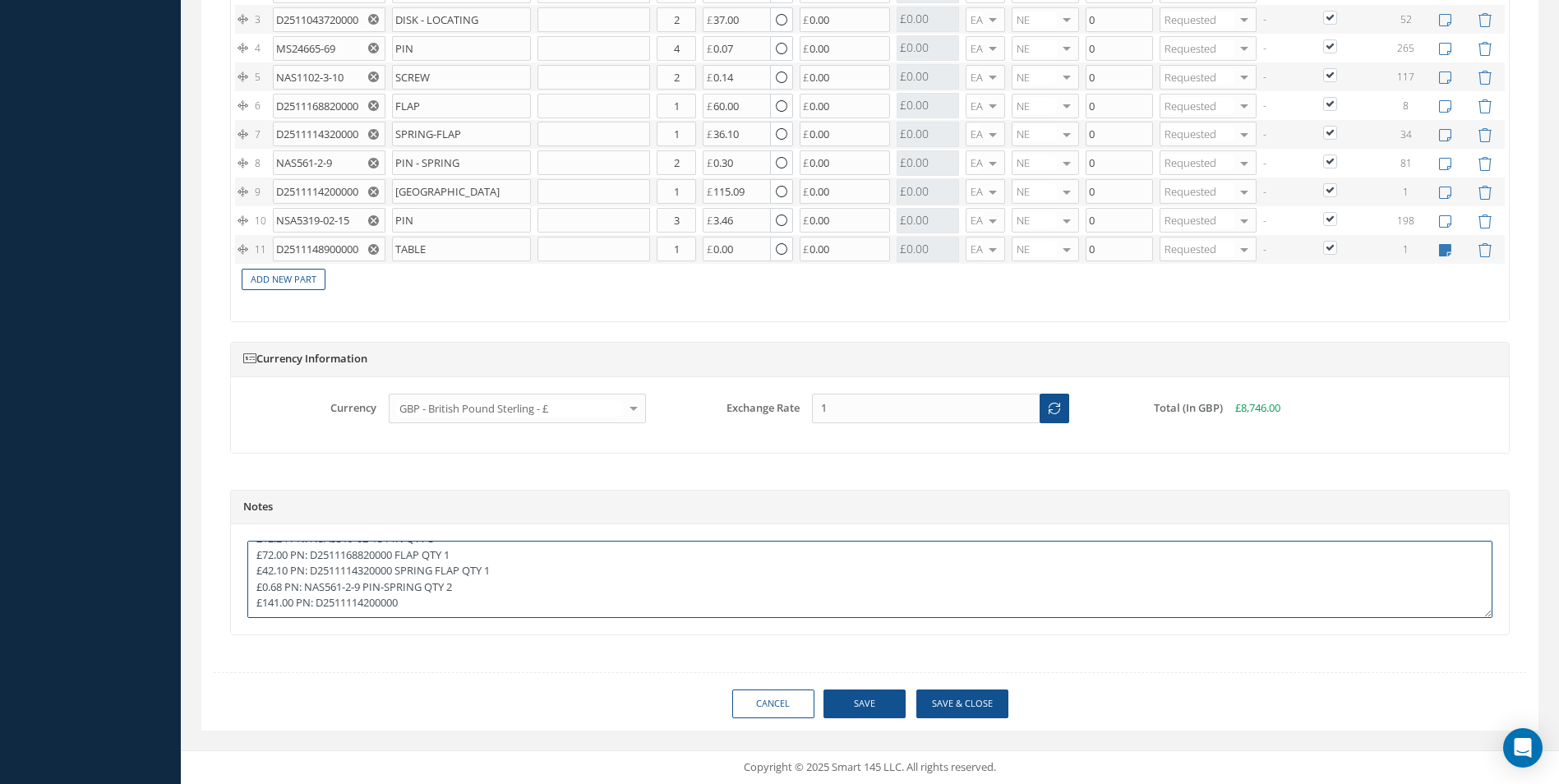
click at [272, 583] on textarea "£6203.00 PN: D2511148900000 TABLE Qty 1 £122.00 PN: 192805-0150N (ALT ASNA2151-…" at bounding box center [869, 579] width 1245 height 77
click at [276, 575] on textarea "£6203.00 PN: D2511148900000 TABLE Qty 1 £122.00 PN: 192805-0150N (ALT ASNA2151-…" at bounding box center [869, 579] width 1245 height 77
click at [408, 566] on textarea "£6203.00 PN: D2511148900000 TABLE Qty 1 £122.00 PN: 192805-0150N (ALT ASNA2151-…" at bounding box center [869, 579] width 1245 height 77
click at [272, 555] on textarea "£6203.00 PN: D2511148900000 TABLE Qty 1 £122.00 PN: 192805-0150N (ALT ASNA2151-…" at bounding box center [869, 579] width 1245 height 77
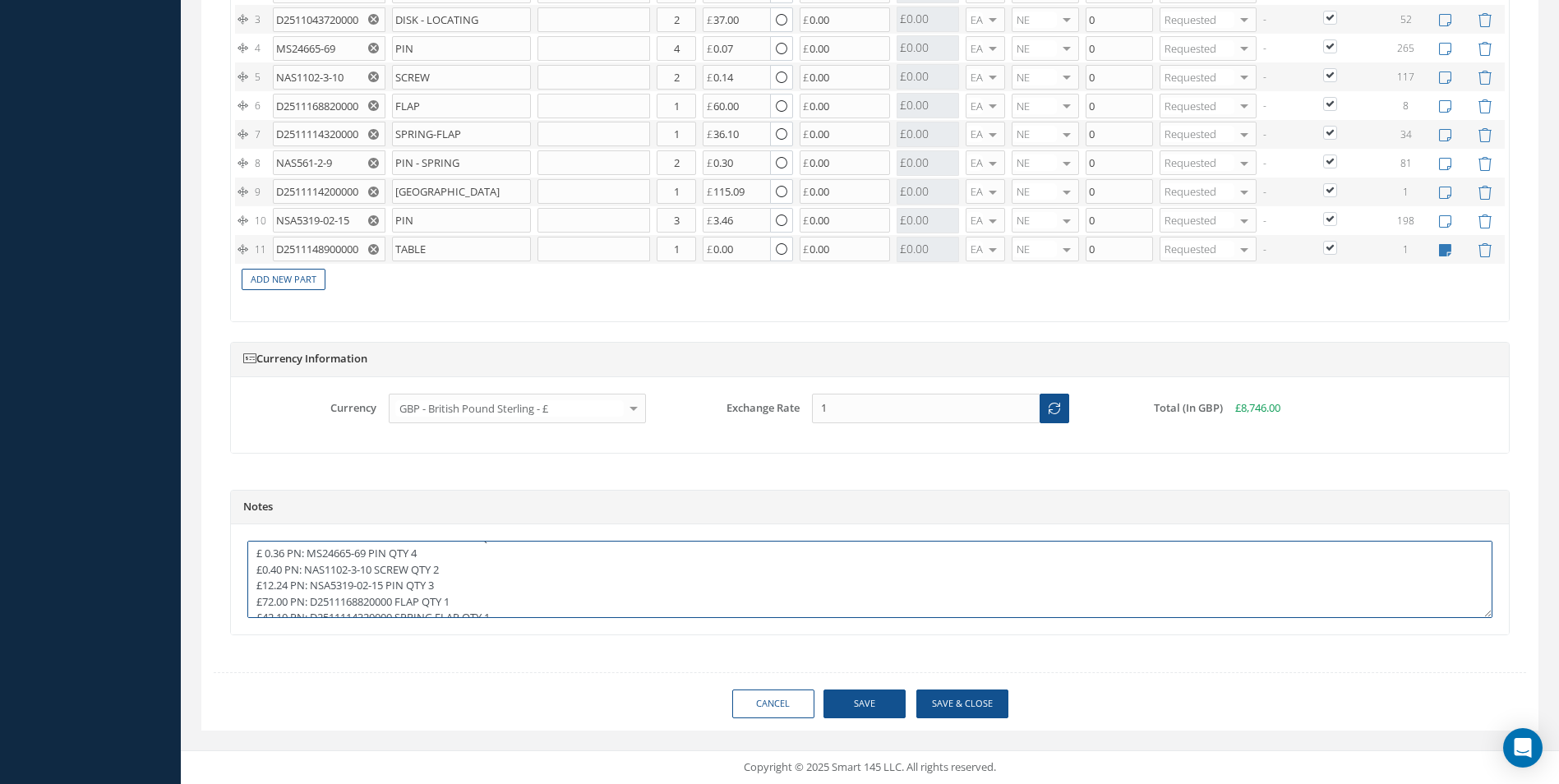
click at [530, 544] on textarea "£6203.00 PN: D2511148900000 TABLE Qty 1 £122.00 PN: 192805-0150N (ALT ASNA2151-…" at bounding box center [869, 579] width 1245 height 77
drag, startPoint x: 260, startPoint y: 594, endPoint x: 273, endPoint y: 597, distance: 13.3
click at [273, 597] on textarea "£6203.00 PN: D2511148900000 TABLE Qty 1 £122.00 PN: 192805-0150N (ALT ASNA2151-…" at bounding box center [869, 579] width 1245 height 77
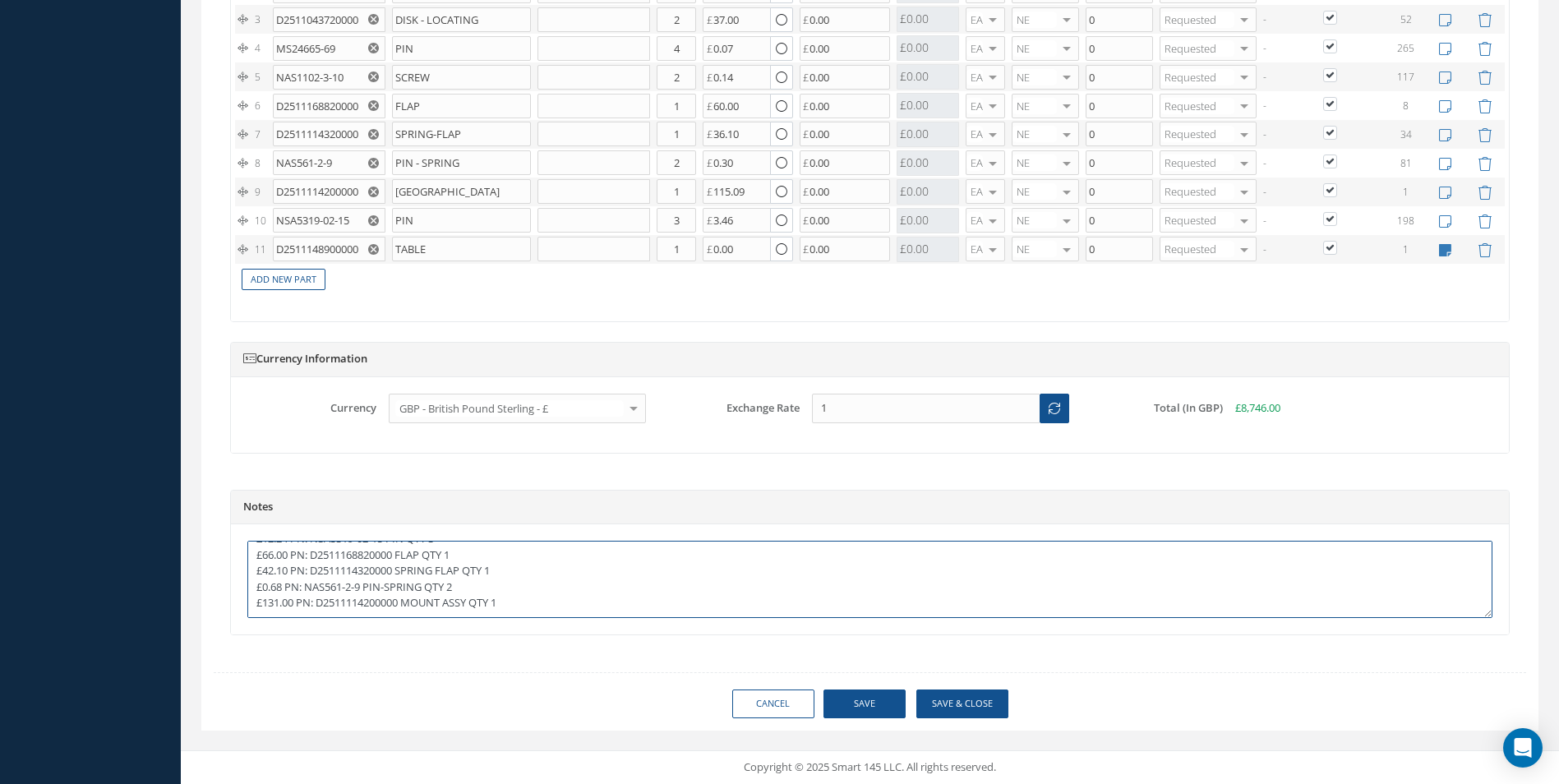
click at [520, 571] on textarea "£6203.00 PN: D2511148900000 TABLE Qty 1 £122.00 PN: 192805-0150N (ALT ASNA2151-…" at bounding box center [869, 579] width 1245 height 77
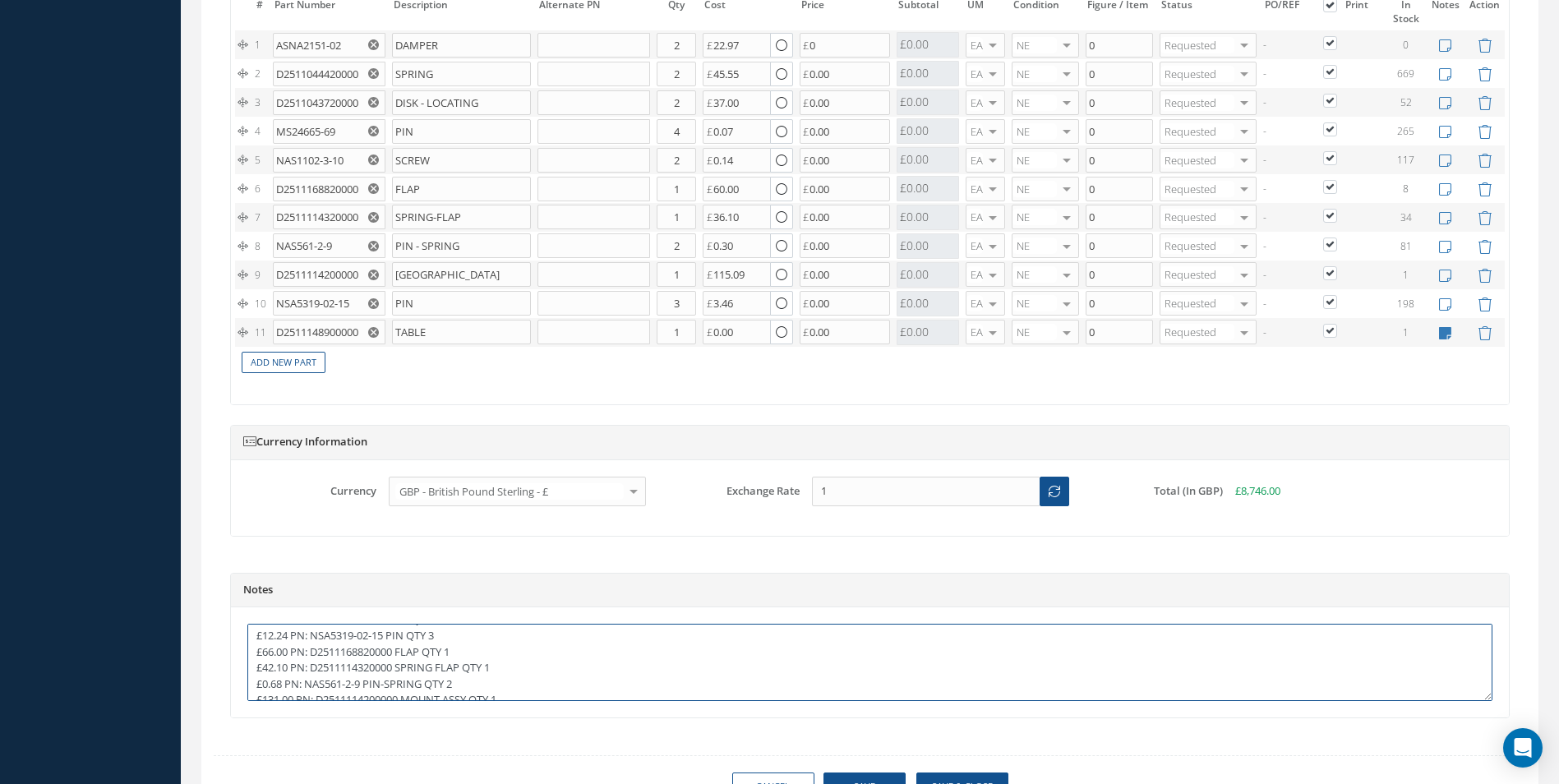
scroll to position [1628, 0]
drag, startPoint x: 264, startPoint y: 649, endPoint x: 275, endPoint y: 649, distance: 11.0
click at [275, 649] on textarea "£6203.00 PN: D2511148900000 TABLE Qty 1 £122.00 PN: 192805-0150N (ALT ASNA2151-…" at bounding box center [869, 661] width 1245 height 77
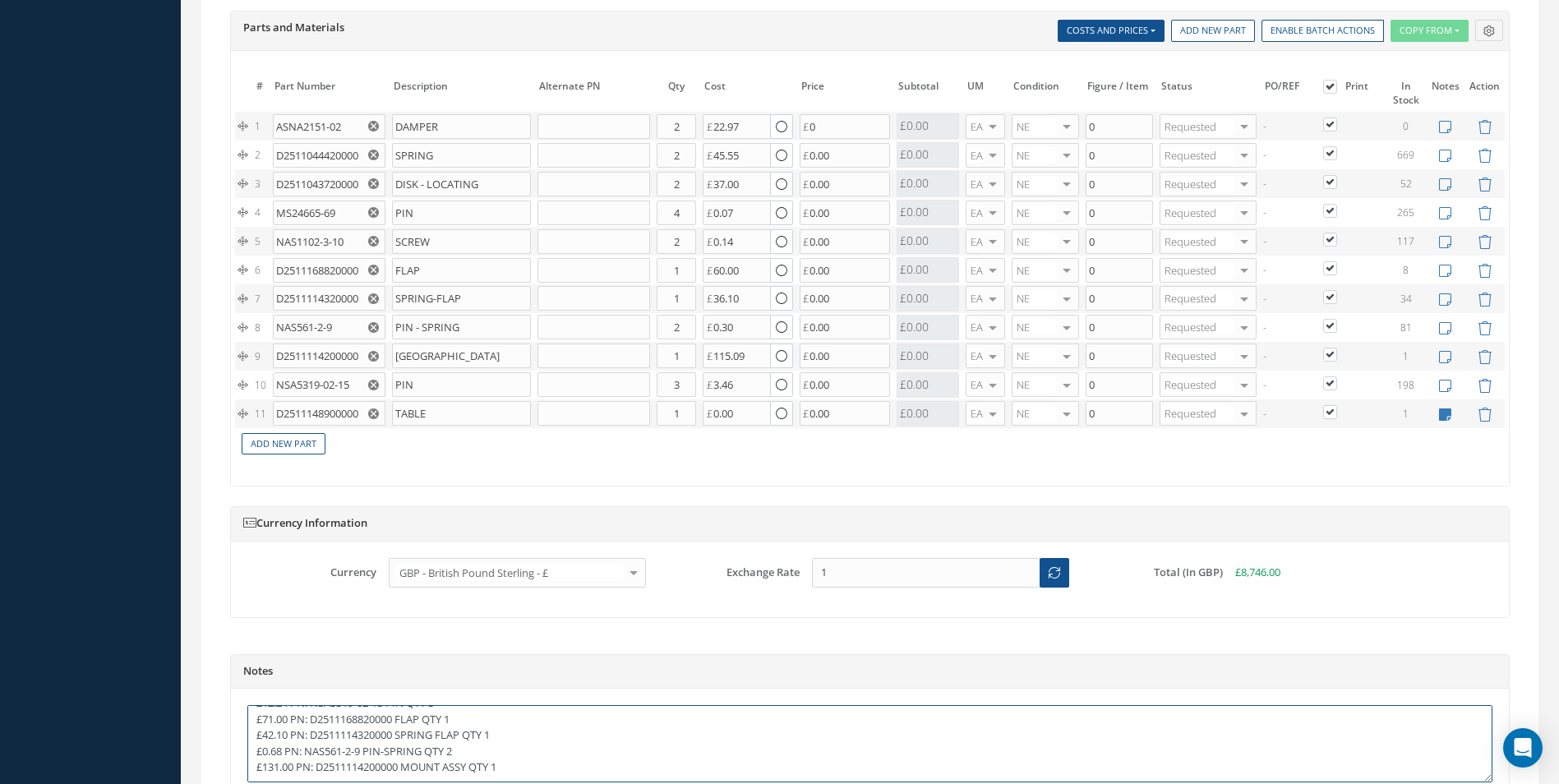
scroll to position [1711, 0]
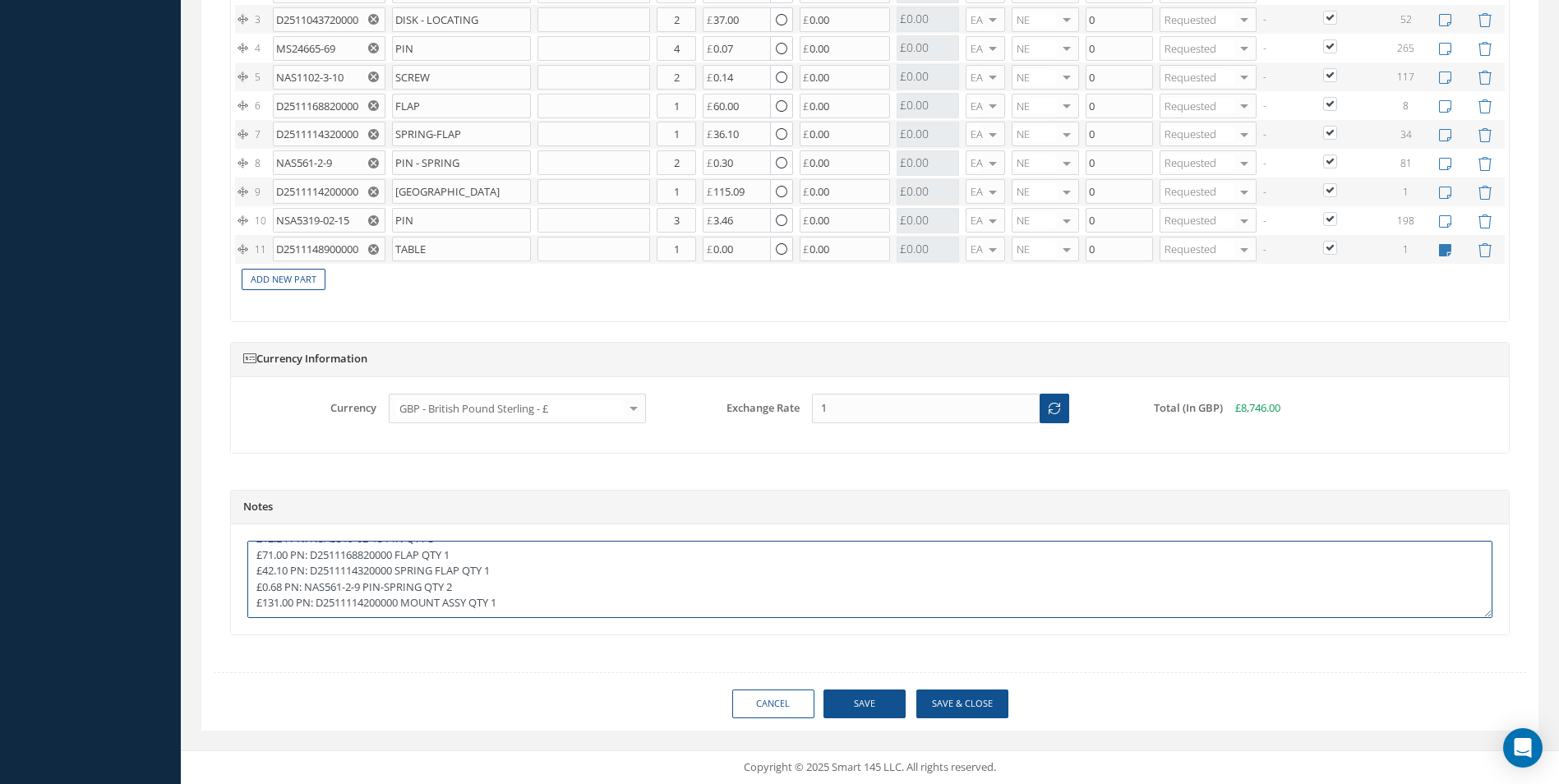
drag, startPoint x: 268, startPoint y: 581, endPoint x: 280, endPoint y: 583, distance: 12.2
click at [280, 583] on textarea "£6203.00 PN: D2511148900000 TABLE Qty 1 £122.00 PN: 192805-0150N (ALT ASNA2151-…" at bounding box center [869, 579] width 1245 height 77
drag, startPoint x: 278, startPoint y: 567, endPoint x: 290, endPoint y: 570, distance: 12.4
click at [290, 570] on textarea "£6203.00 PN: D2511148900000 TABLE Qty 1 £122.00 PN: 192805-0150N (ALT ASNA2151-…" at bounding box center [869, 579] width 1245 height 77
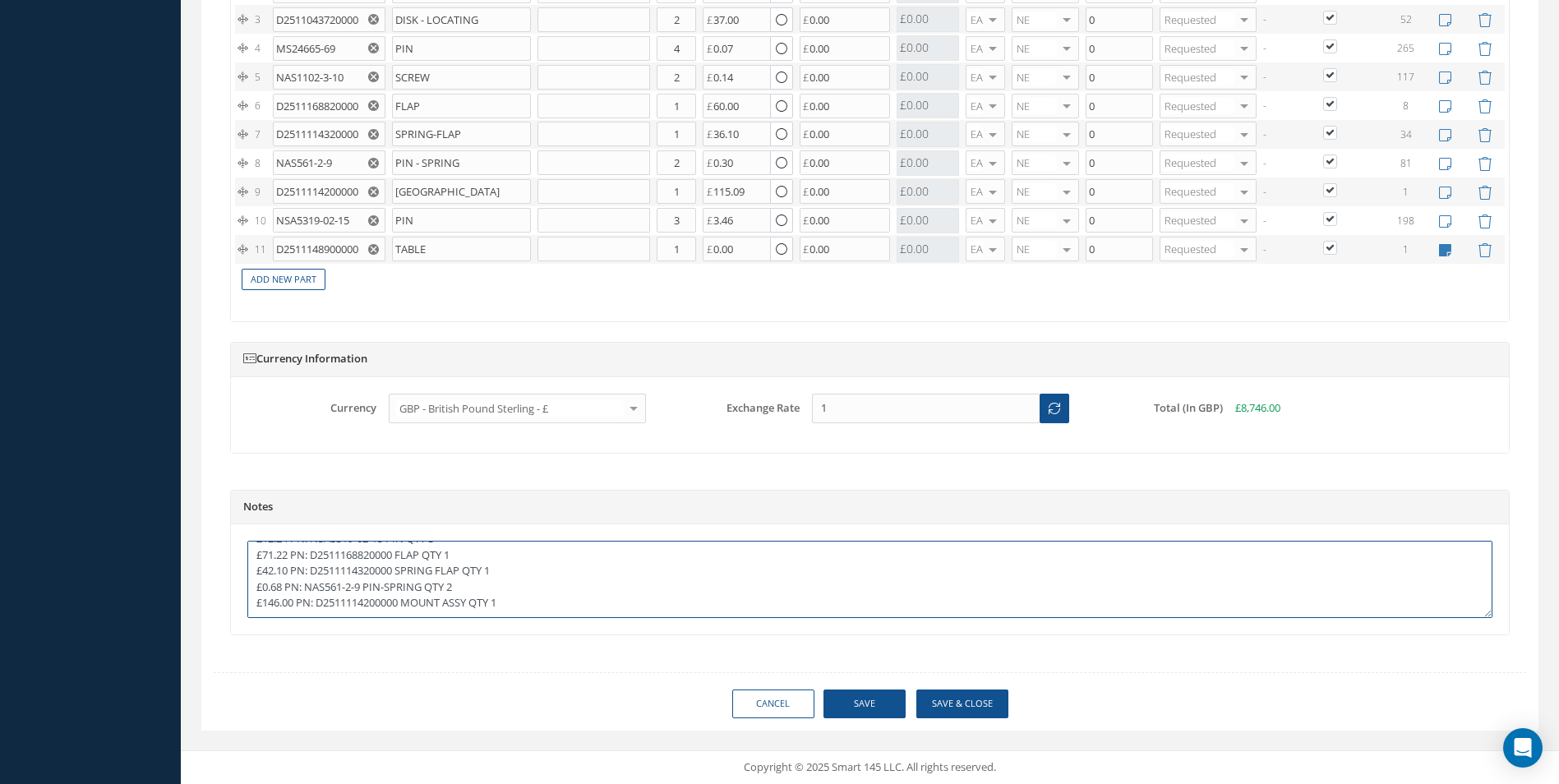
scroll to position [108, 0]
click at [520, 606] on textarea "£6203.00 PN: D2511148900000 TABLE Qty 1 £122.00 PN: 192805-0150N (ALT ASNA2151-…" at bounding box center [869, 579] width 1245 height 77
paste textarea "£1854.00 REPAIRS, PAINT AND CERTIFICATION"
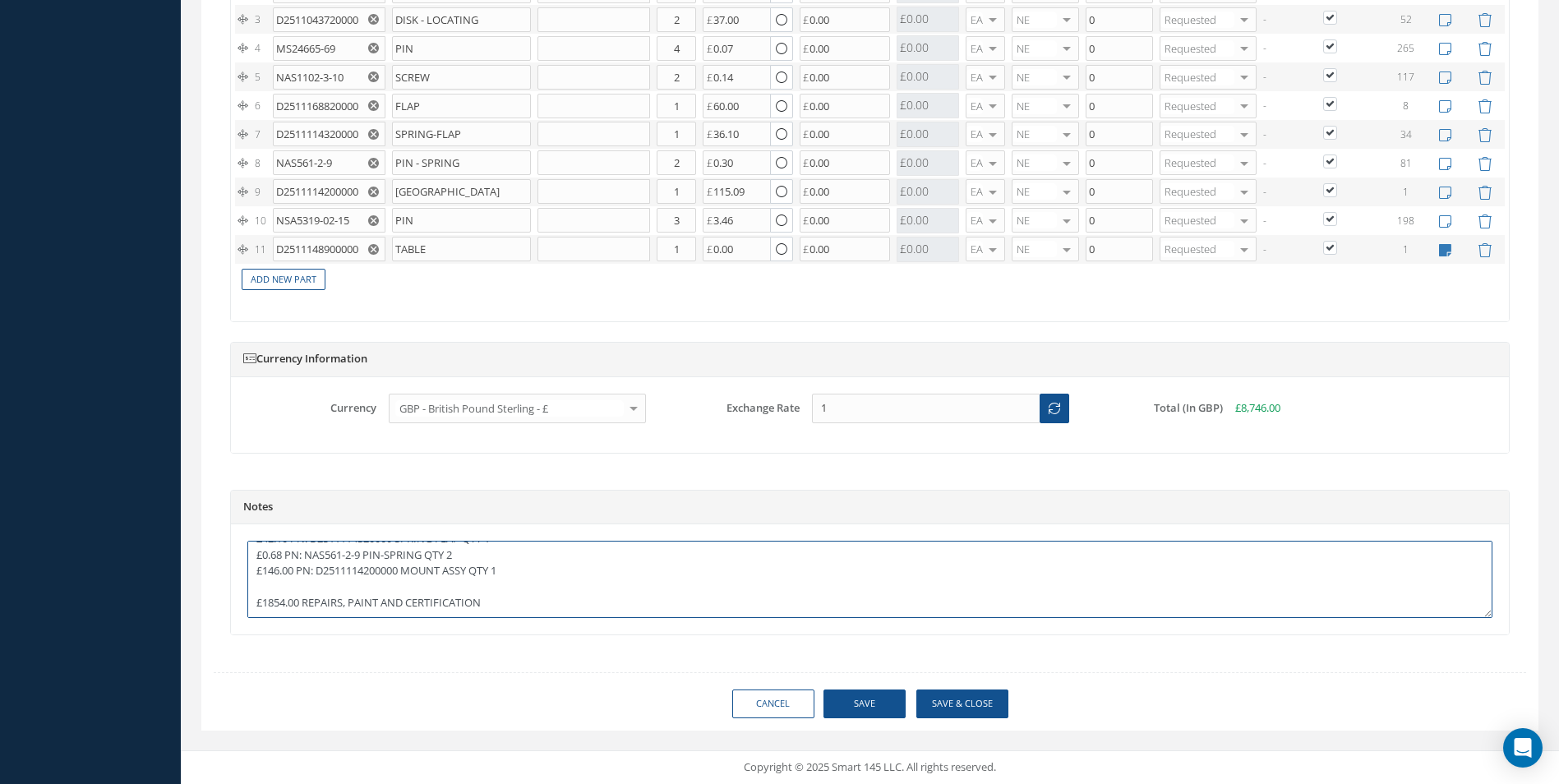
click at [272, 609] on textarea "£6203.00 PN: D2511148900000 TABLE Qty 1 £122.00 PN: 192805-0150N (ALT ASNA2151-…" at bounding box center [869, 579] width 1245 height 77
click at [270, 581] on textarea "£6203.00 PN: D2511148900000 TABLE Qty 1 £122.00 PN: 192805-0150N (ALT ASNA2151-…" at bounding box center [869, 579] width 1245 height 77
drag, startPoint x: 268, startPoint y: 568, endPoint x: 279, endPoint y: 568, distance: 11.0
click at [279, 568] on textarea "£6203.00 PN: D2511148900000 TABLE Qty 1 £122.00 PN: 192805-0150N (ALT ASNA2151-…" at bounding box center [869, 579] width 1245 height 77
type textarea "£6203.00 PN: D2511148900000 TABLE Qty 1 £122.00 PN: 192805-0150N (ALT ASNA2151-…"
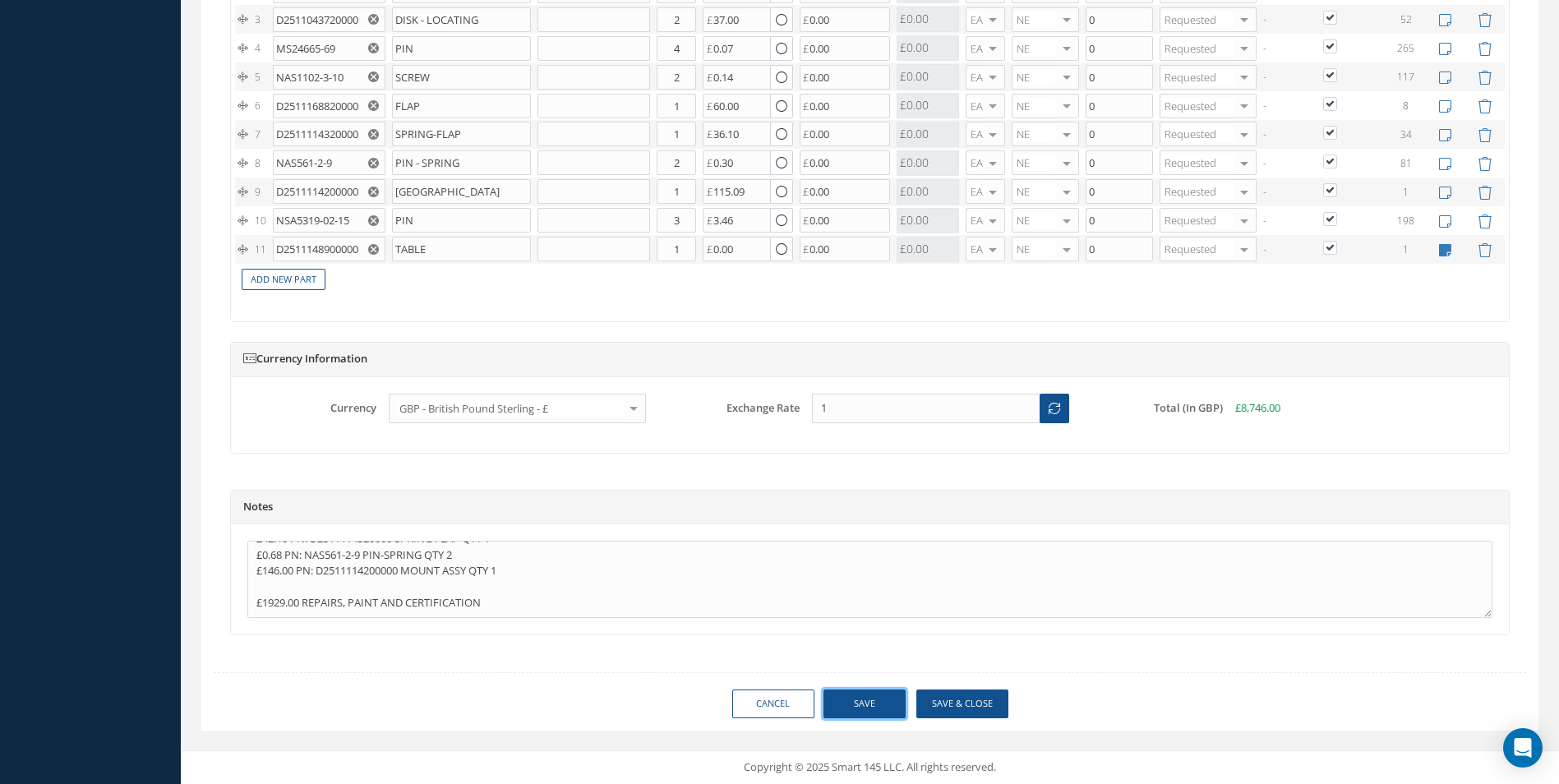
click at [877, 696] on button "Save" at bounding box center [865, 703] width 82 height 29
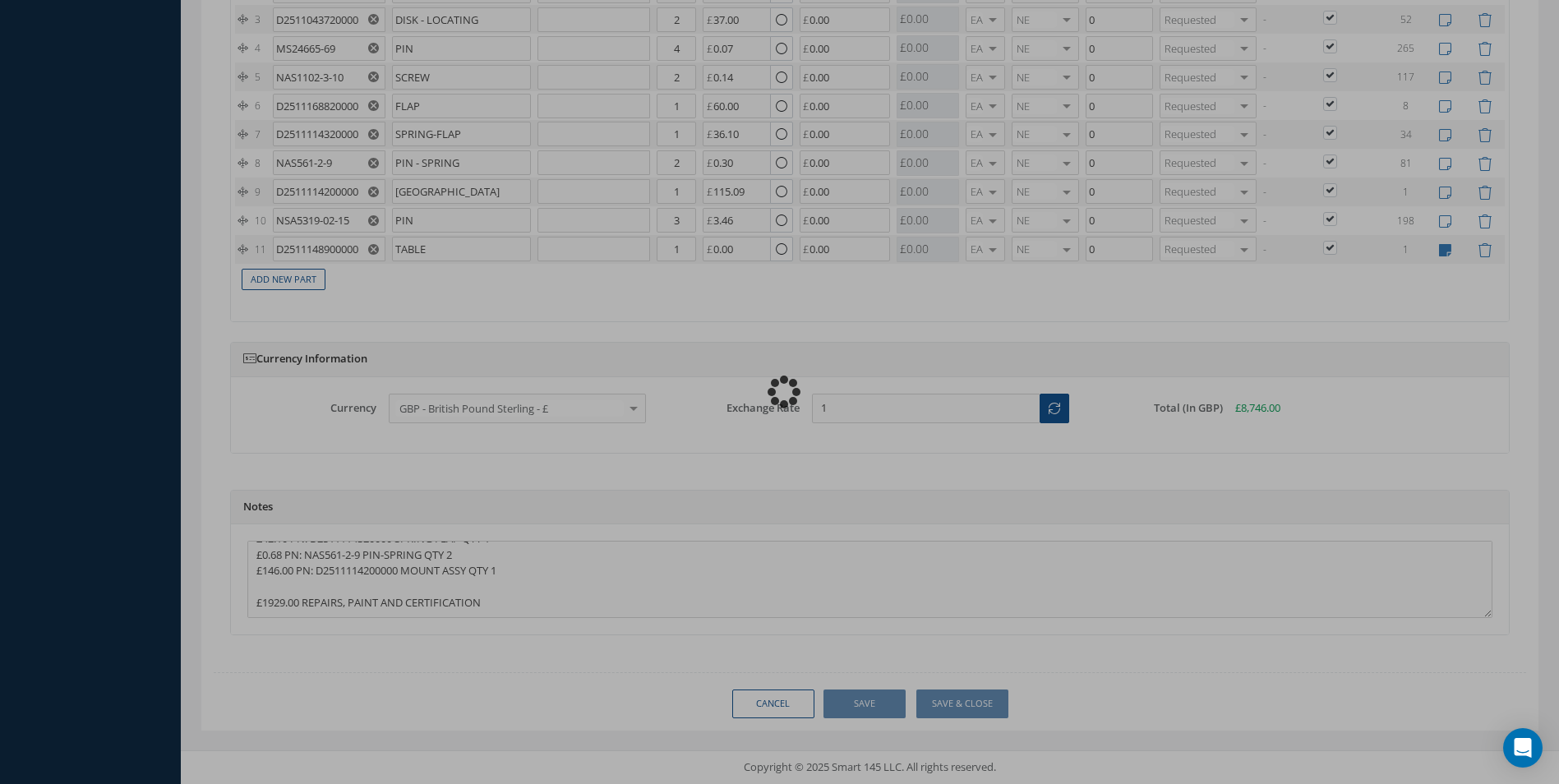
type textarea "£6203.00 PN: D2511148900000 TABLE Qty 1 £122.00 PN: 192805-0150N (ALT ASNA2151-…"
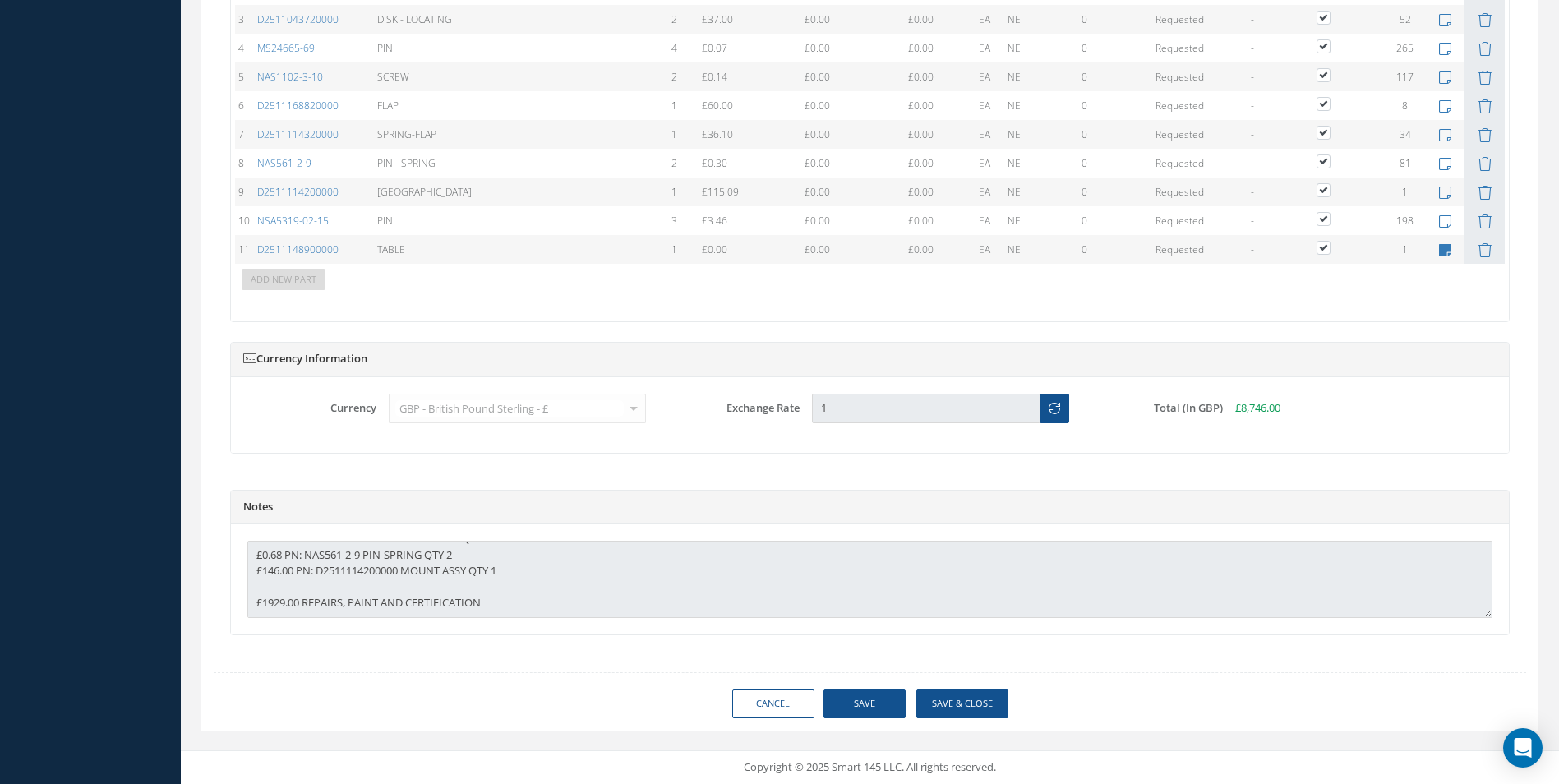
scroll to position [144, 0]
type input "AEROKNOW"
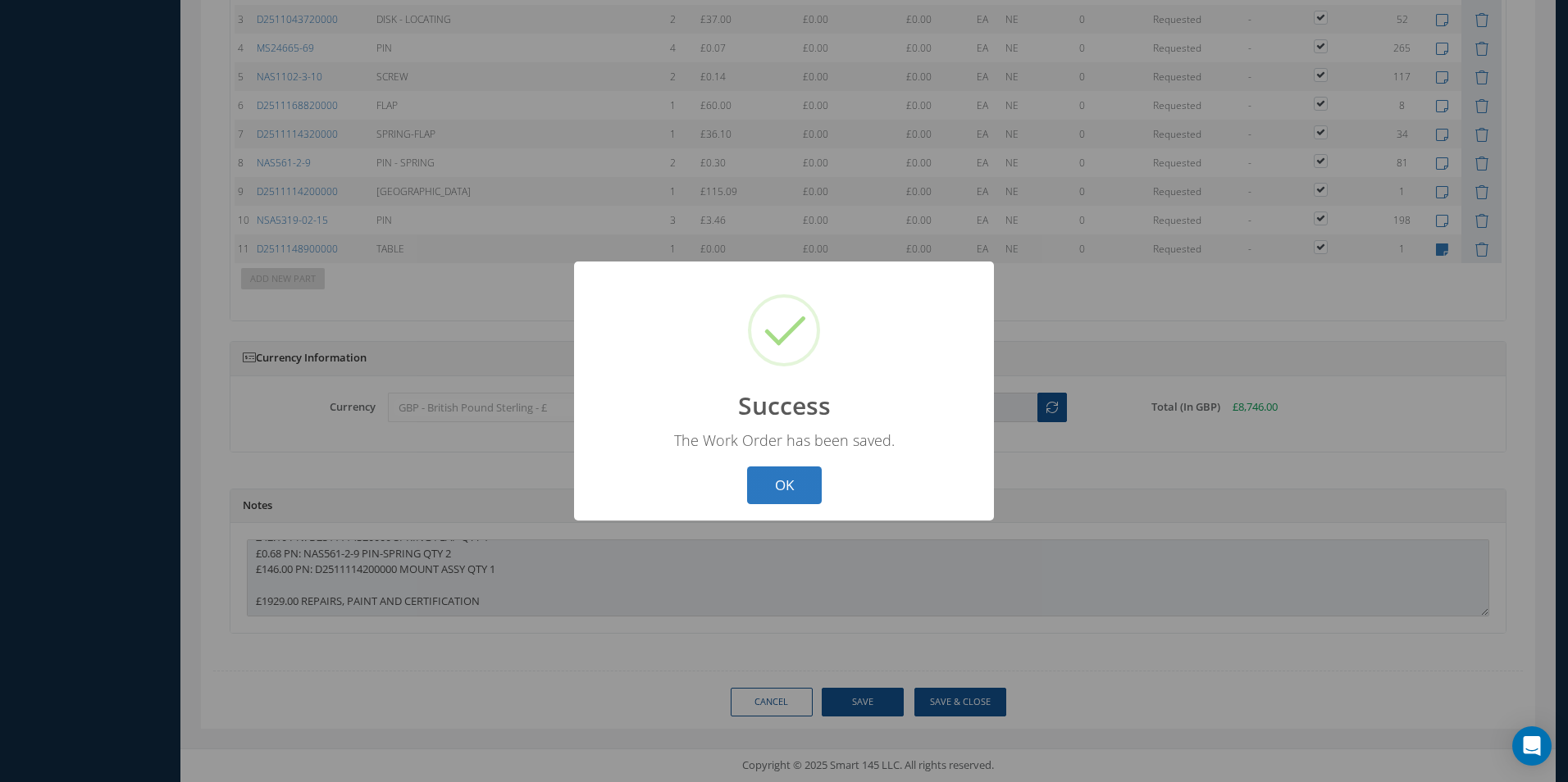
click at [791, 488] on button "OK" at bounding box center [784, 486] width 75 height 39
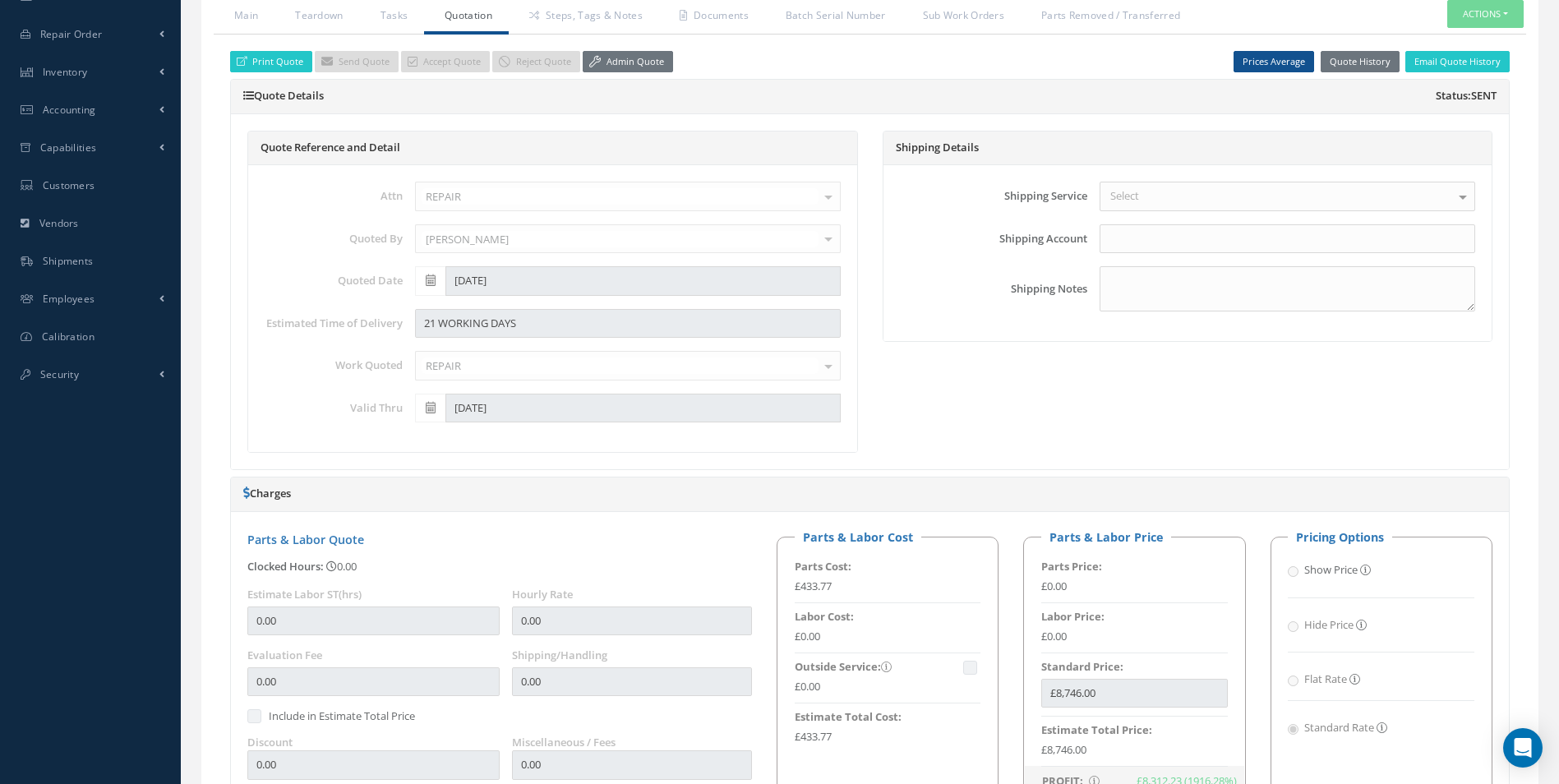
scroll to position [173, 0]
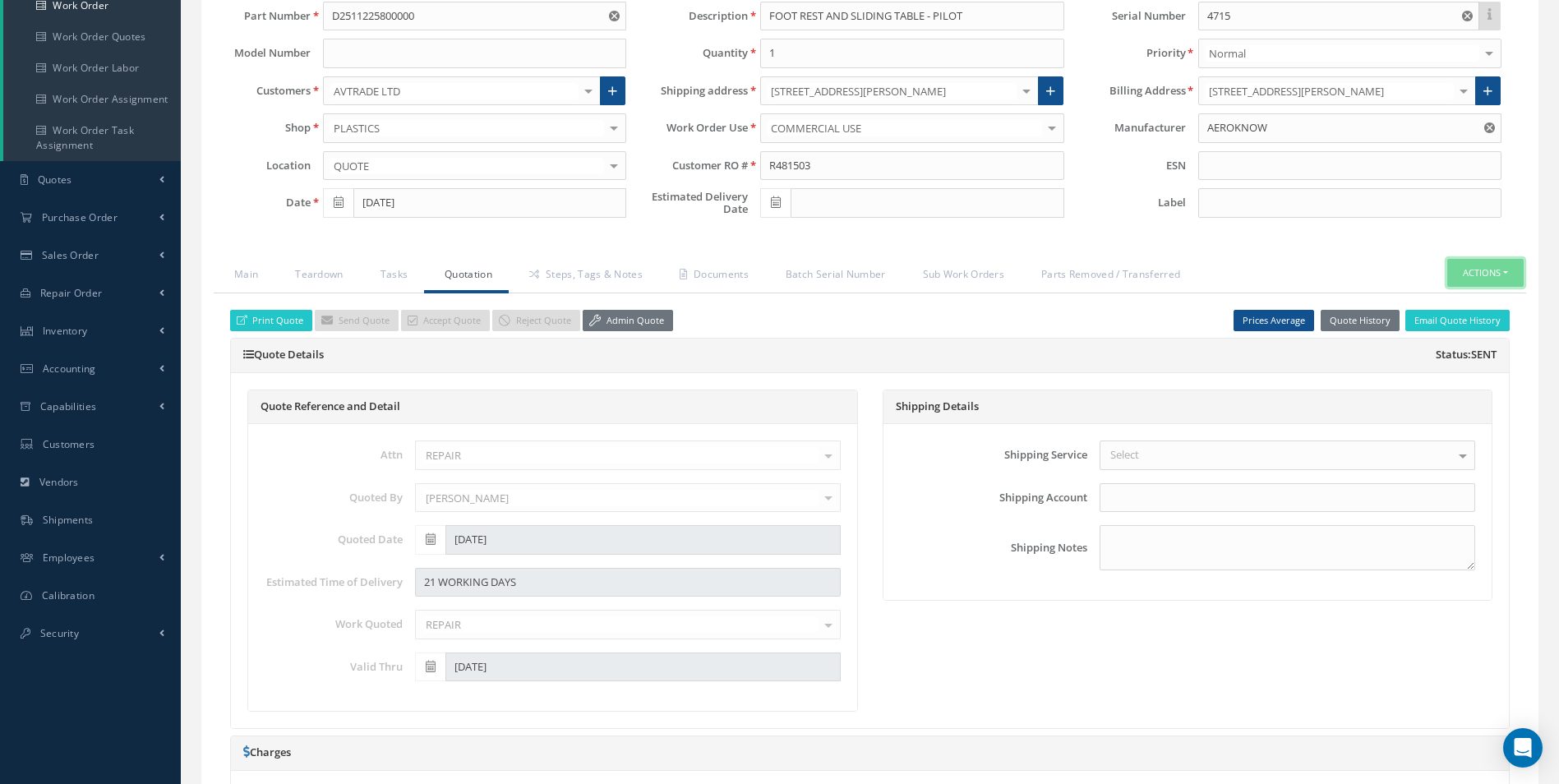
drag, startPoint x: 1485, startPoint y: 269, endPoint x: 1461, endPoint y: 280, distance: 26.4
click at [1484, 269] on button "Actions" at bounding box center [1486, 273] width 77 height 29
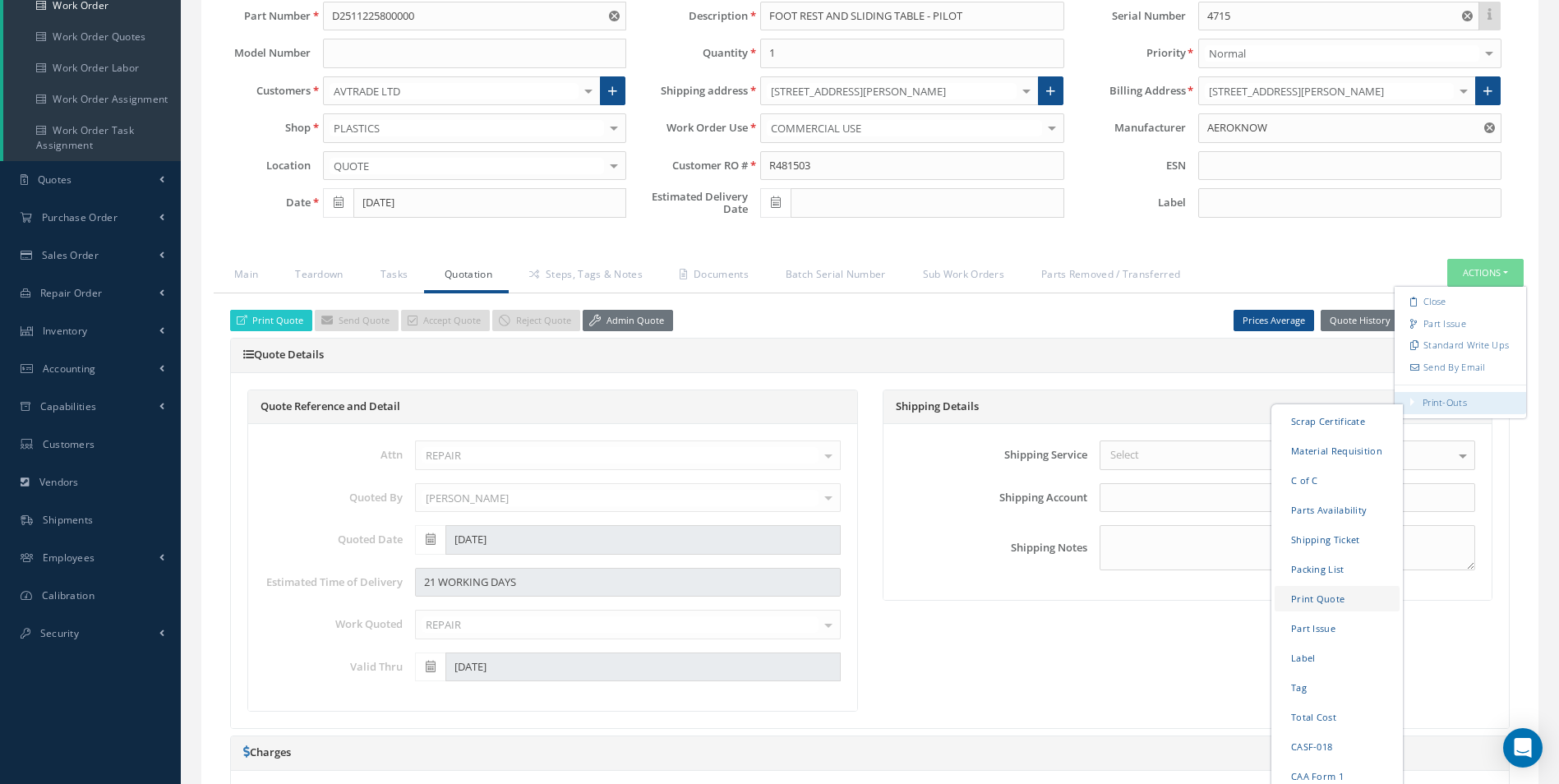
click at [1321, 603] on link "Print Quote" at bounding box center [1337, 599] width 125 height 26
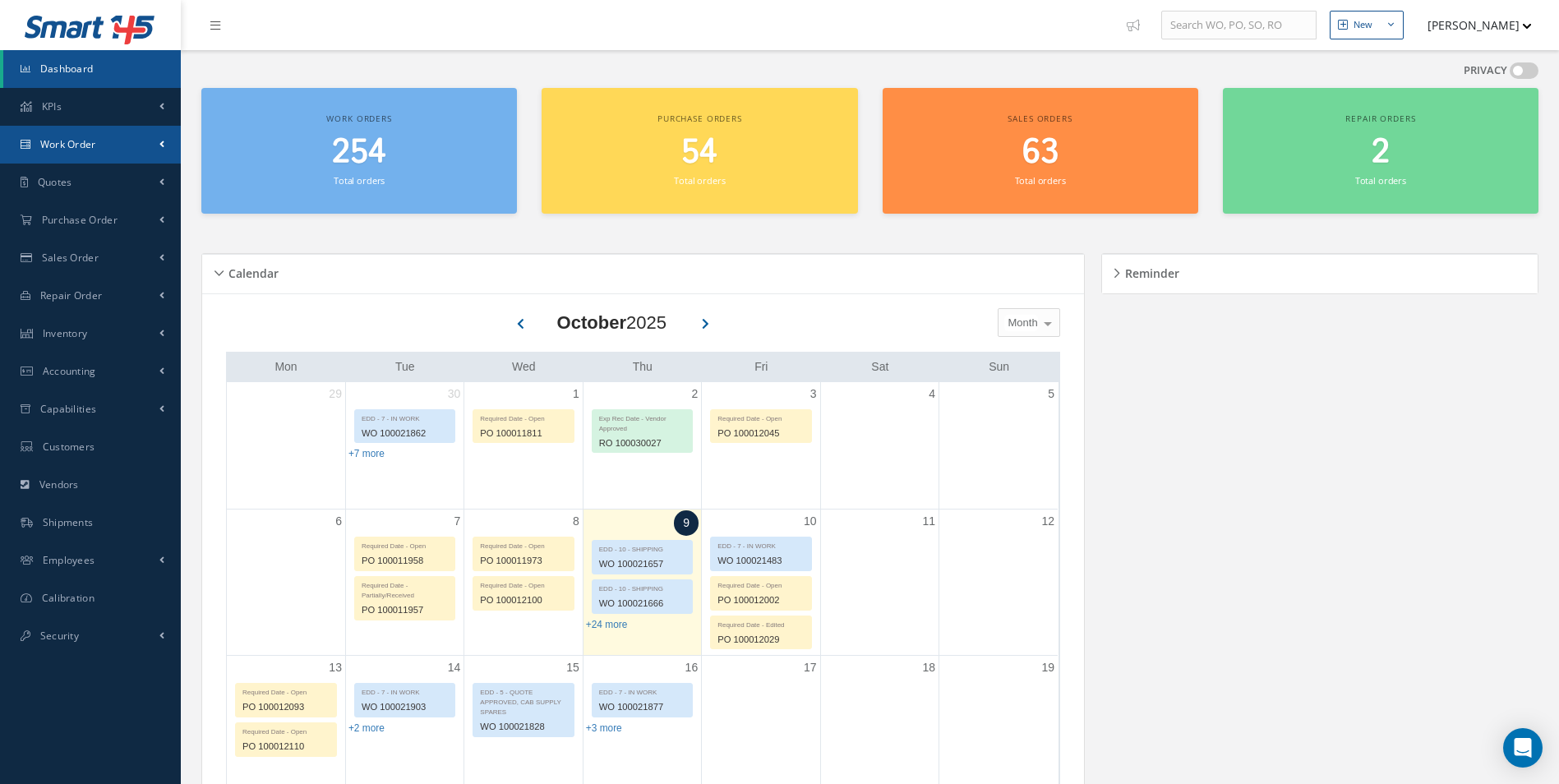
click at [89, 143] on span "Work Order" at bounding box center [69, 143] width 56 height 14
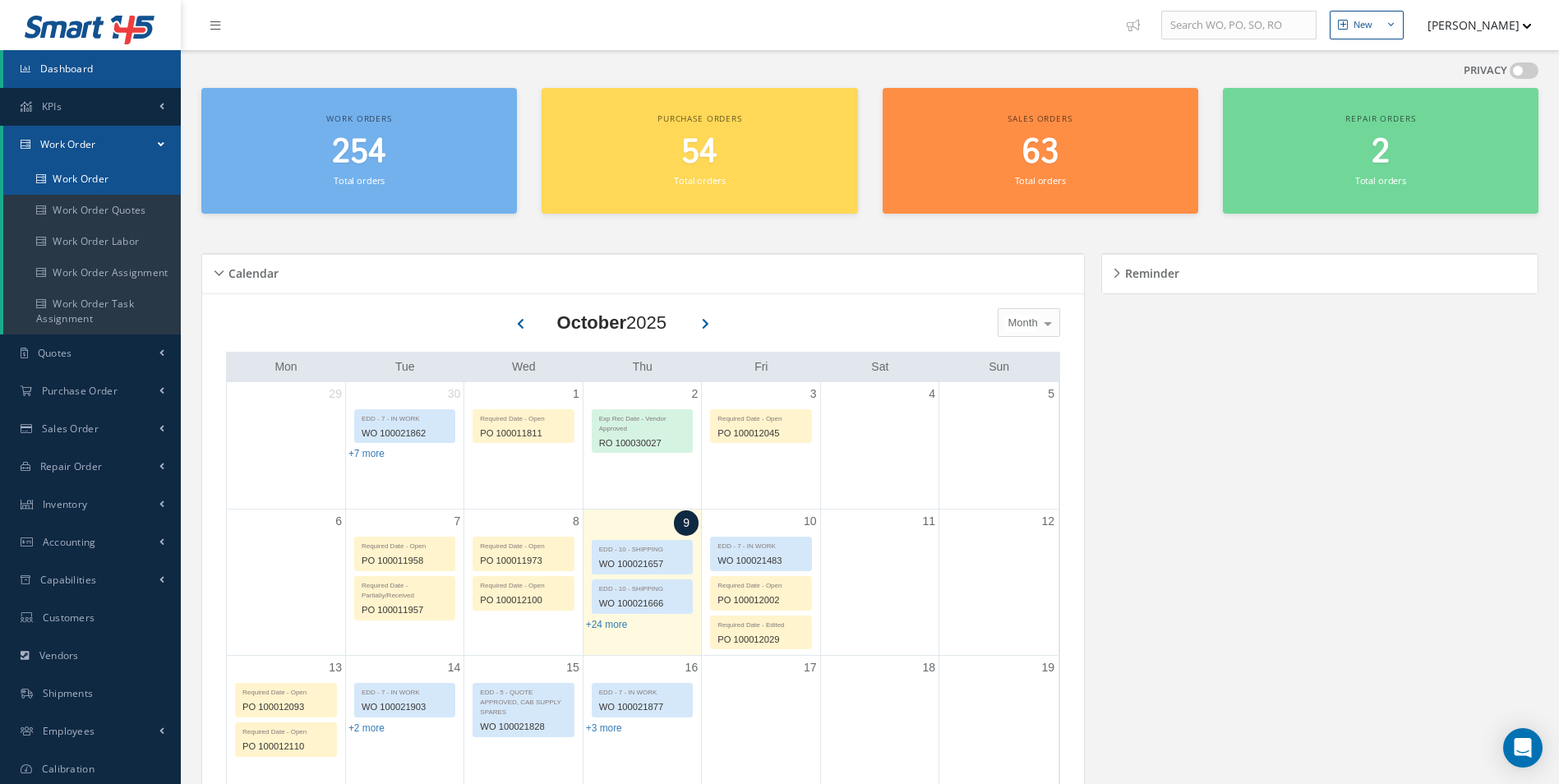
click at [80, 168] on link "Work Order" at bounding box center [94, 180] width 181 height 31
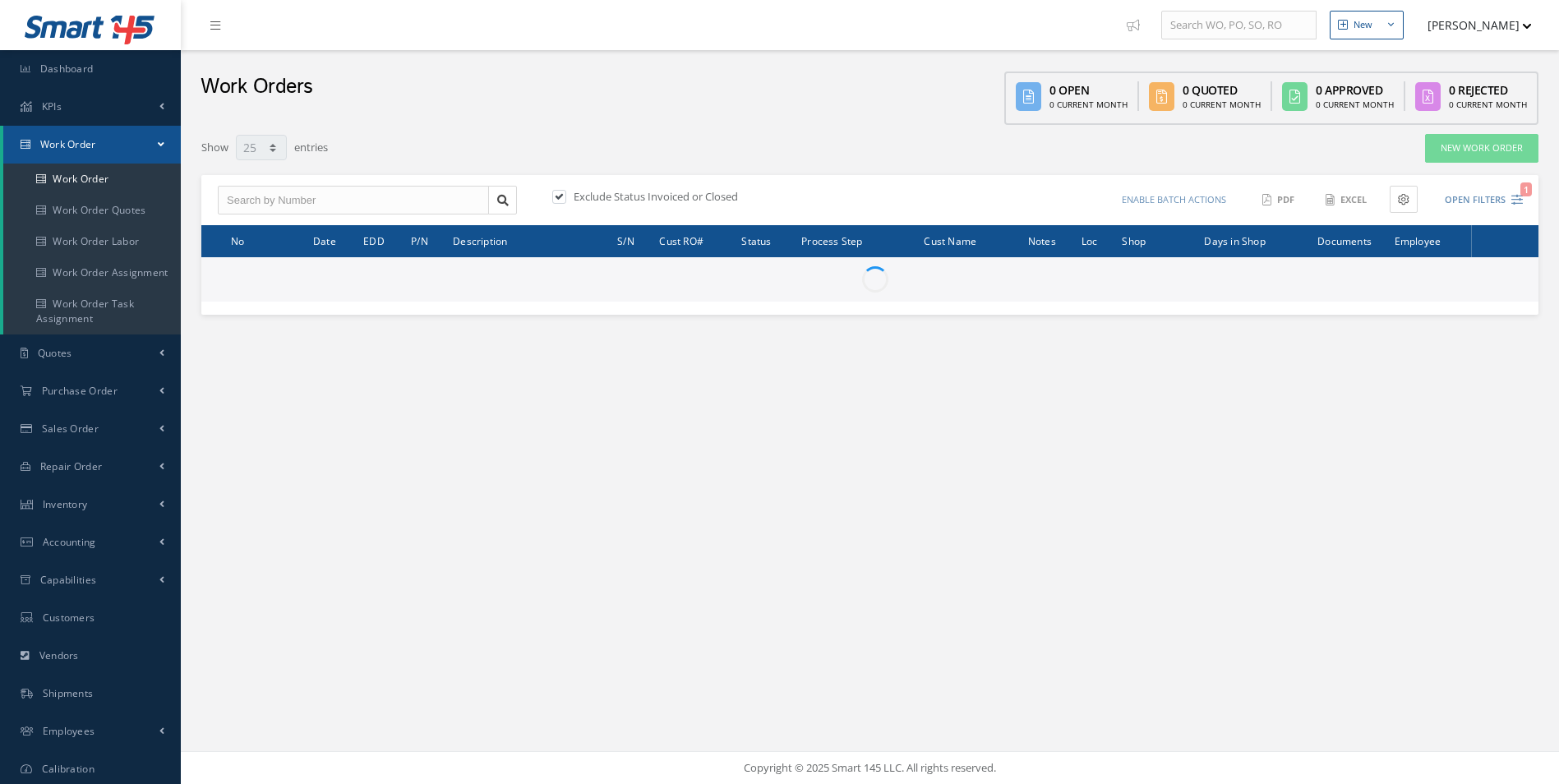
select select "25"
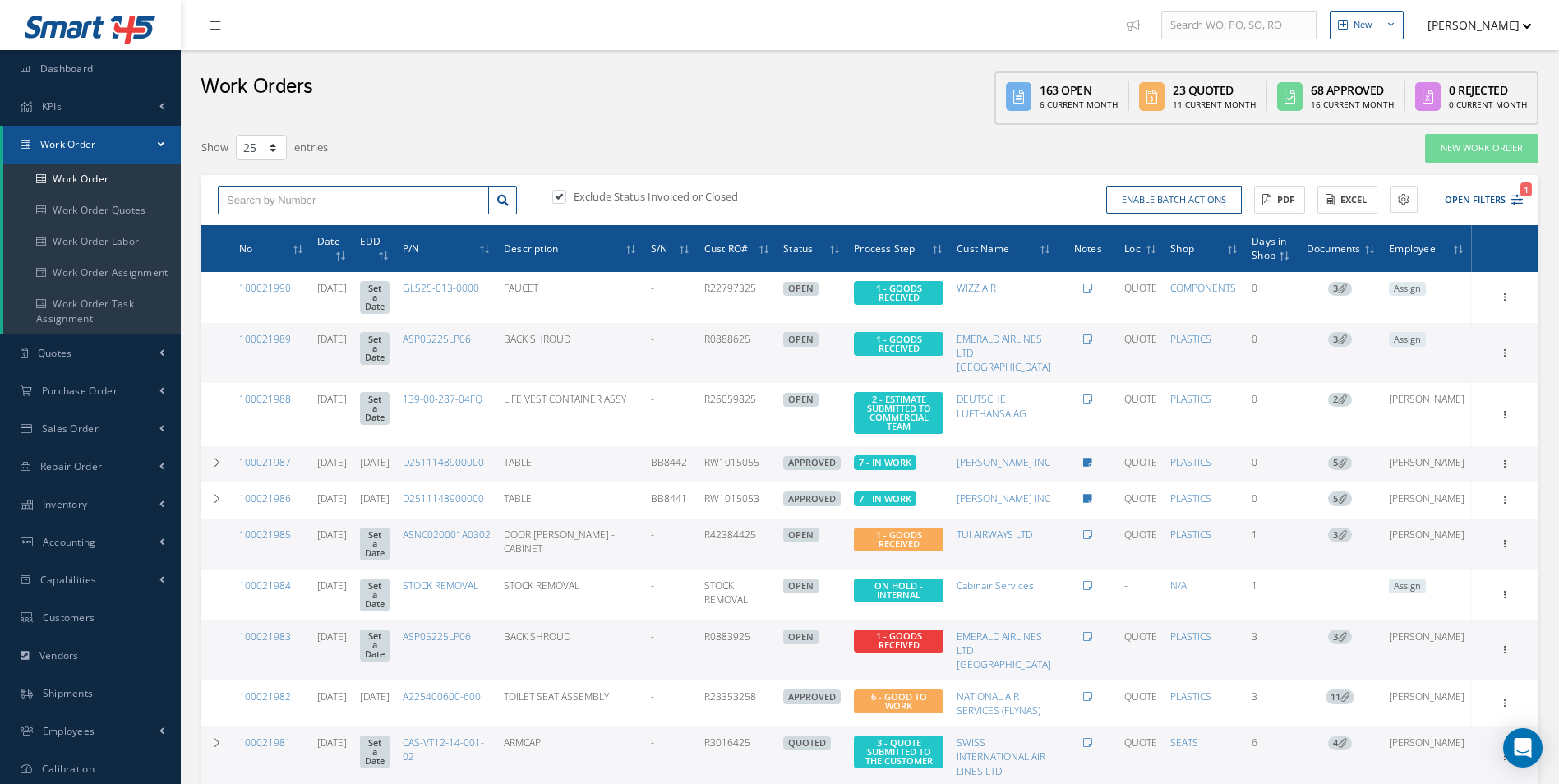
click at [264, 200] on input "text" at bounding box center [353, 201] width 271 height 30
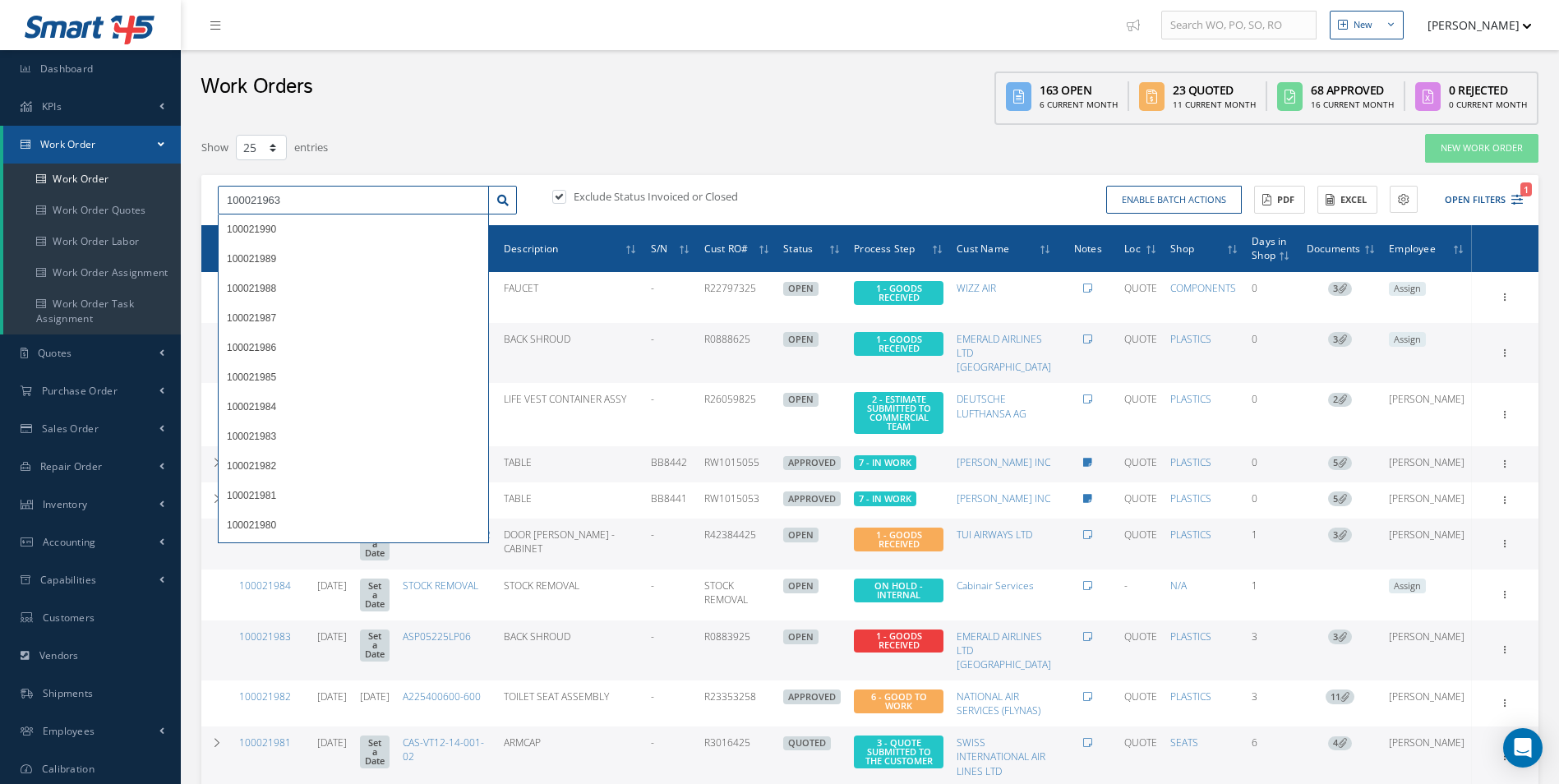
type input "100021963"
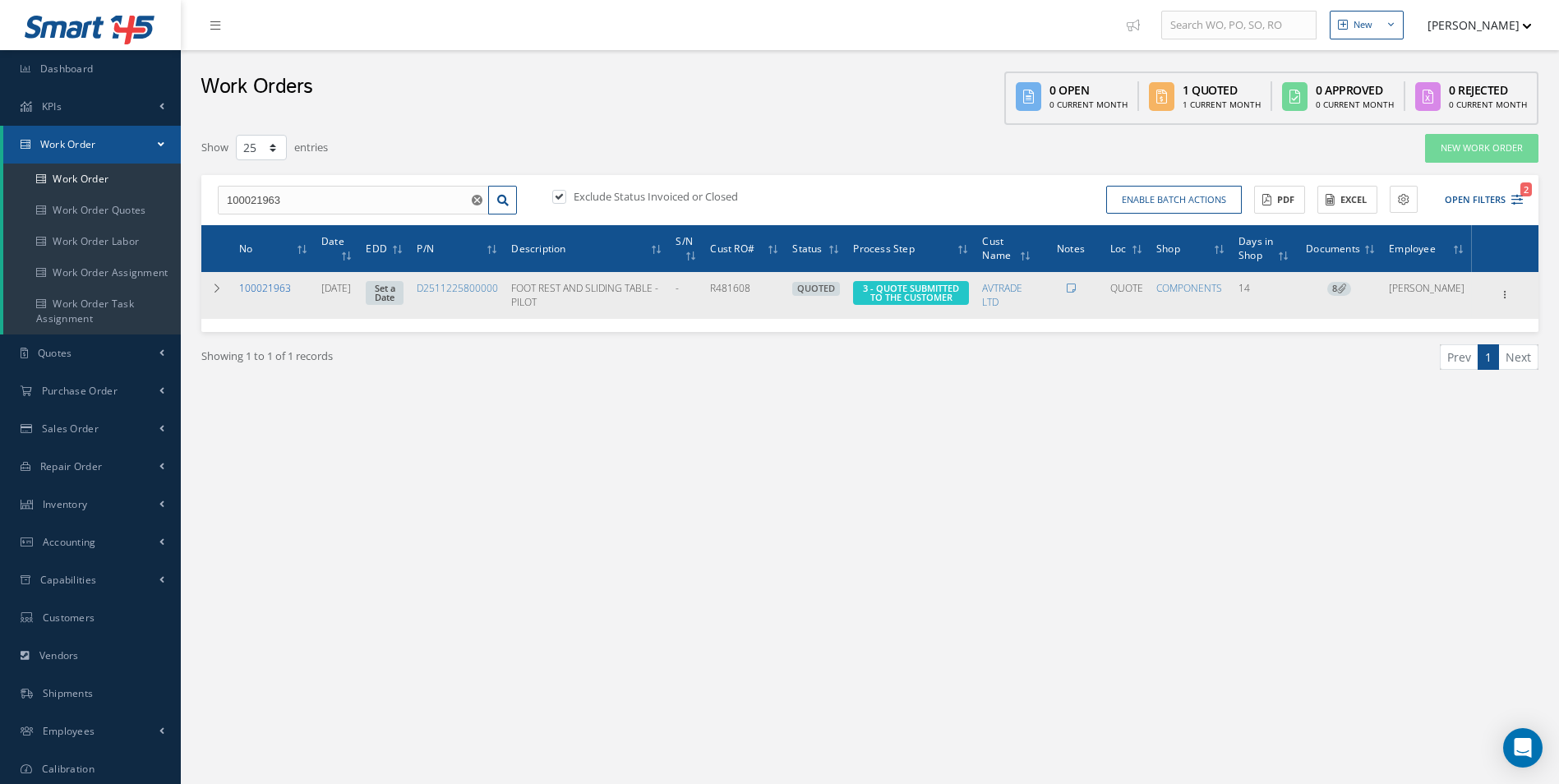
click at [284, 286] on link "100021963" at bounding box center [265, 288] width 52 height 14
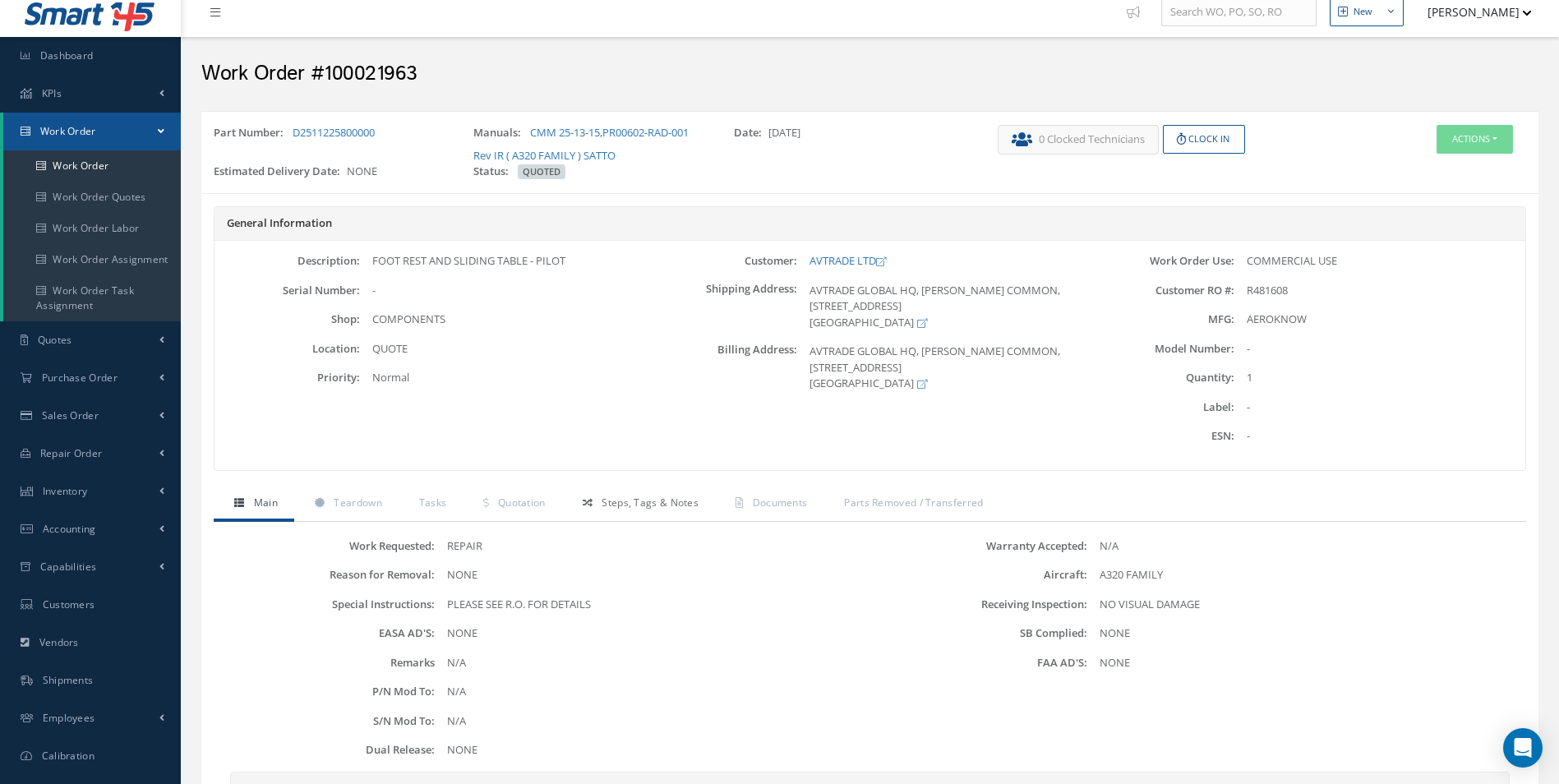
scroll to position [282, 0]
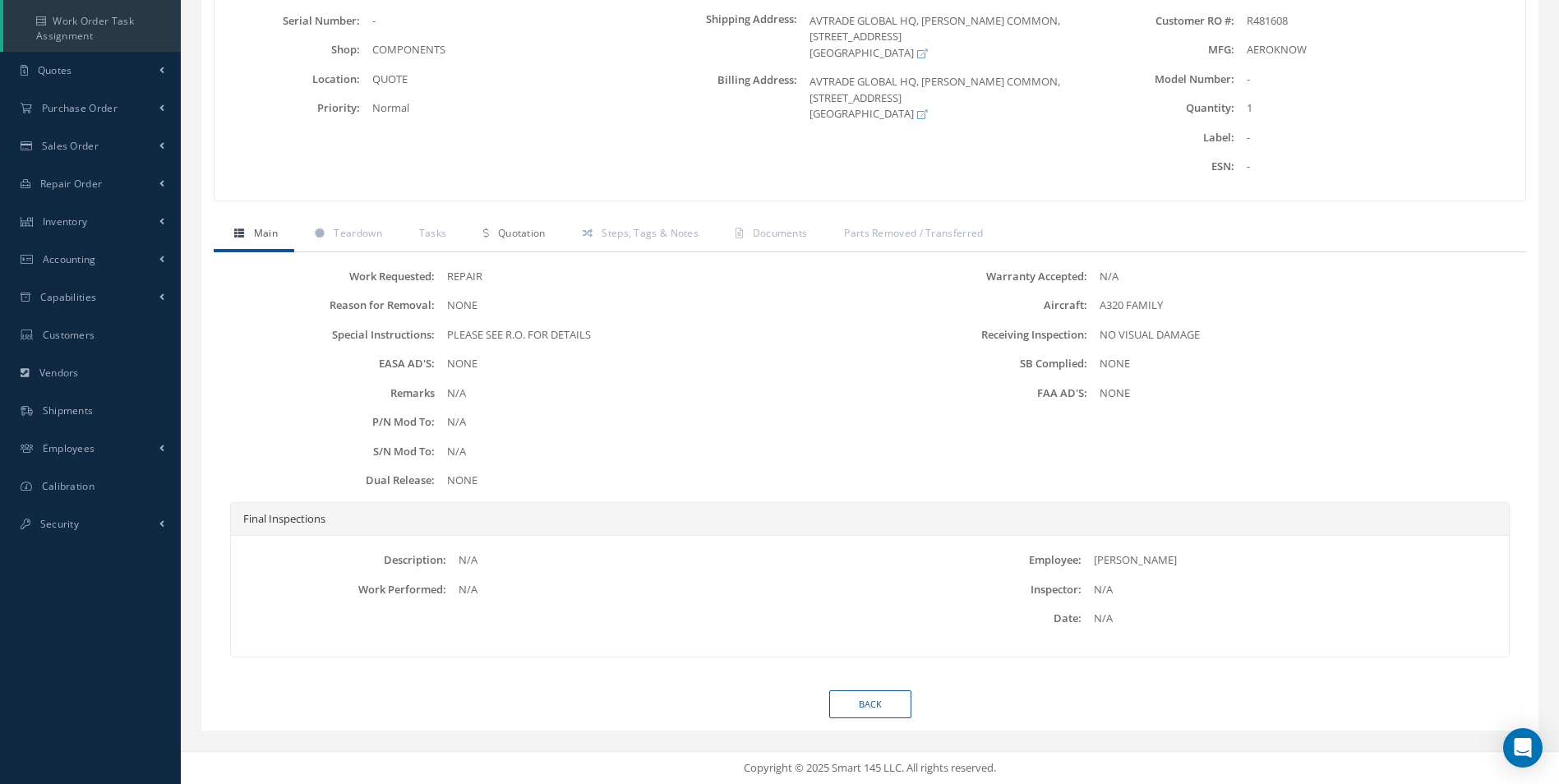
click at [529, 231] on span "Quotation" at bounding box center [522, 232] width 48 height 14
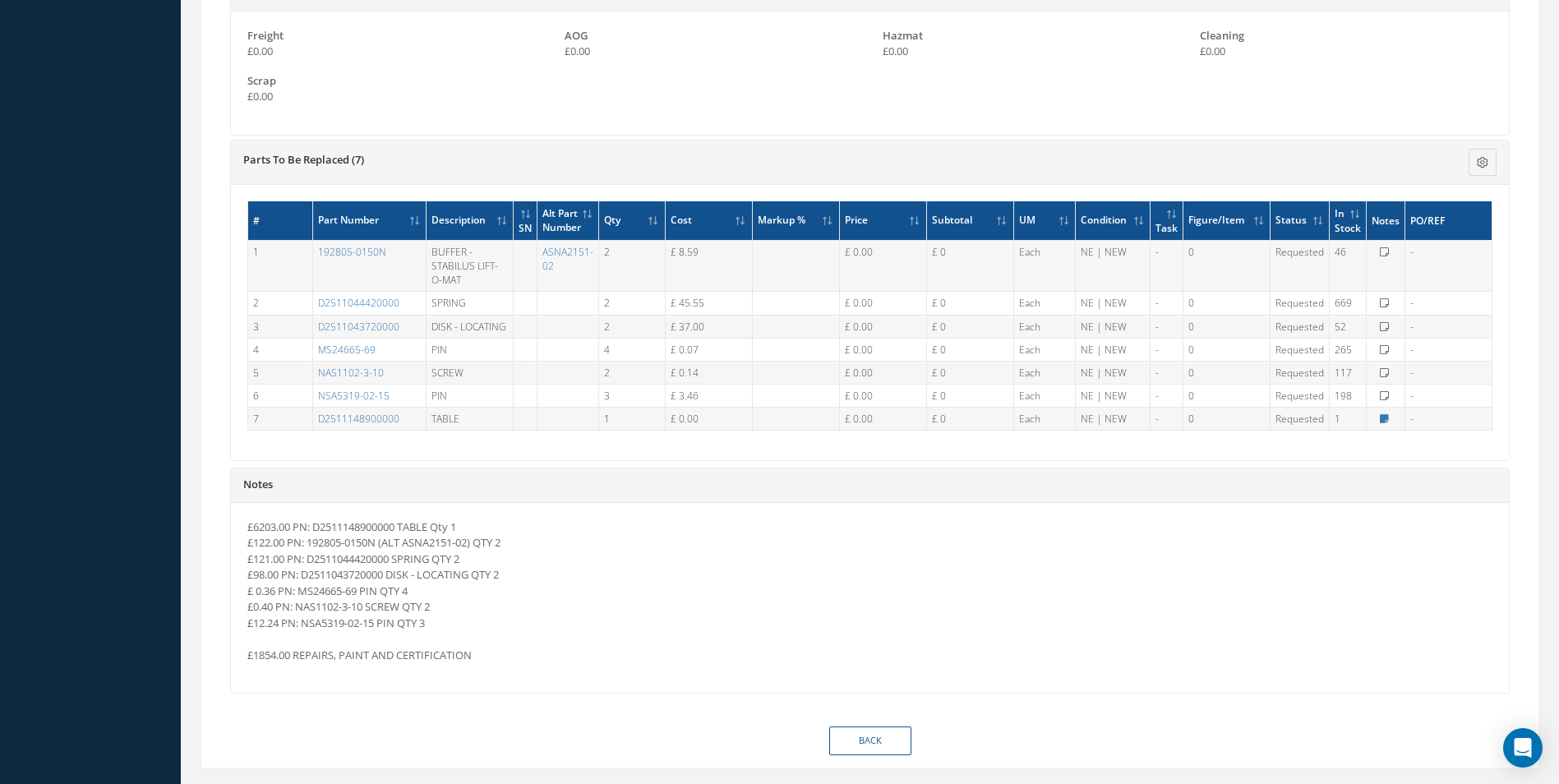
scroll to position [1235, 0]
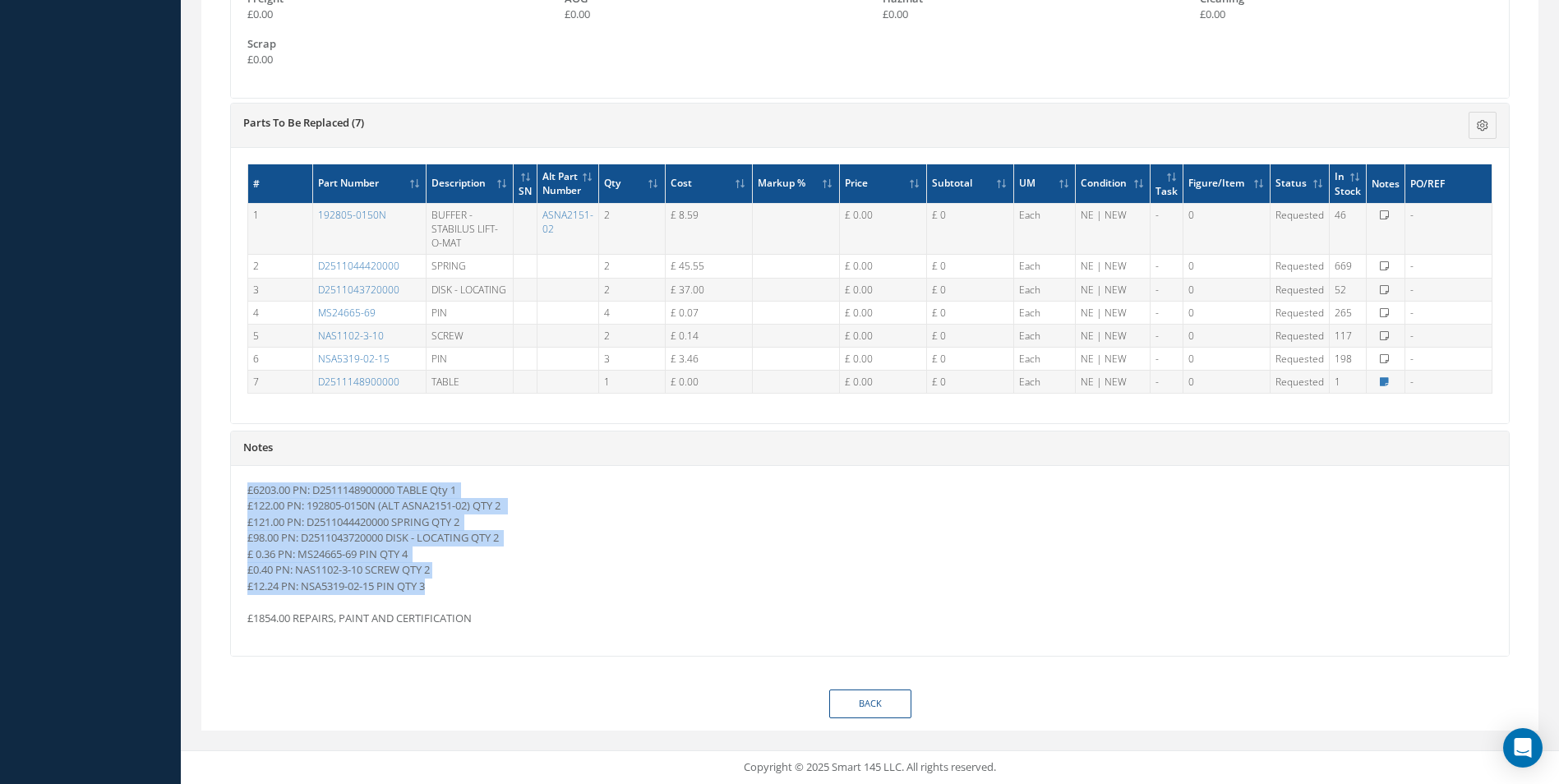
drag, startPoint x: 247, startPoint y: 488, endPoint x: 428, endPoint y: 580, distance: 203.0
click at [435, 582] on p "£6203.00 PN: D2511148900000 TABLE Qty 1 £122.00 PN: 192805-0150N (ALT ASNA2151-…" at bounding box center [869, 554] width 1245 height 144
drag, startPoint x: 428, startPoint y: 580, endPoint x: 380, endPoint y: 562, distance: 51.3
copy p "£6203.00 PN: D2511148900000 TABLE Qty 1 £122.00 PN: 192805-0150N (ALT ASNA2151-…"
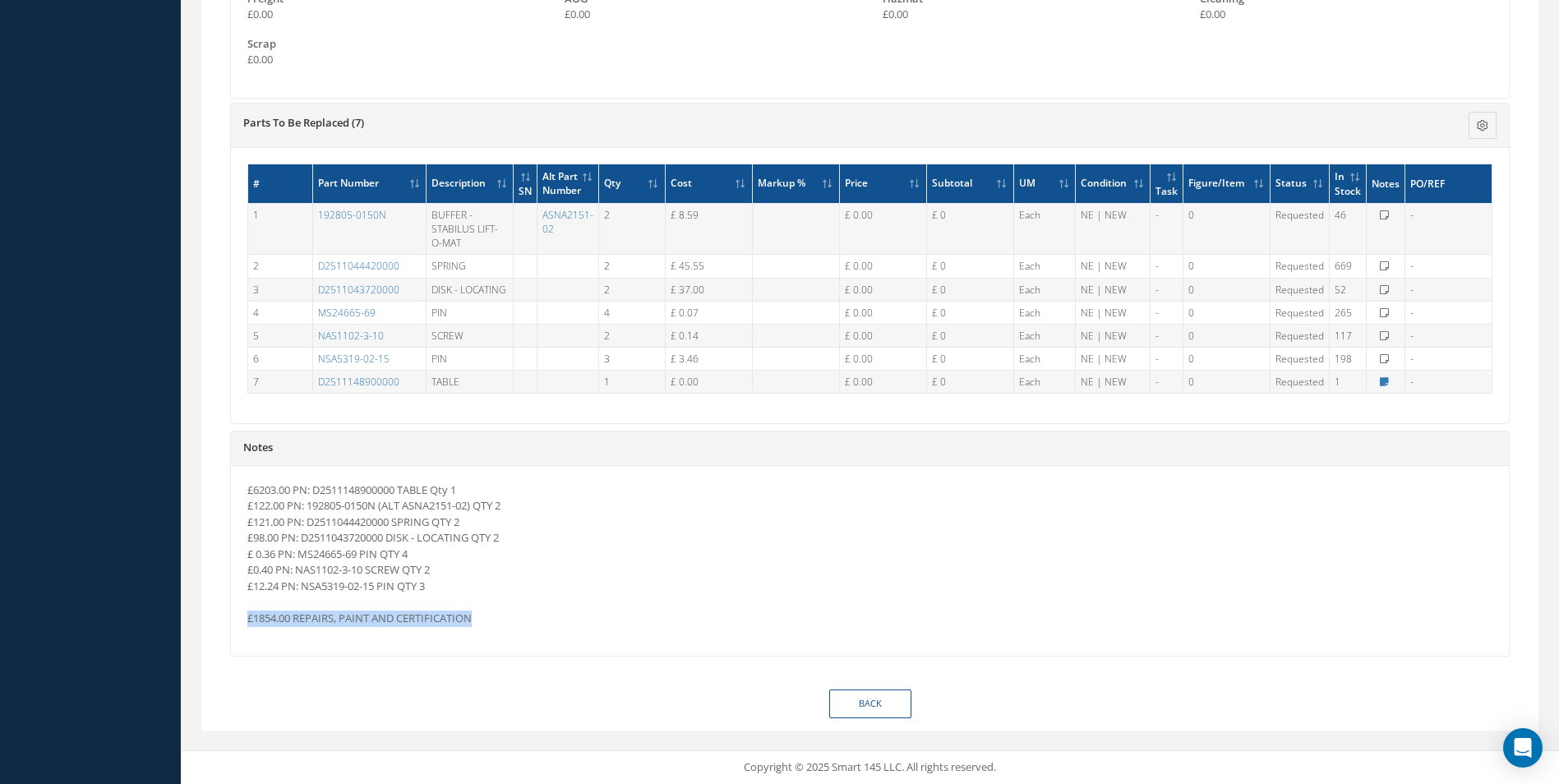
drag, startPoint x: 249, startPoint y: 616, endPoint x: 486, endPoint y: 629, distance: 237.4
click at [486, 629] on div "£6203.00 PN: D2511148900000 TABLE Qty 1 £122.00 PN: 192805-0150N (ALT ASNA2151-…" at bounding box center [870, 561] width 1278 height 191
drag, startPoint x: 486, startPoint y: 629, endPoint x: 434, endPoint y: 619, distance: 53.0
copy p "£1854.00 REPAIRS, PAINT AND CERTIFICATION"
